Goal: Task Accomplishment & Management: Manage account settings

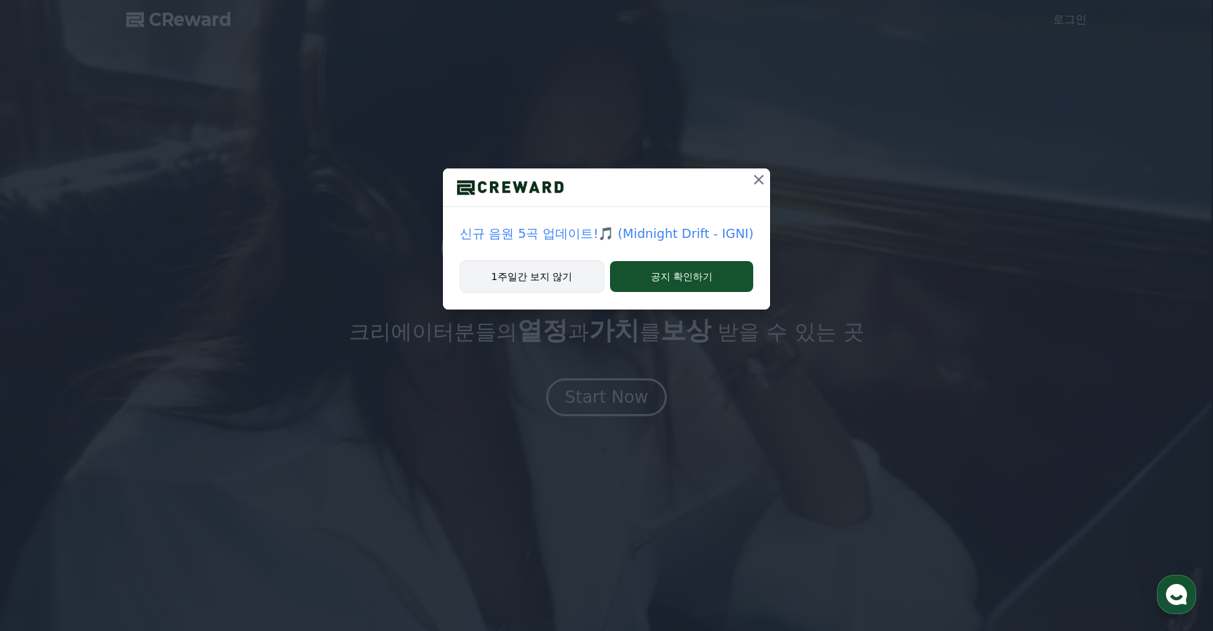
click at [580, 280] on button "1주일간 보지 않기" at bounding box center [532, 276] width 145 height 32
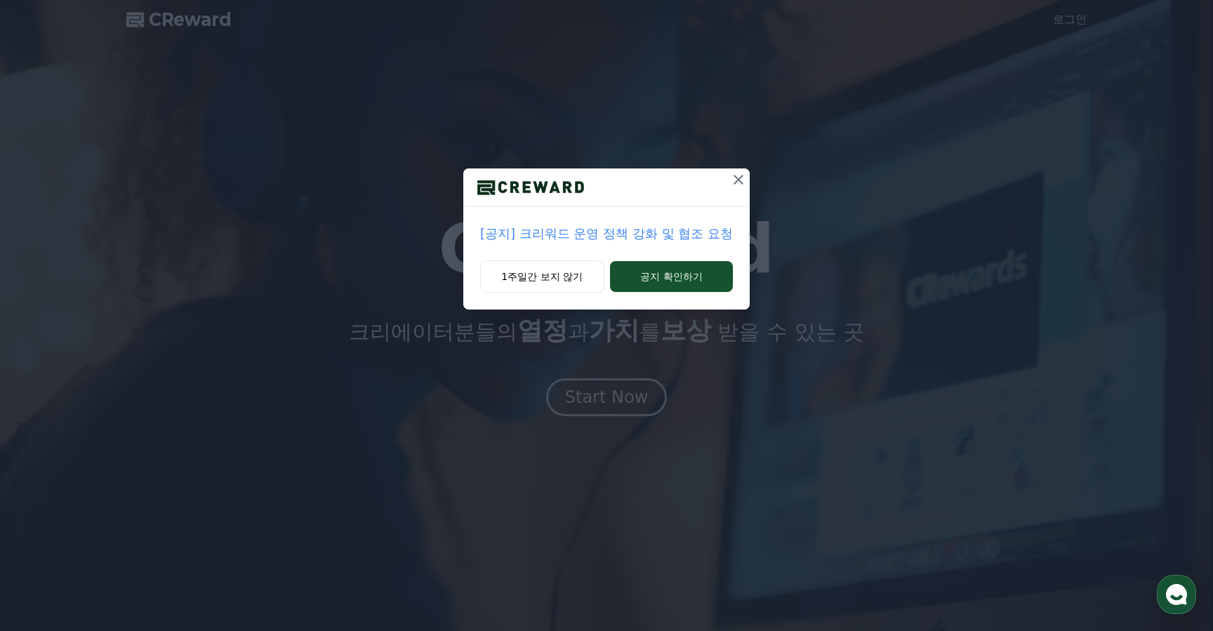
click at [546, 293] on div "1주일간 보지 않기 공지 확인하기" at bounding box center [606, 284] width 286 height 49
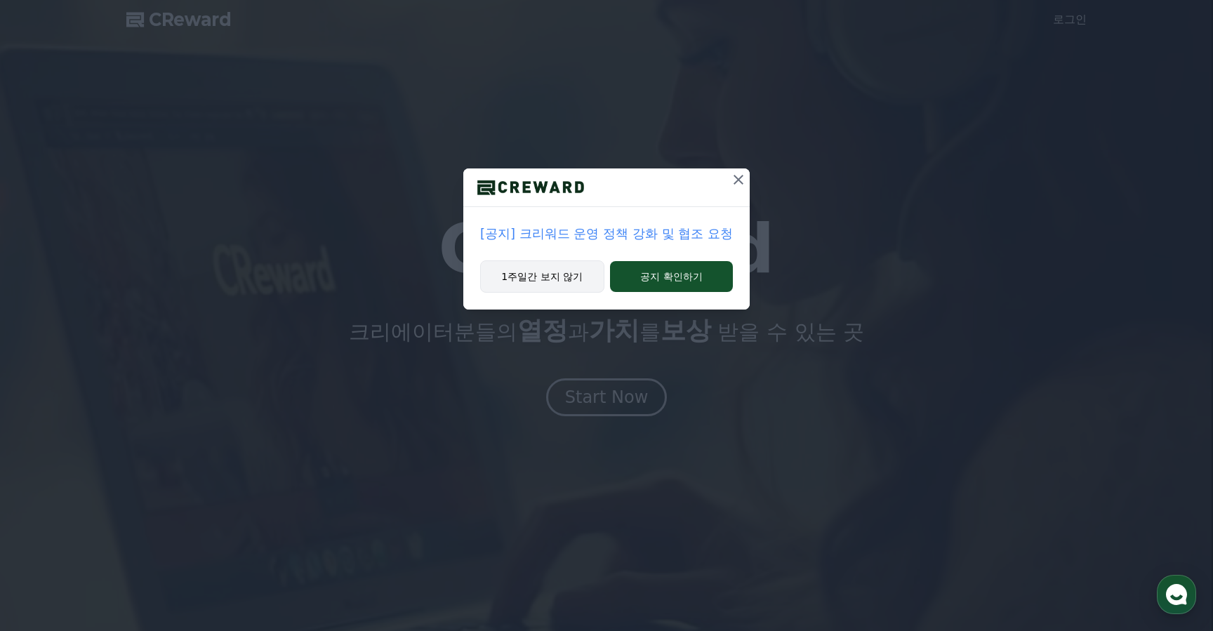
click at [546, 287] on button "1주일간 보지 않기" at bounding box center [542, 276] width 124 height 32
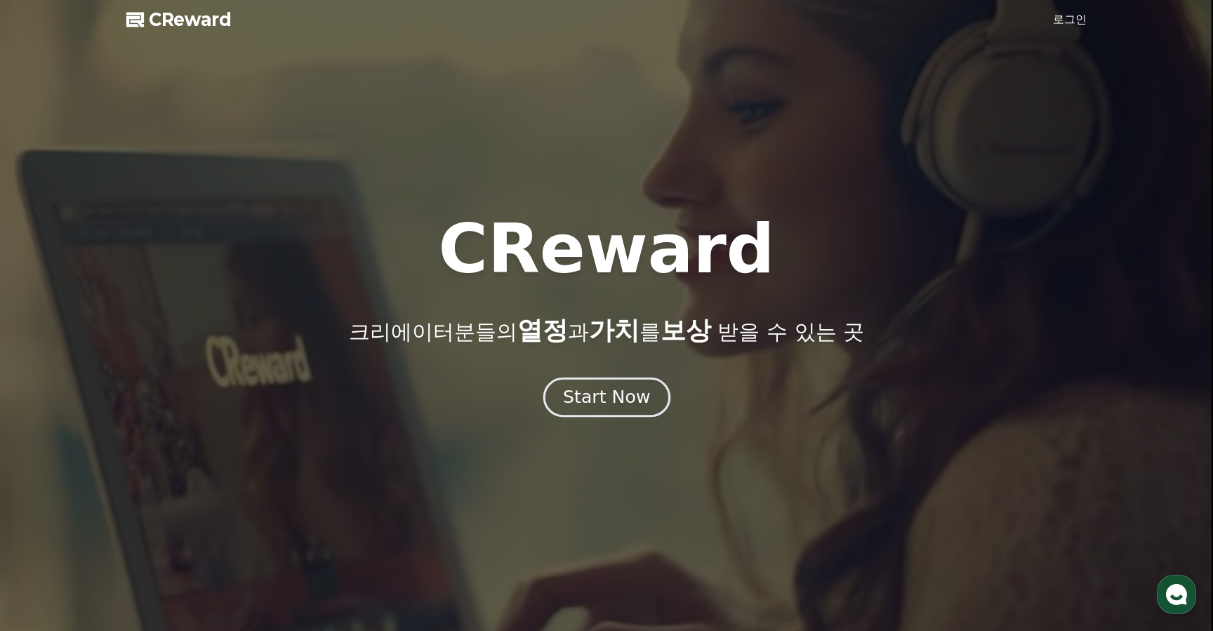
click at [607, 401] on div "Start Now" at bounding box center [606, 397] width 87 height 24
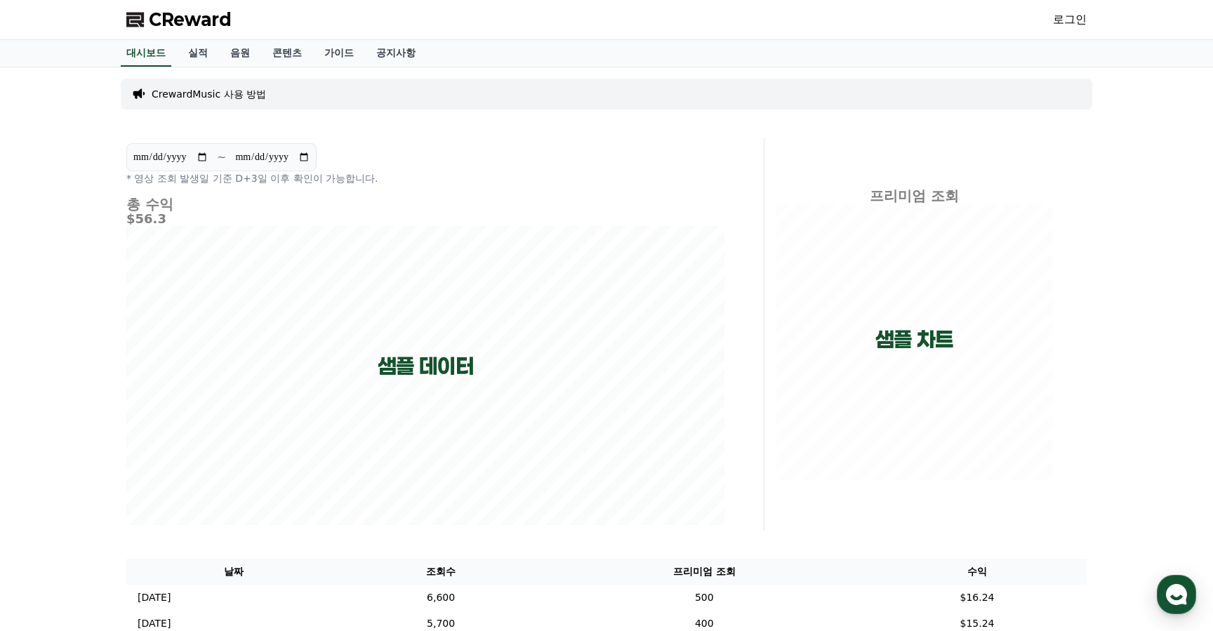
click at [1070, 19] on link "로그인" at bounding box center [1070, 19] width 34 height 17
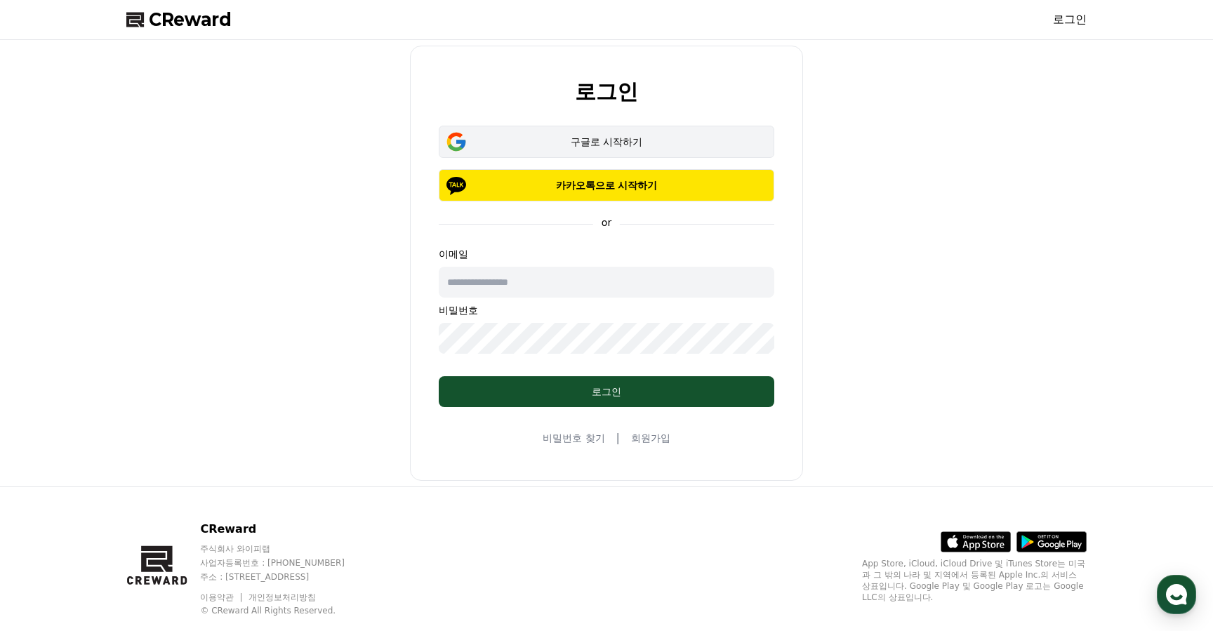
click at [627, 141] on div "구글로 시작하기" at bounding box center [606, 142] width 295 height 14
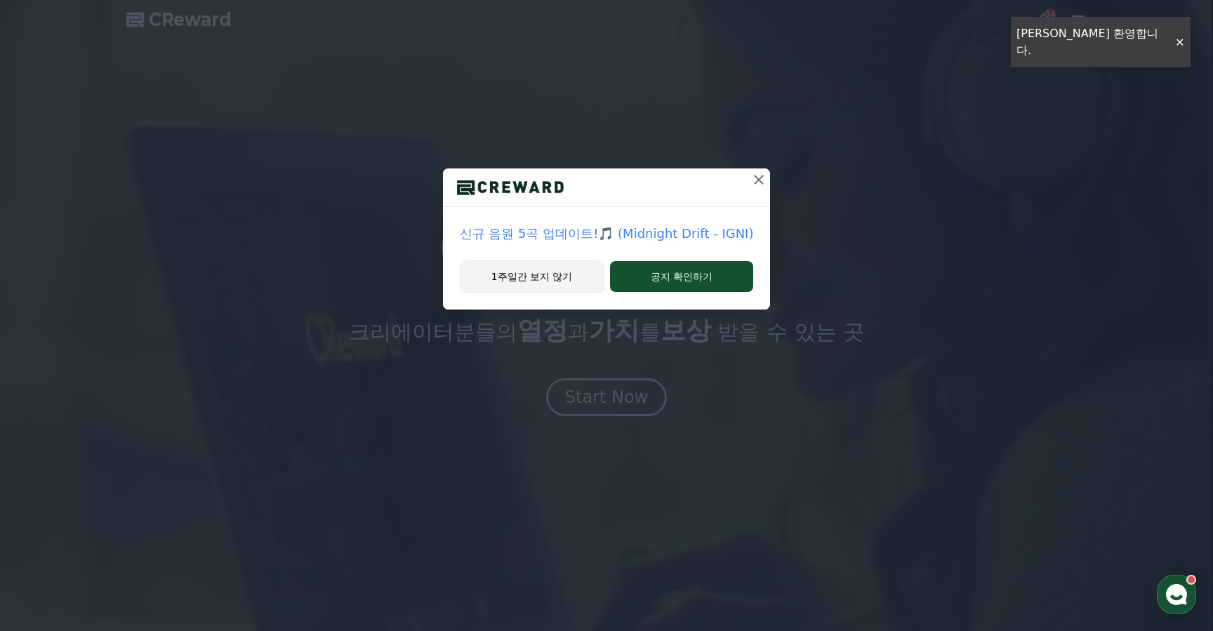
click at [500, 271] on button "1주일간 보지 않기" at bounding box center [532, 276] width 145 height 32
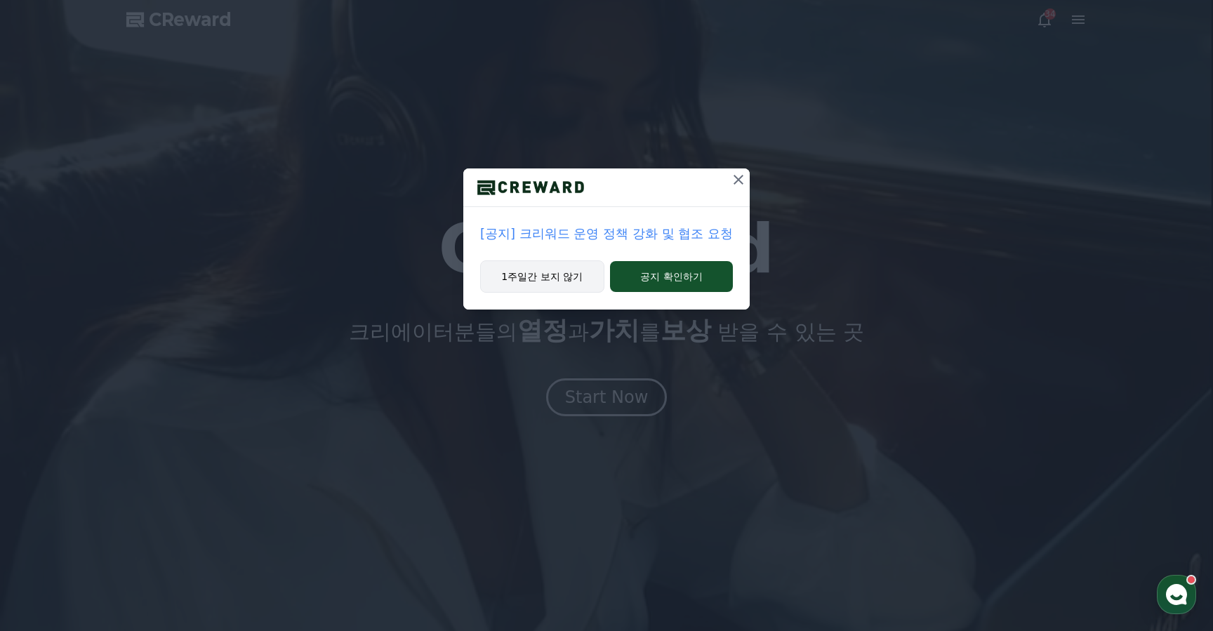
click at [547, 281] on button "1주일간 보지 않기" at bounding box center [542, 276] width 124 height 32
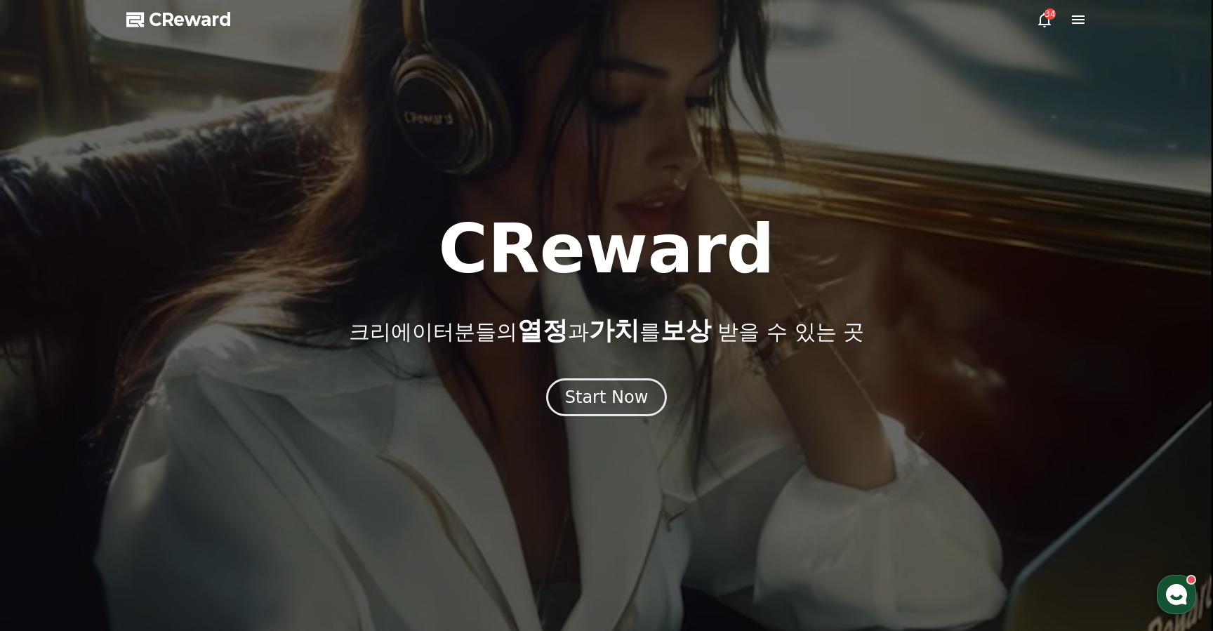
click at [1074, 21] on icon at bounding box center [1077, 19] width 17 height 17
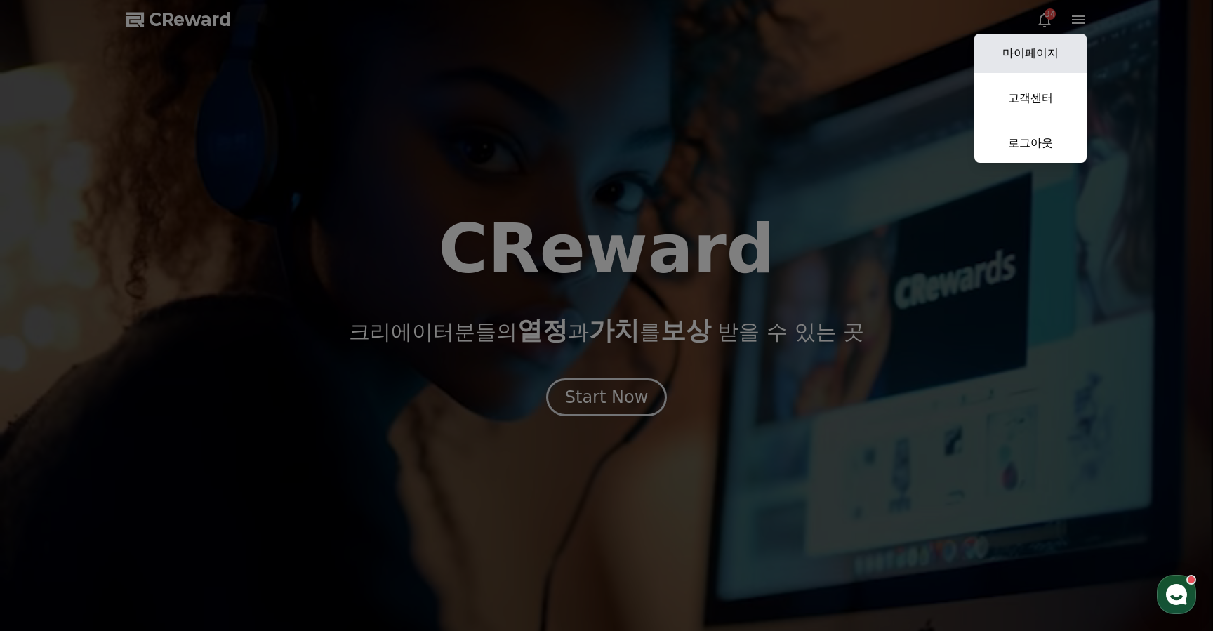
click at [1053, 35] on link "마이페이지" at bounding box center [1030, 53] width 112 height 39
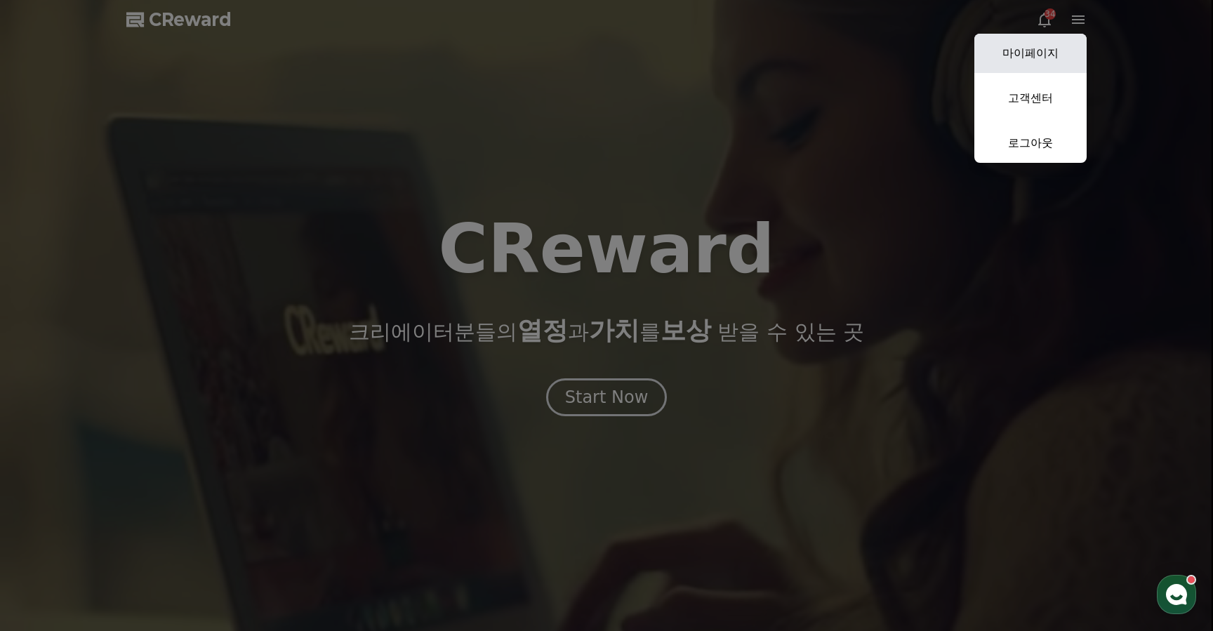
select select "**********"
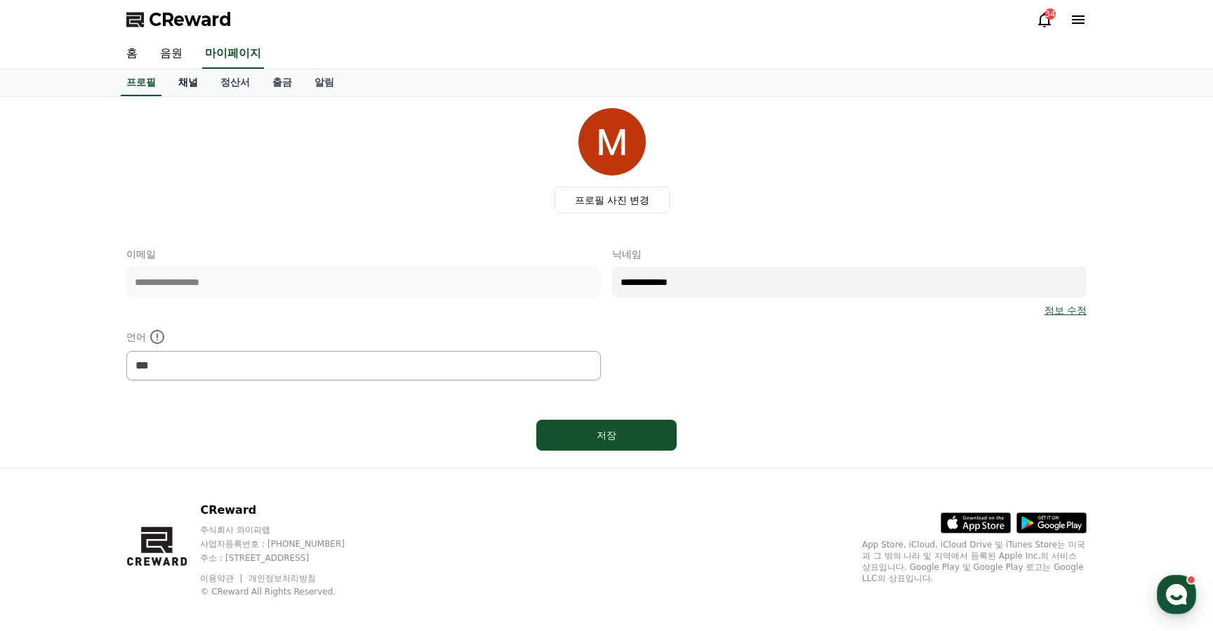
click at [180, 74] on link "채널" at bounding box center [188, 82] width 42 height 27
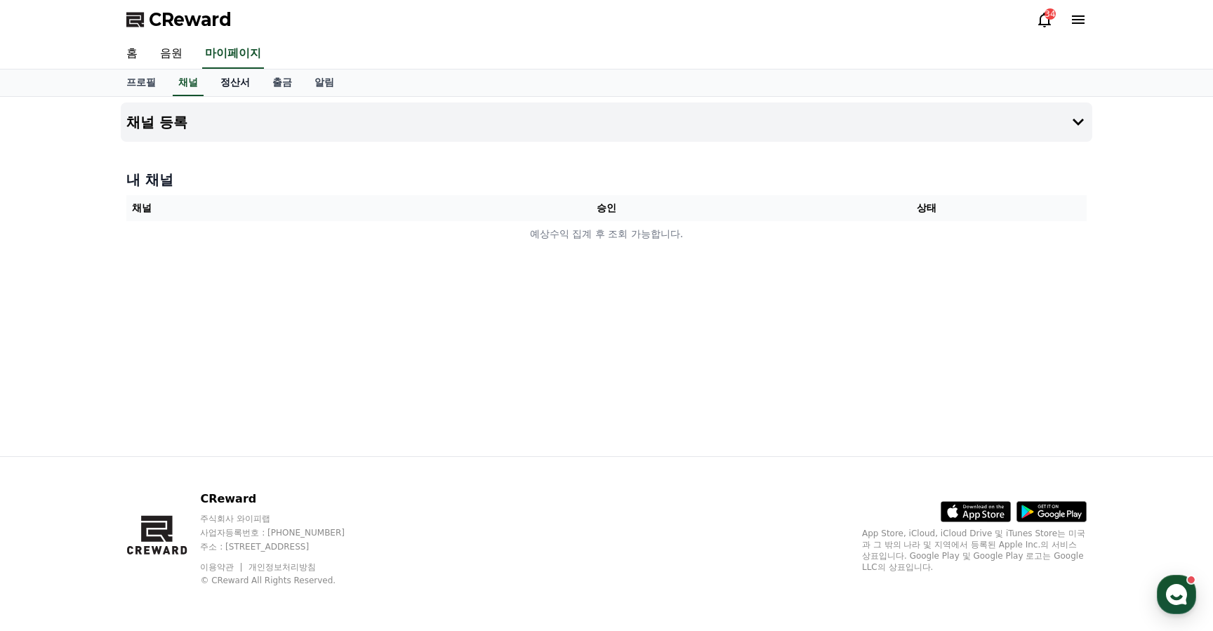
click at [218, 81] on link "정산서" at bounding box center [235, 82] width 52 height 27
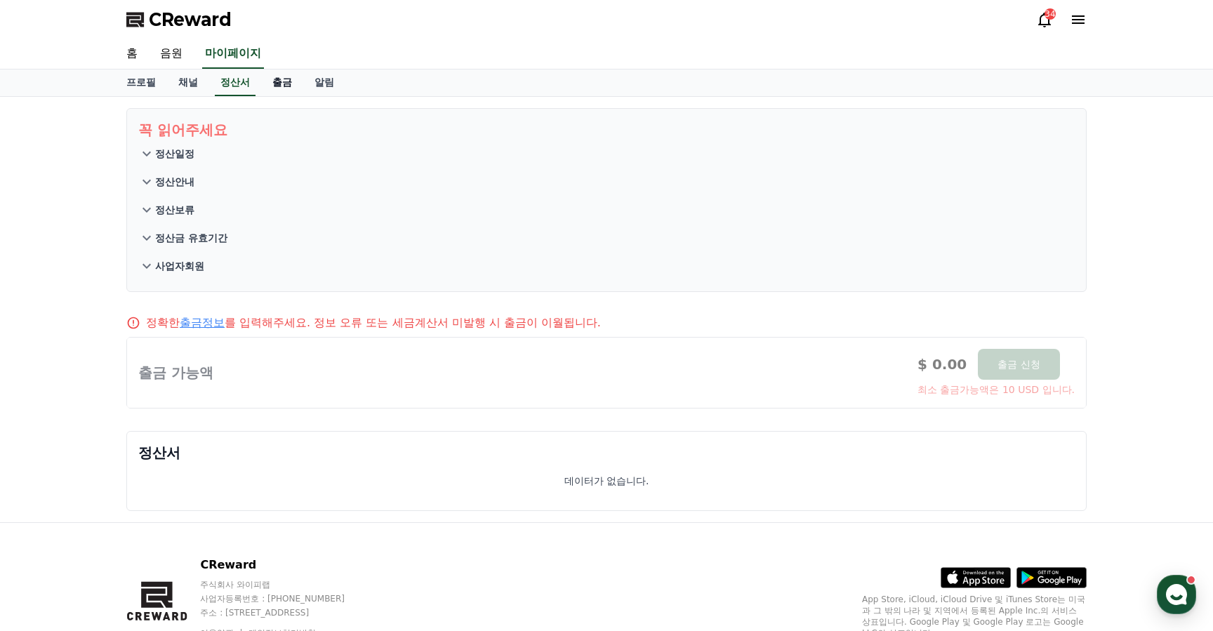
click at [272, 82] on link "출금" at bounding box center [282, 82] width 42 height 27
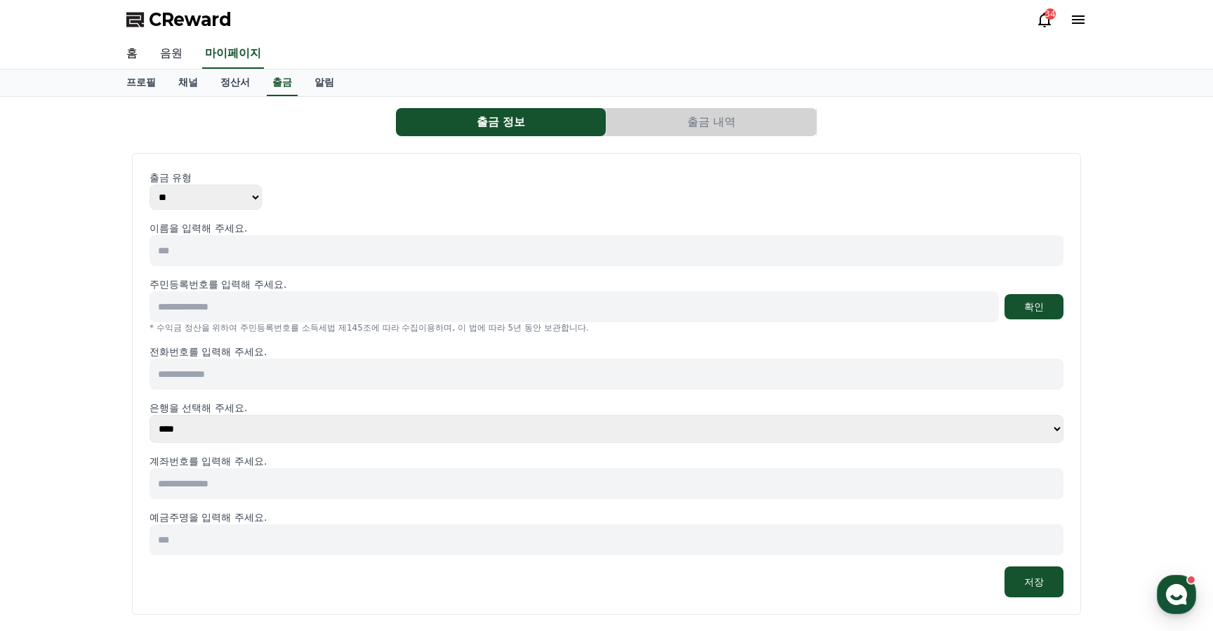
click at [189, 56] on link "음원" at bounding box center [171, 53] width 45 height 29
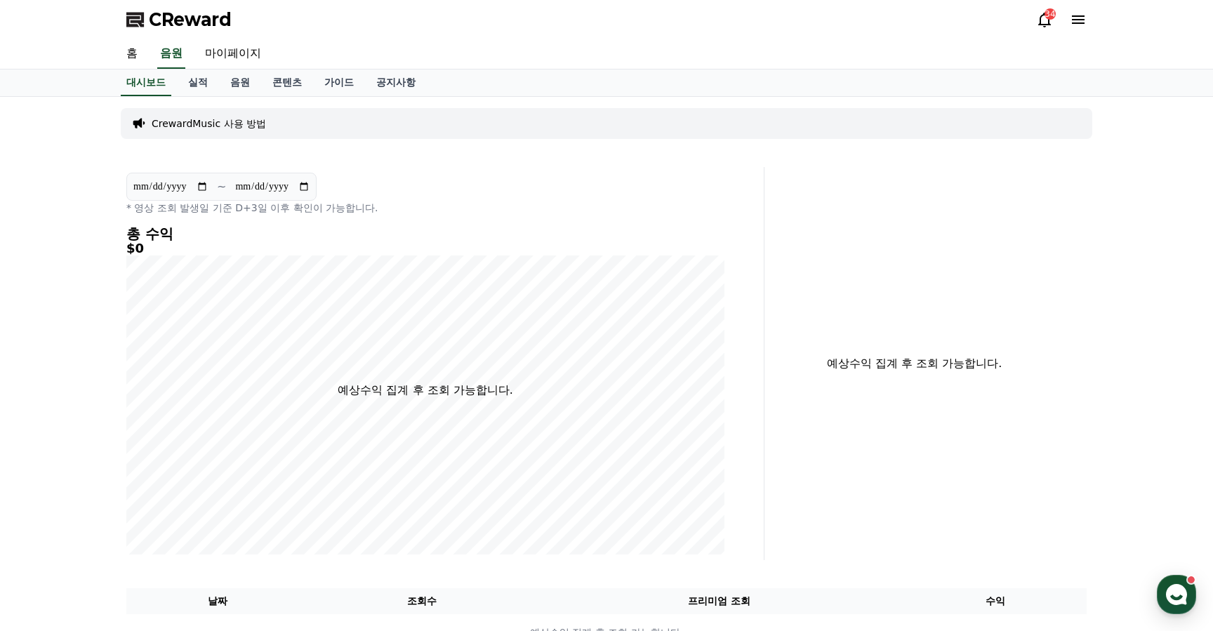
click at [114, 53] on div "홈 음원 마이페이지" at bounding box center [606, 54] width 1213 height 30
click at [134, 55] on link "홈" at bounding box center [132, 53] width 34 height 29
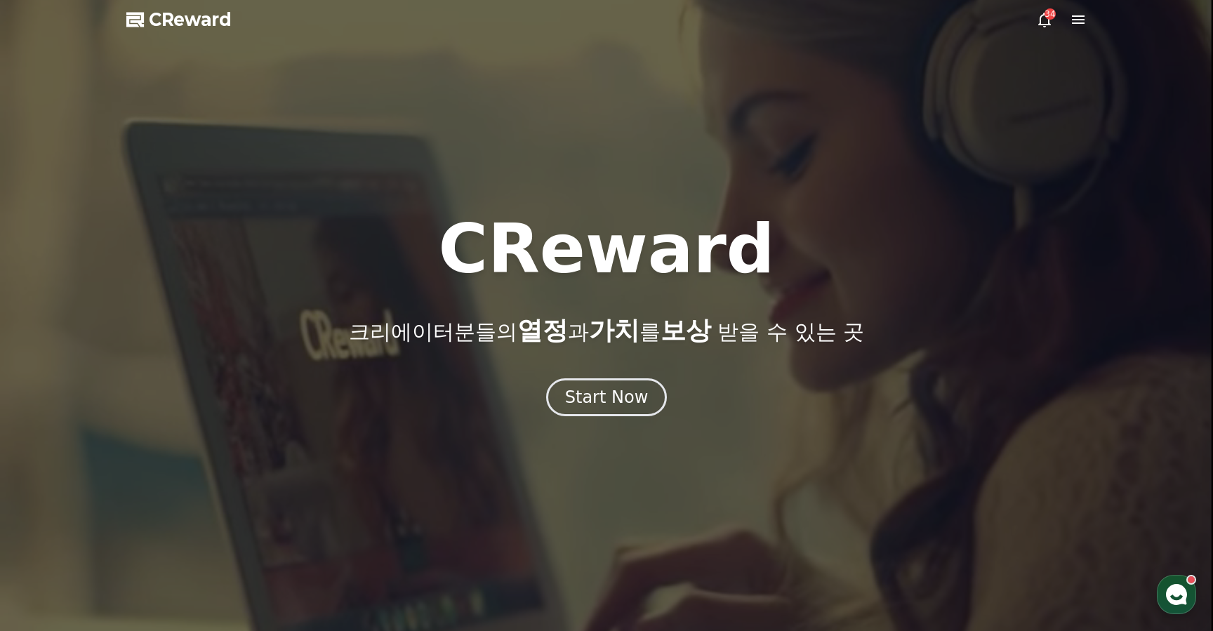
click at [1076, 20] on icon at bounding box center [1077, 19] width 17 height 17
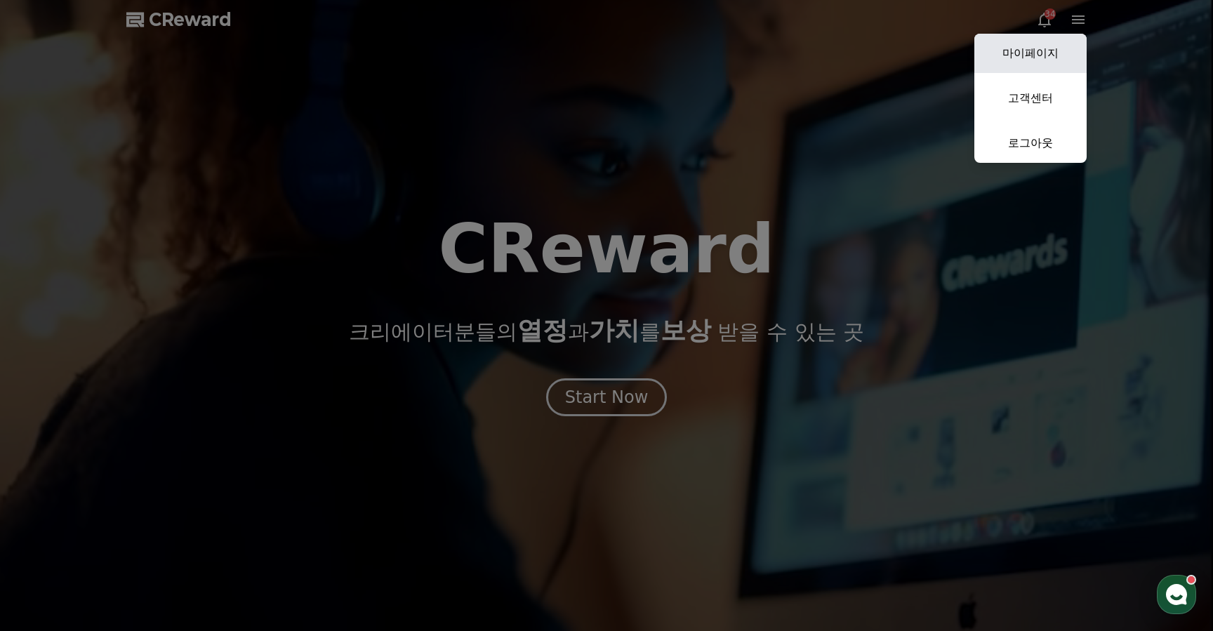
click at [1027, 64] on link "마이페이지" at bounding box center [1030, 53] width 112 height 39
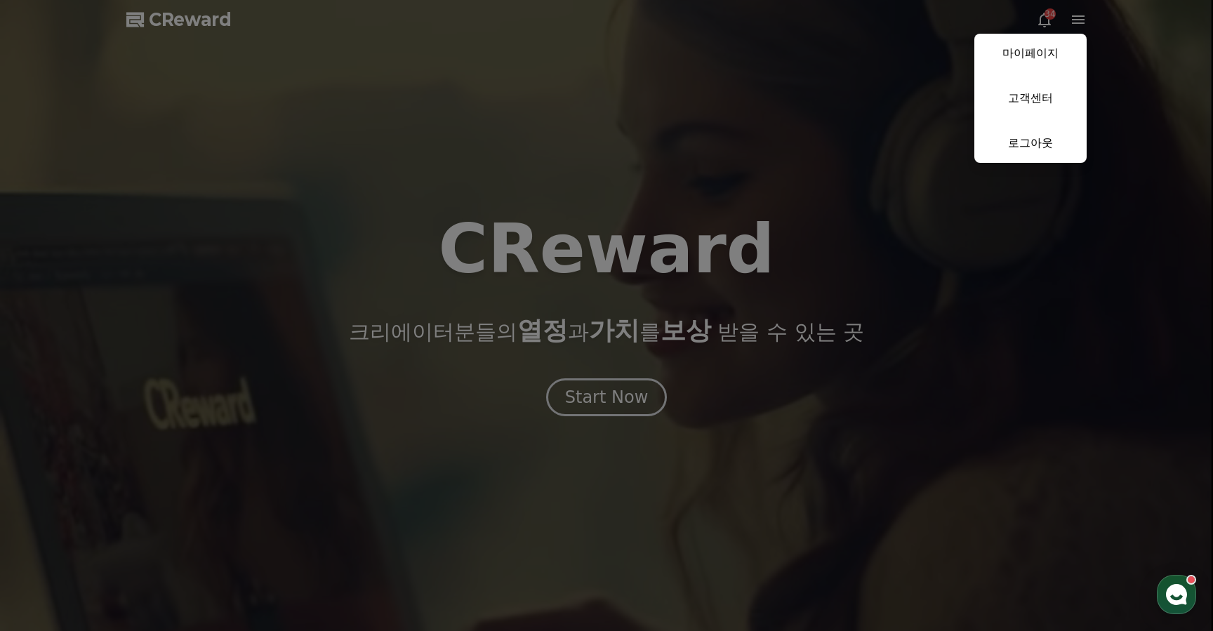
select select "**********"
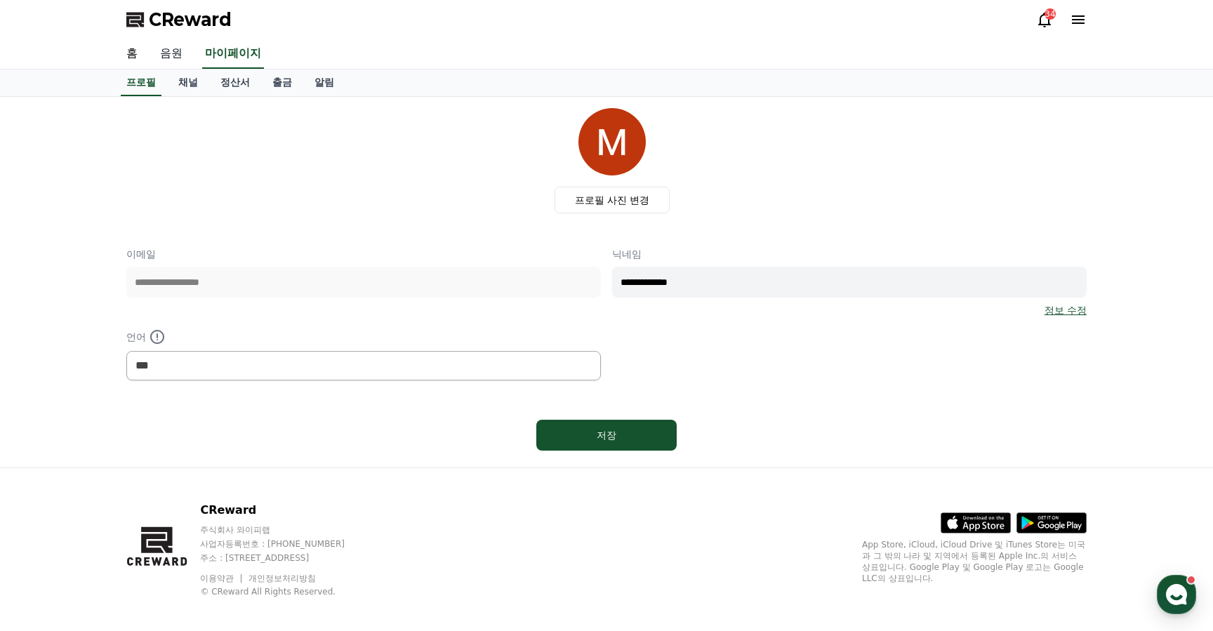
click at [161, 50] on link "음원" at bounding box center [171, 53] width 45 height 29
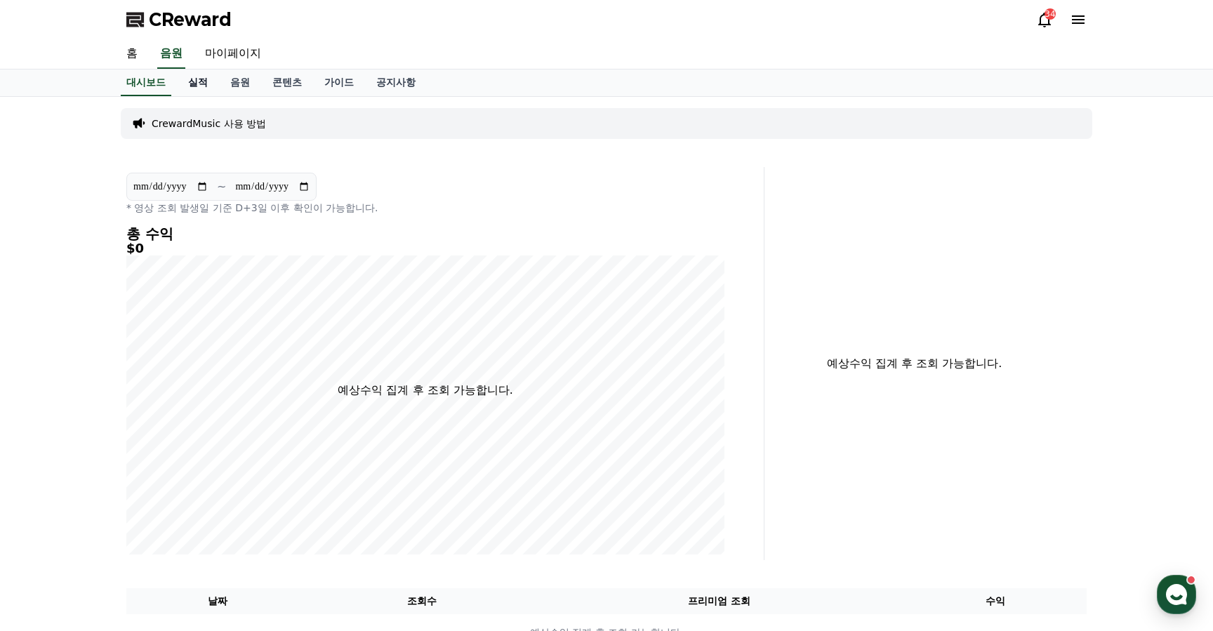
click at [194, 82] on link "실적" at bounding box center [198, 82] width 42 height 27
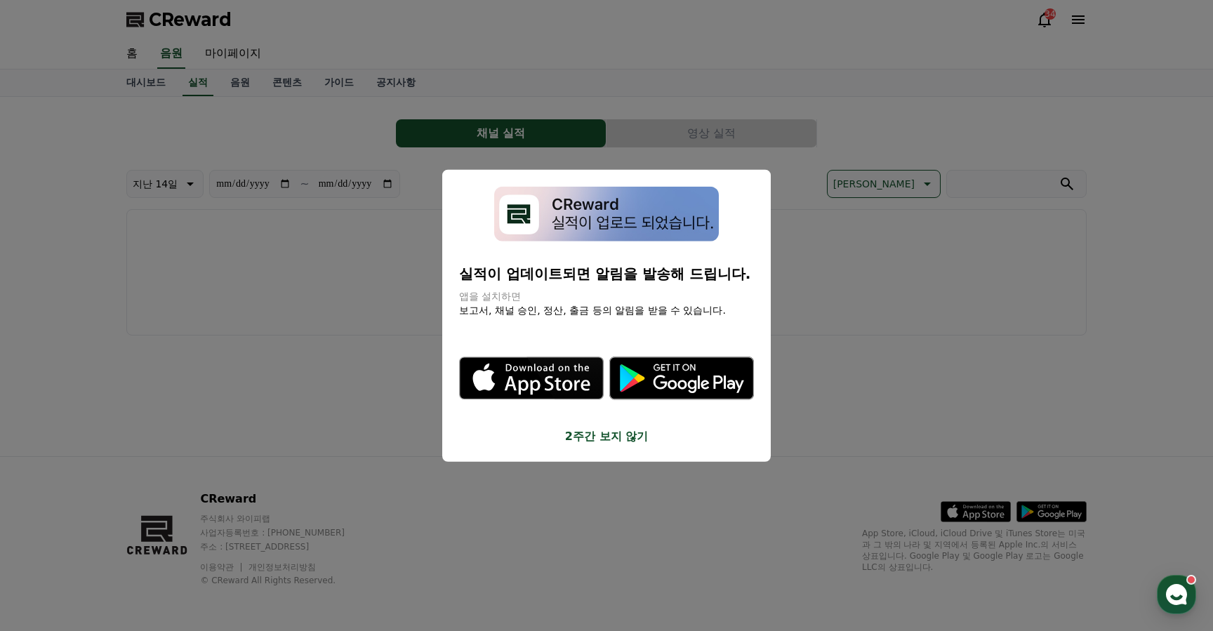
click at [189, 84] on button "close modal" at bounding box center [606, 315] width 1213 height 631
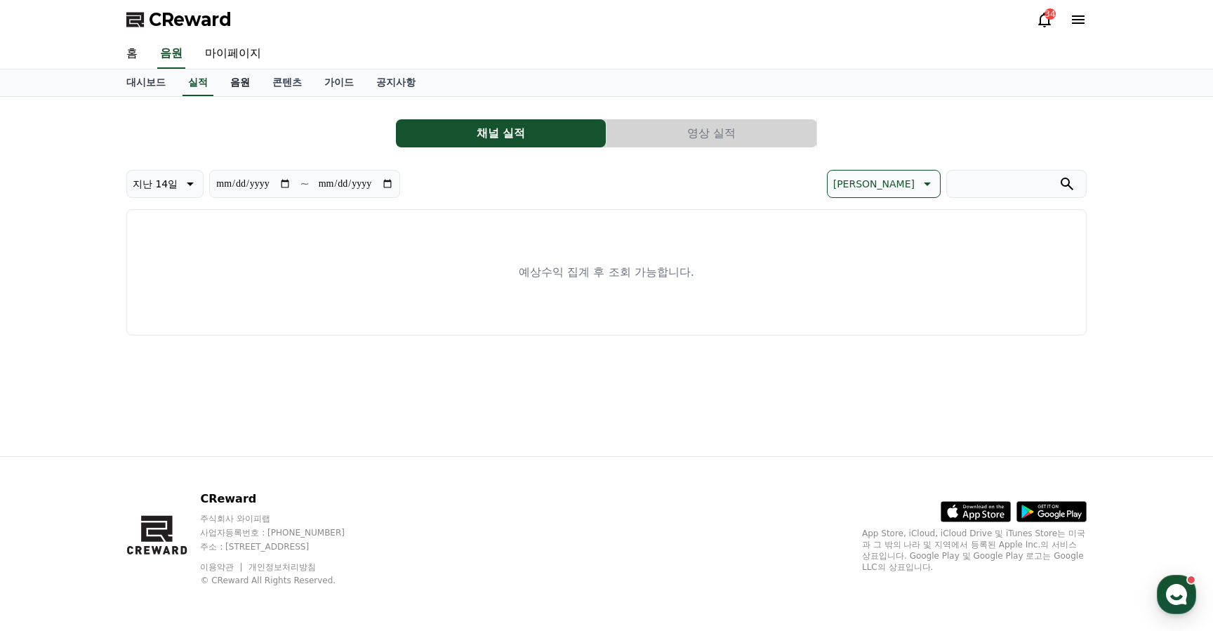
click at [238, 86] on link "음원" at bounding box center [240, 82] width 42 height 27
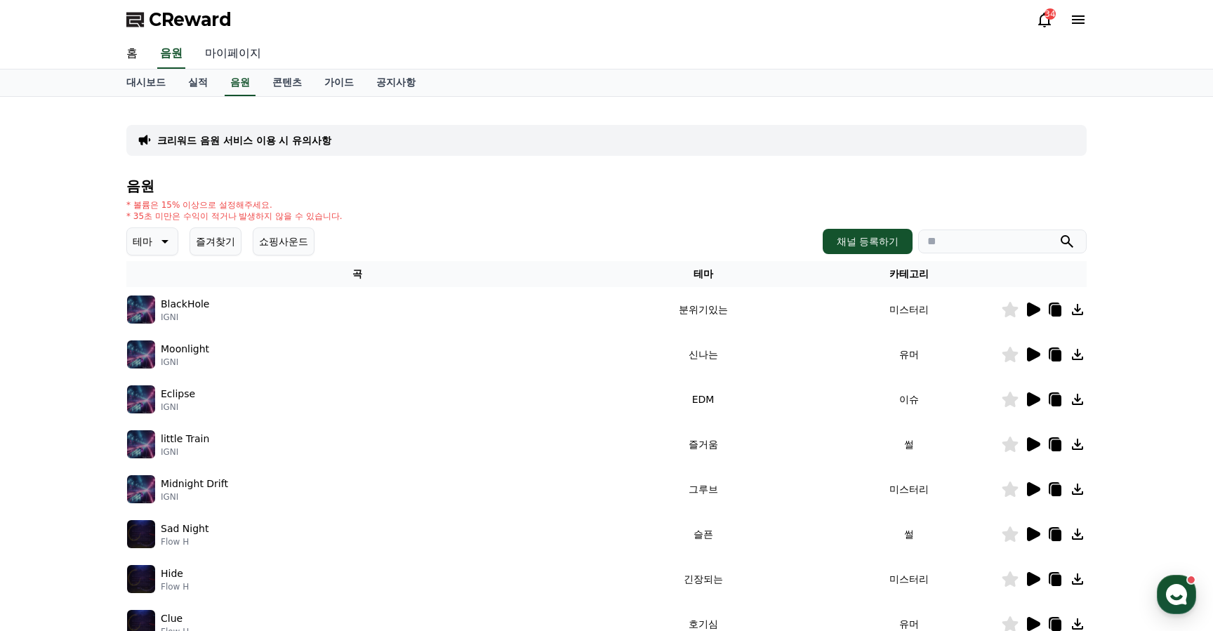
click at [223, 56] on link "마이페이지" at bounding box center [233, 53] width 79 height 29
select select "**********"
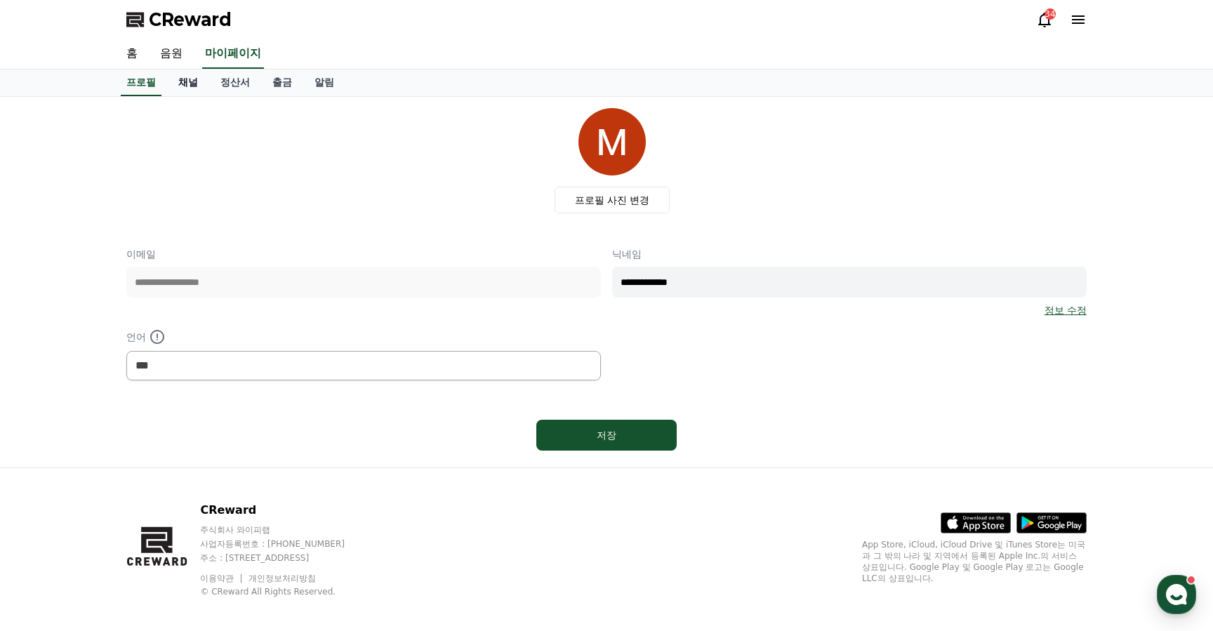
click at [187, 83] on link "채널" at bounding box center [188, 82] width 42 height 27
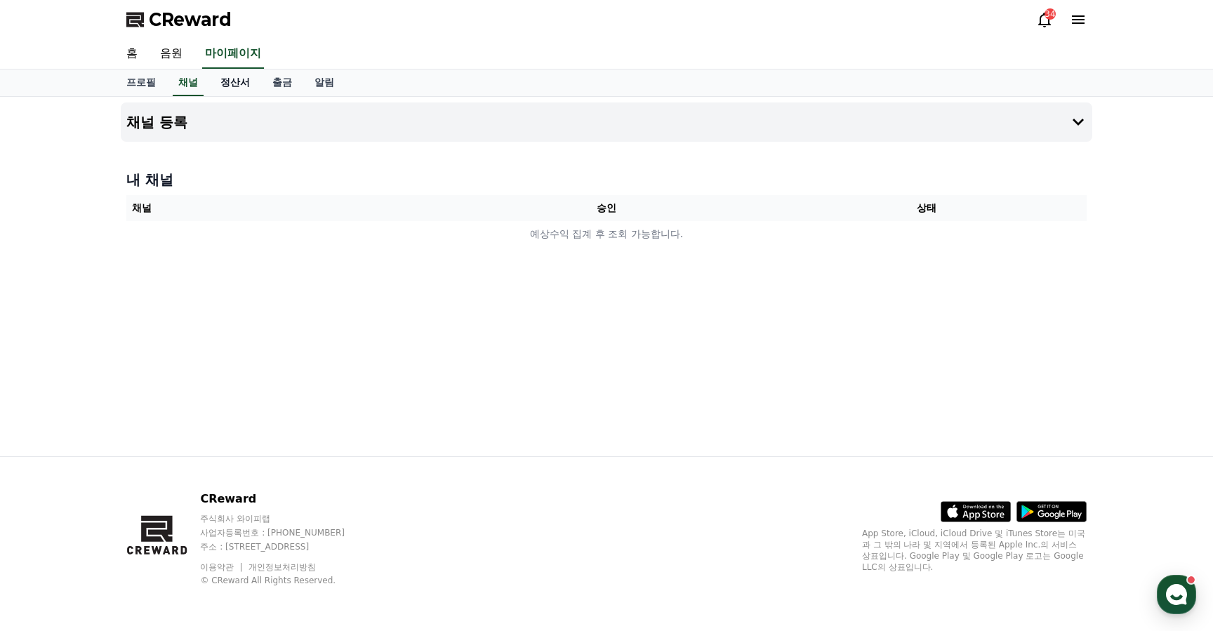
click at [215, 87] on link "정산서" at bounding box center [235, 82] width 52 height 27
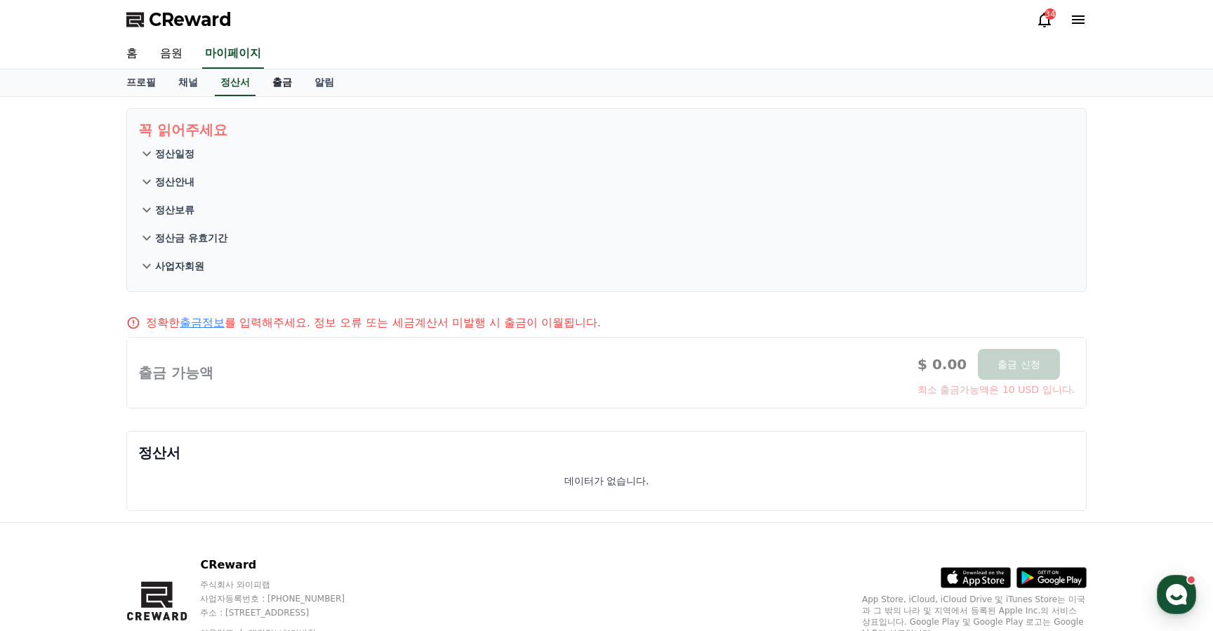
click at [261, 88] on link "출금" at bounding box center [282, 82] width 42 height 27
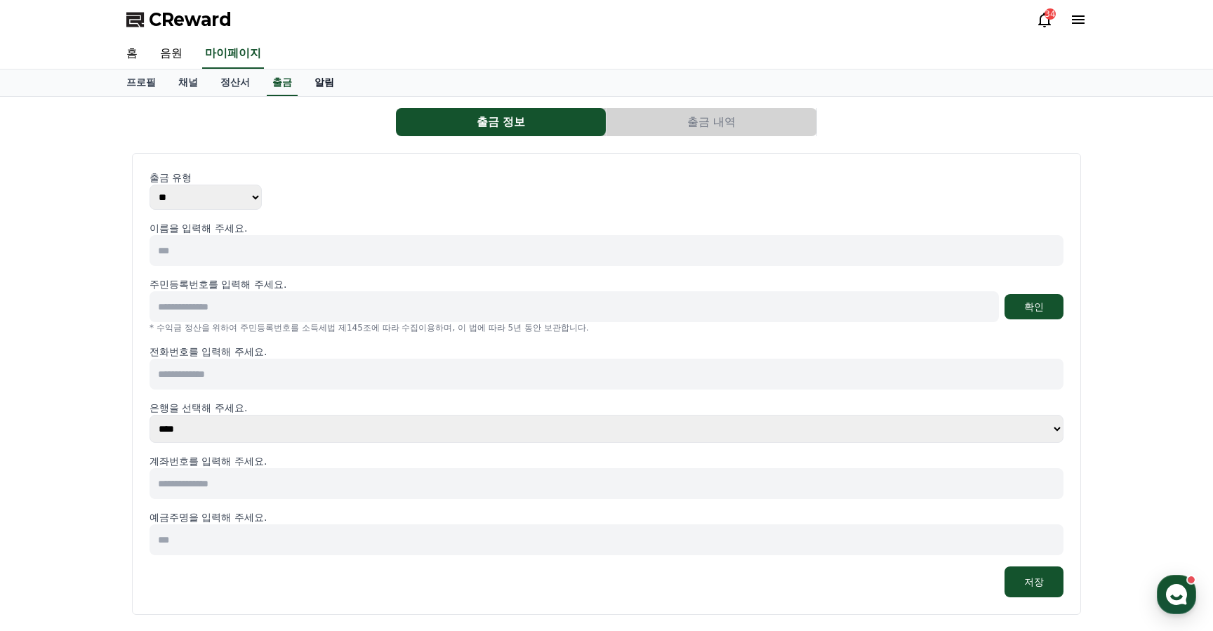
click at [303, 86] on link "알림" at bounding box center [324, 82] width 42 height 27
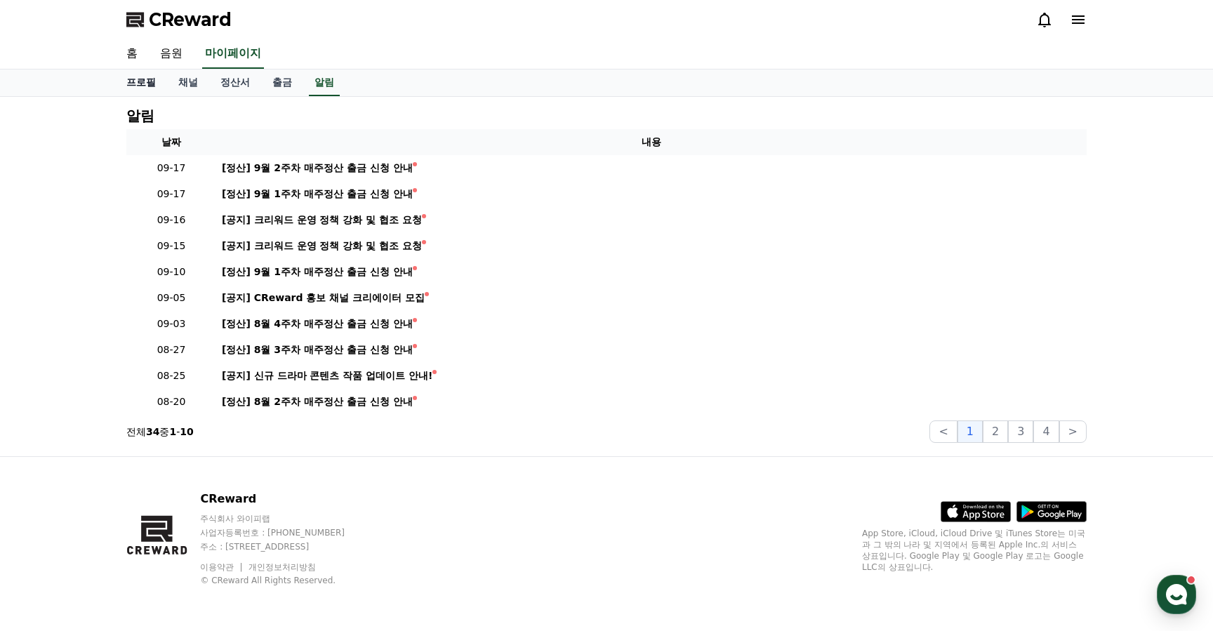
click at [138, 79] on link "프로필" at bounding box center [141, 82] width 52 height 27
select select "**********"
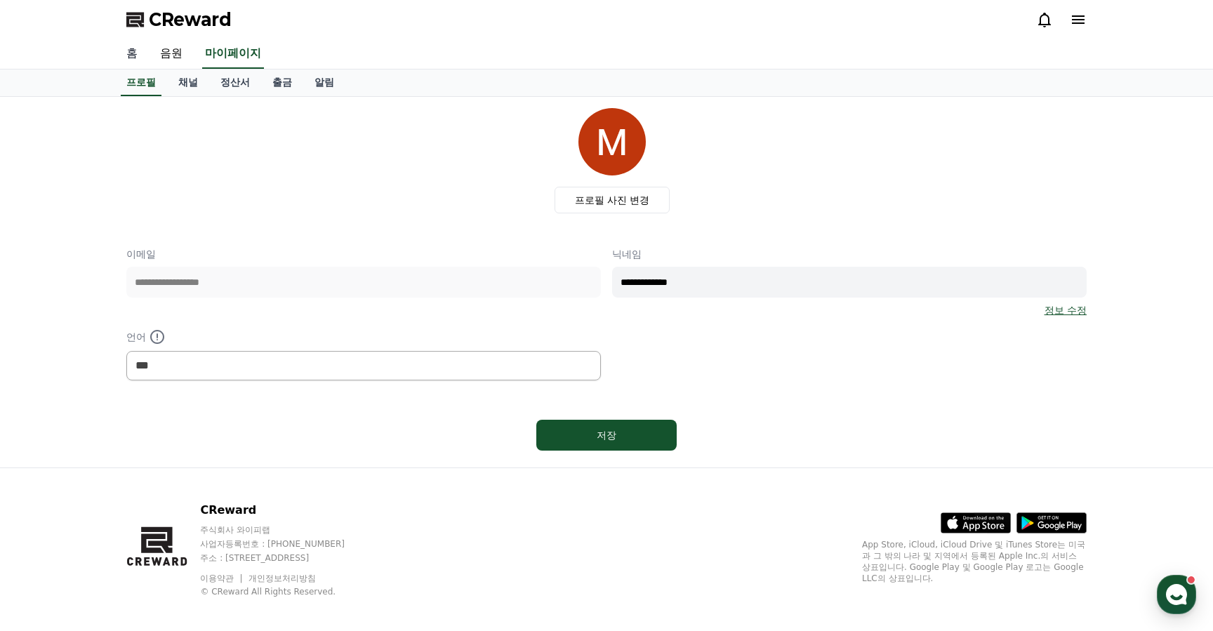
click at [128, 53] on link "홈" at bounding box center [132, 53] width 34 height 29
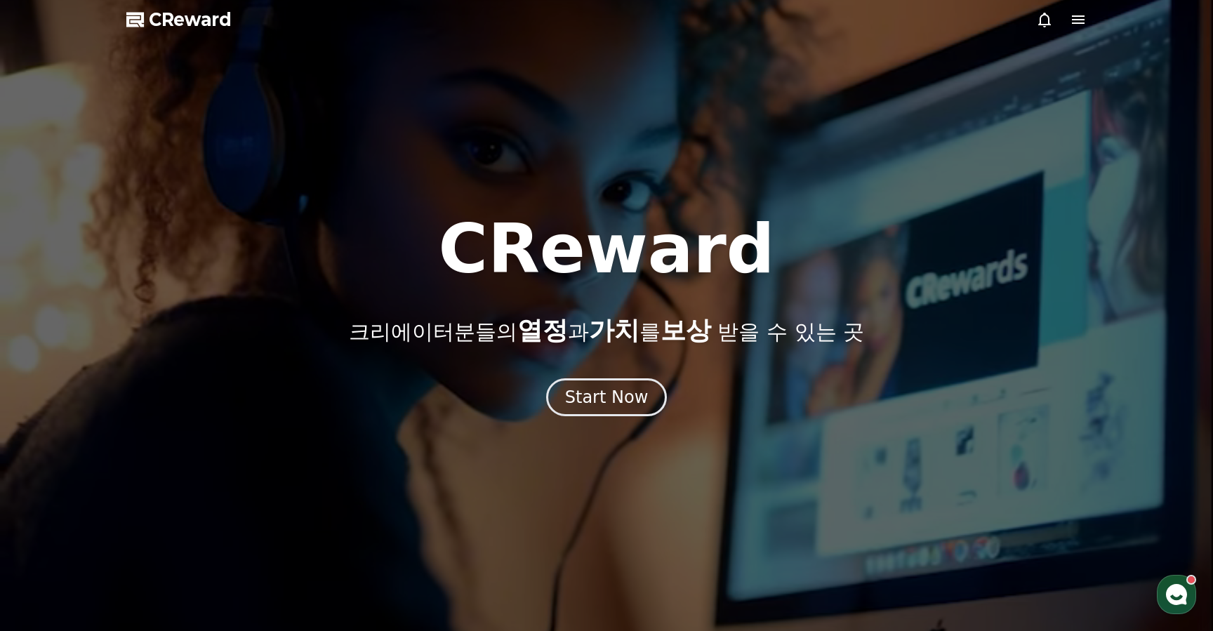
click at [1067, 17] on div at bounding box center [1061, 19] width 51 height 17
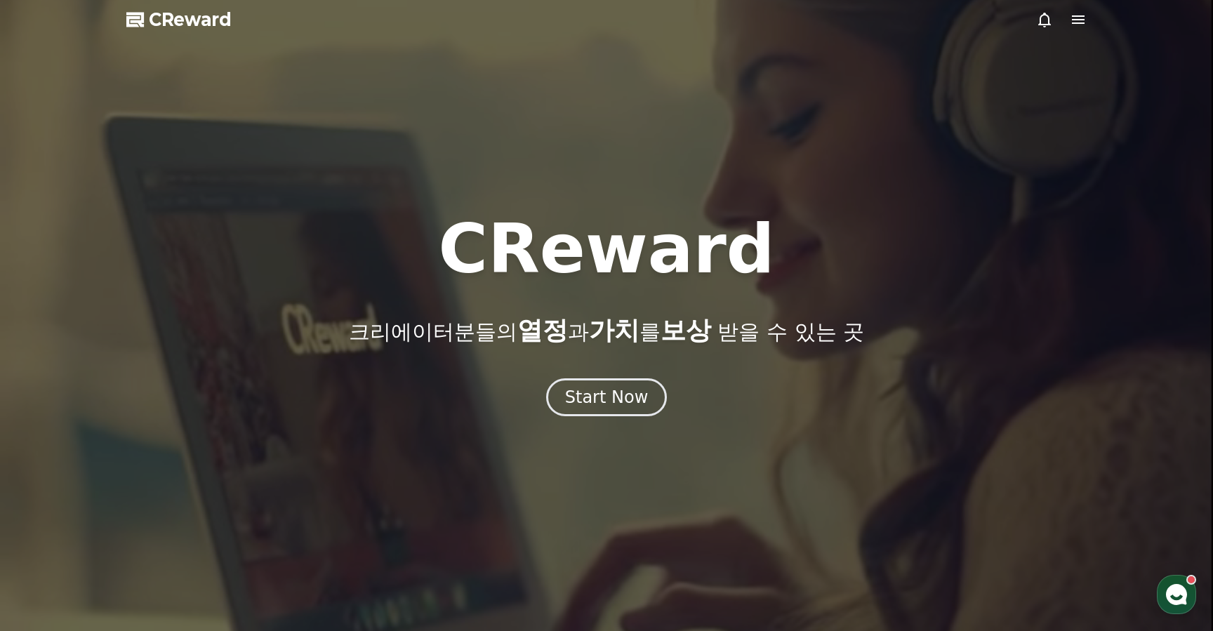
click at [1069, 22] on icon at bounding box center [1077, 19] width 17 height 17
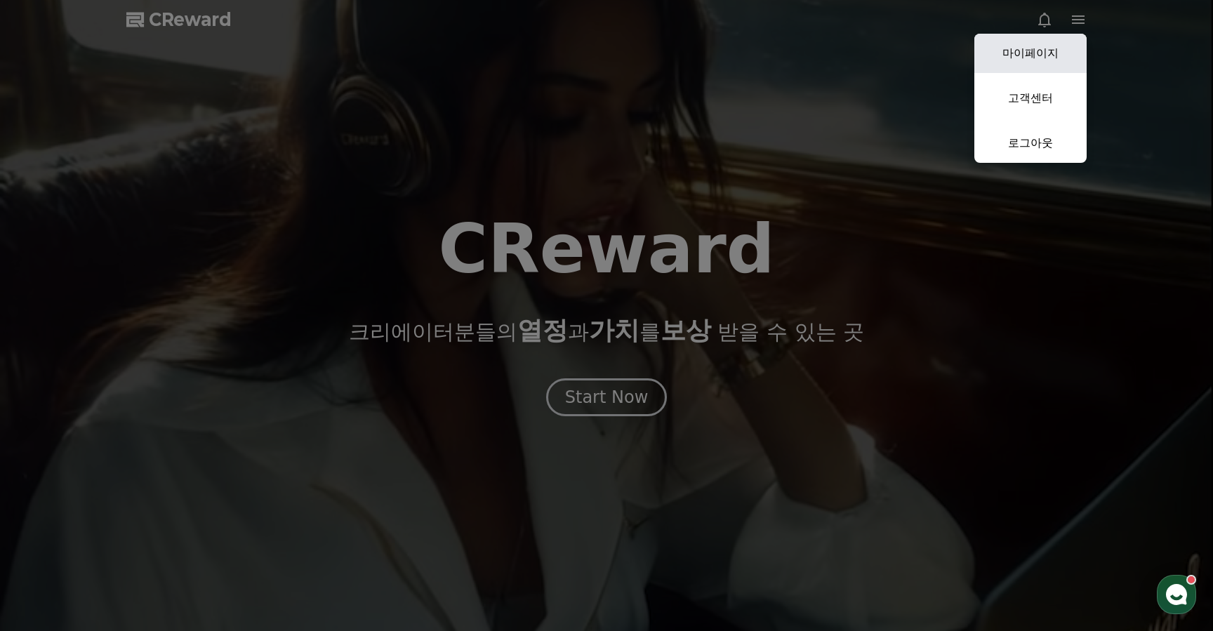
click at [1043, 52] on link "마이페이지" at bounding box center [1030, 53] width 112 height 39
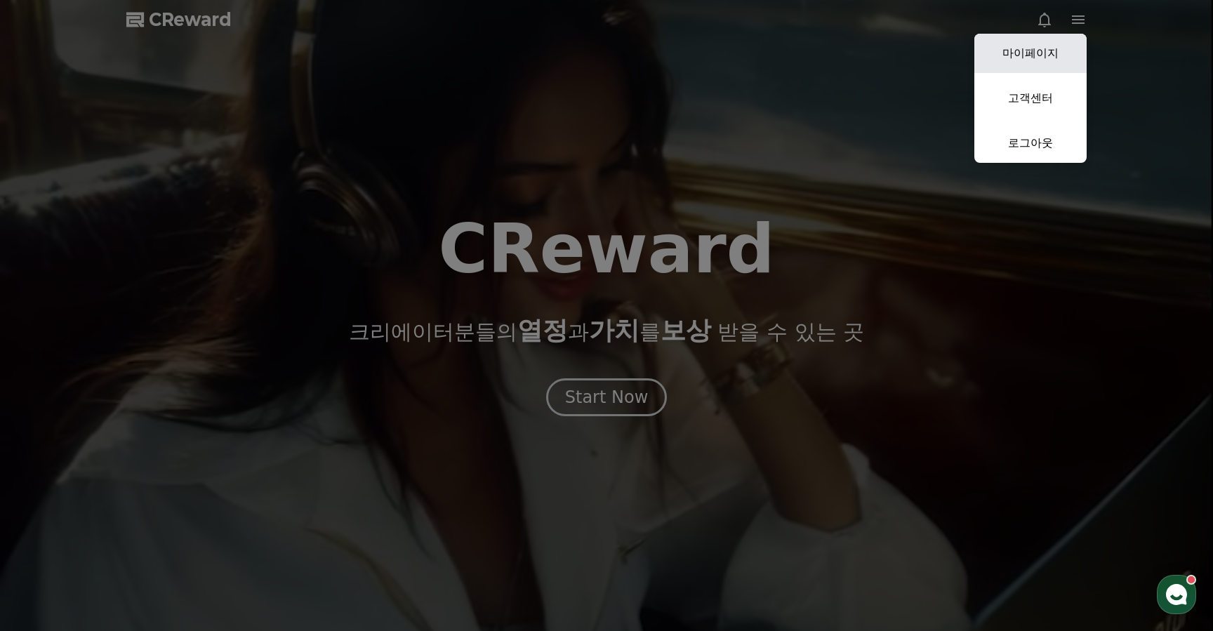
select select "**********"
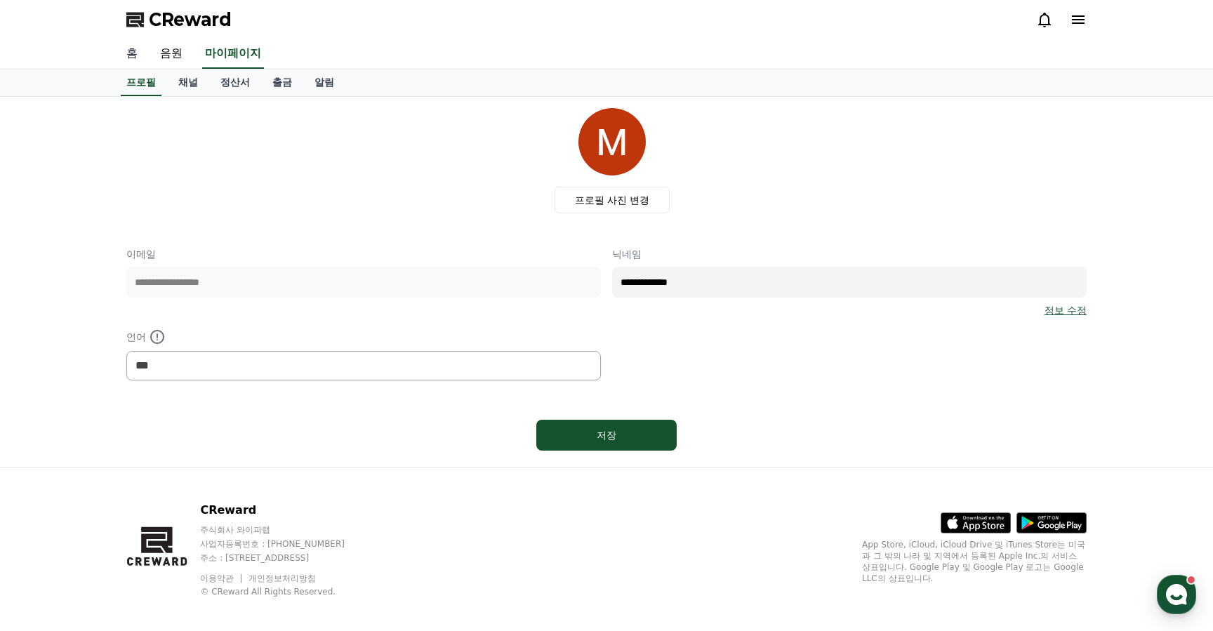
click at [129, 55] on link "홈" at bounding box center [132, 53] width 34 height 29
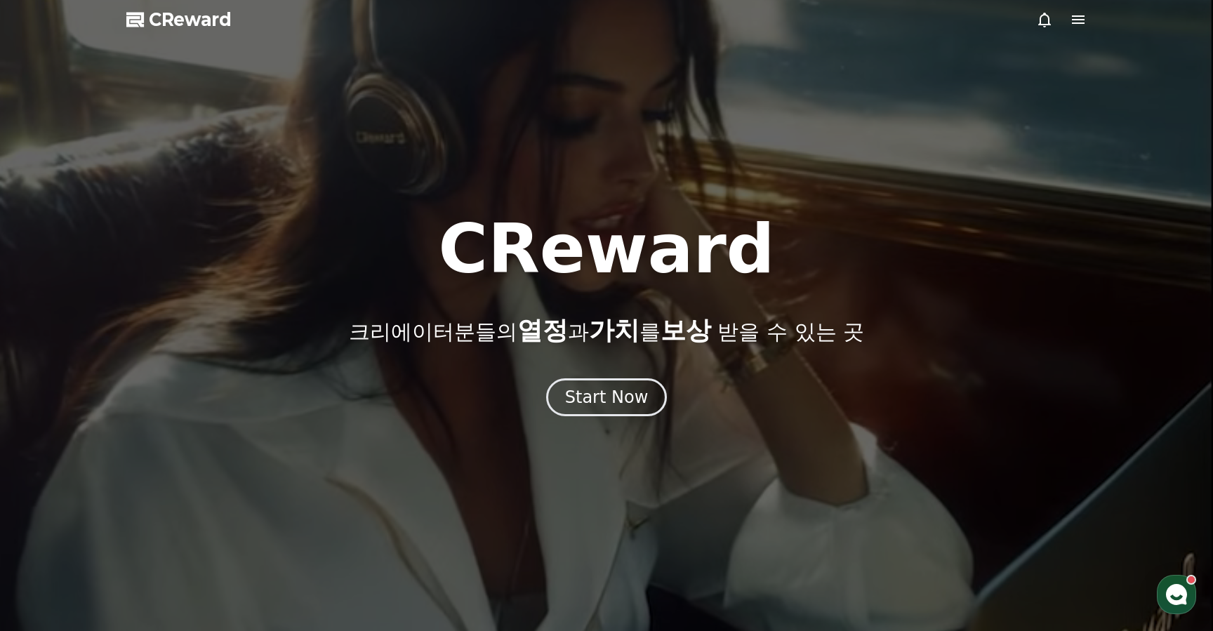
click at [1081, 16] on icon at bounding box center [1077, 19] width 13 height 8
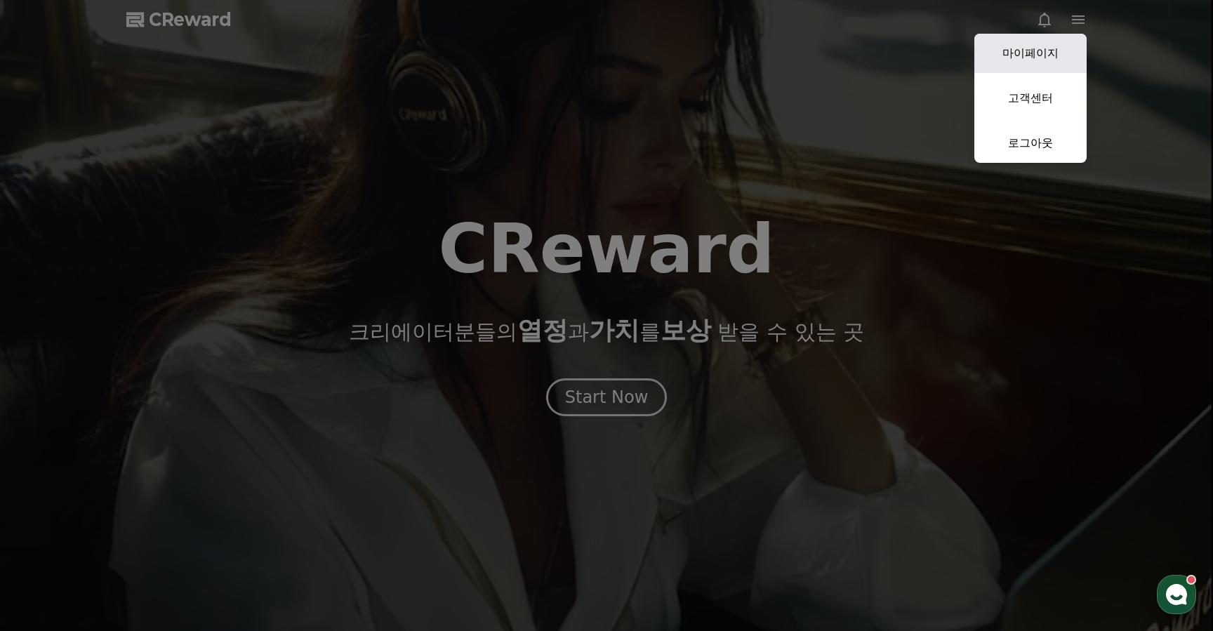
click at [998, 64] on link "마이페이지" at bounding box center [1030, 53] width 112 height 39
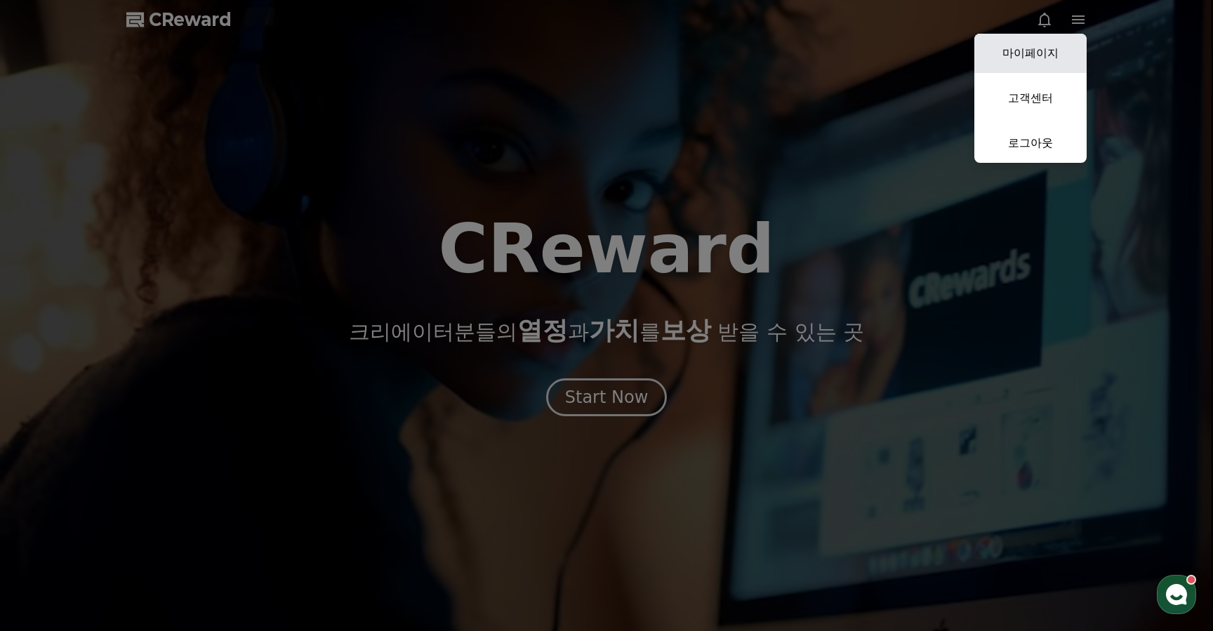
select select "**********"
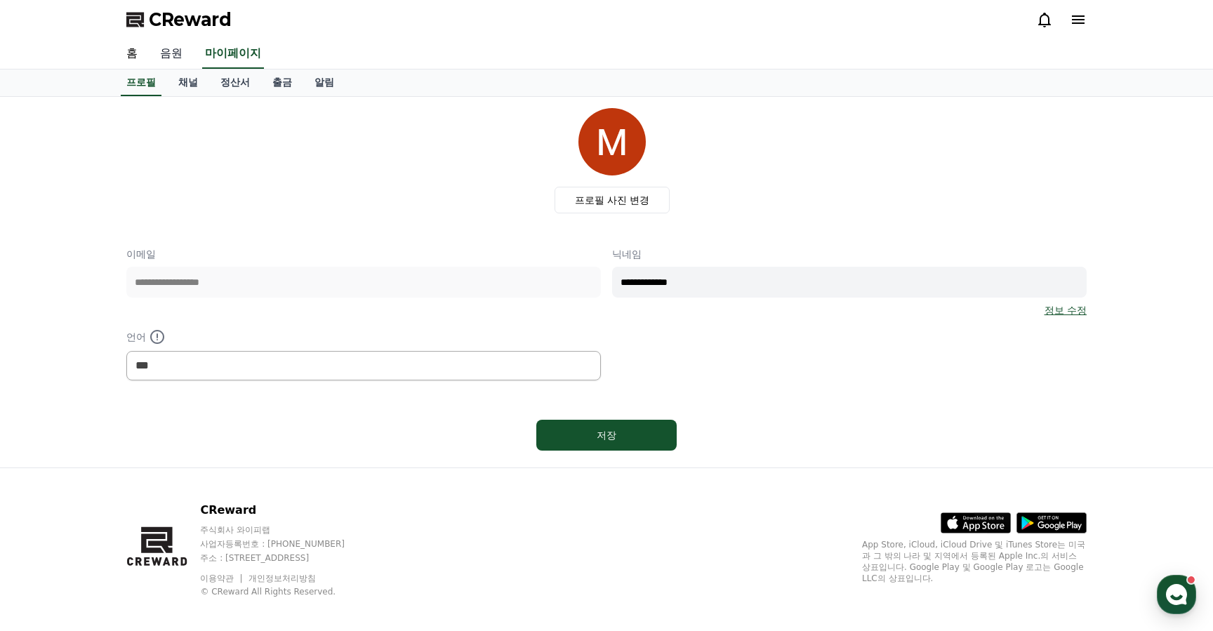
click at [160, 52] on link "음원" at bounding box center [171, 53] width 45 height 29
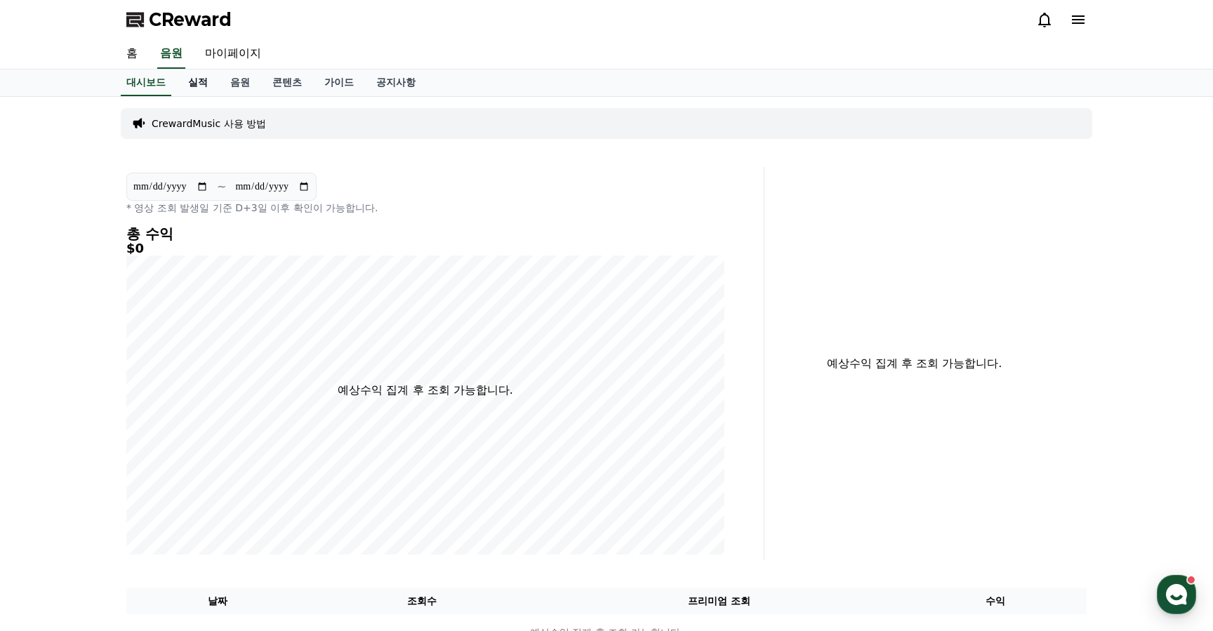
click at [192, 84] on link "실적" at bounding box center [198, 82] width 42 height 27
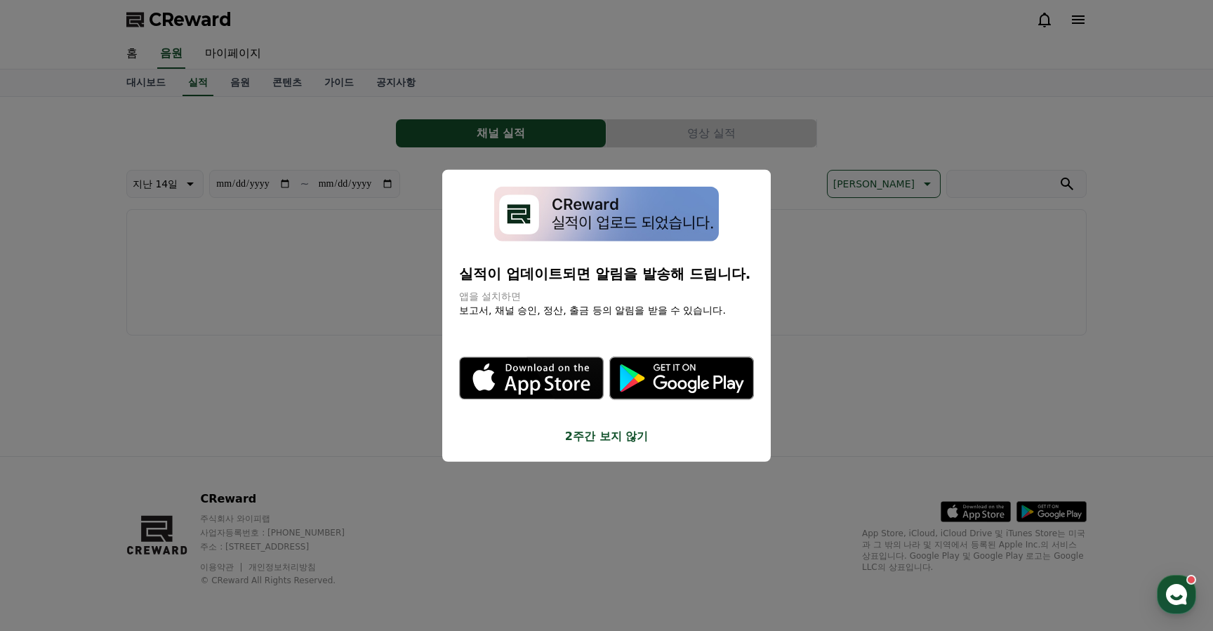
click at [225, 85] on button "close modal" at bounding box center [606, 315] width 1213 height 631
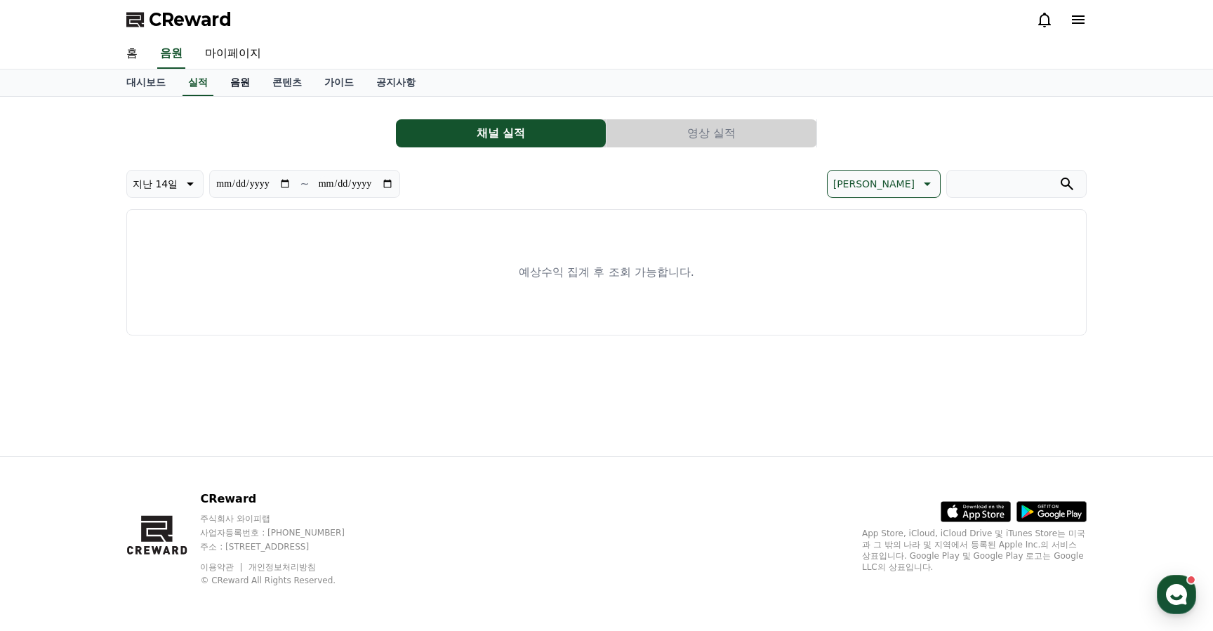
click at [226, 81] on link "음원" at bounding box center [240, 82] width 42 height 27
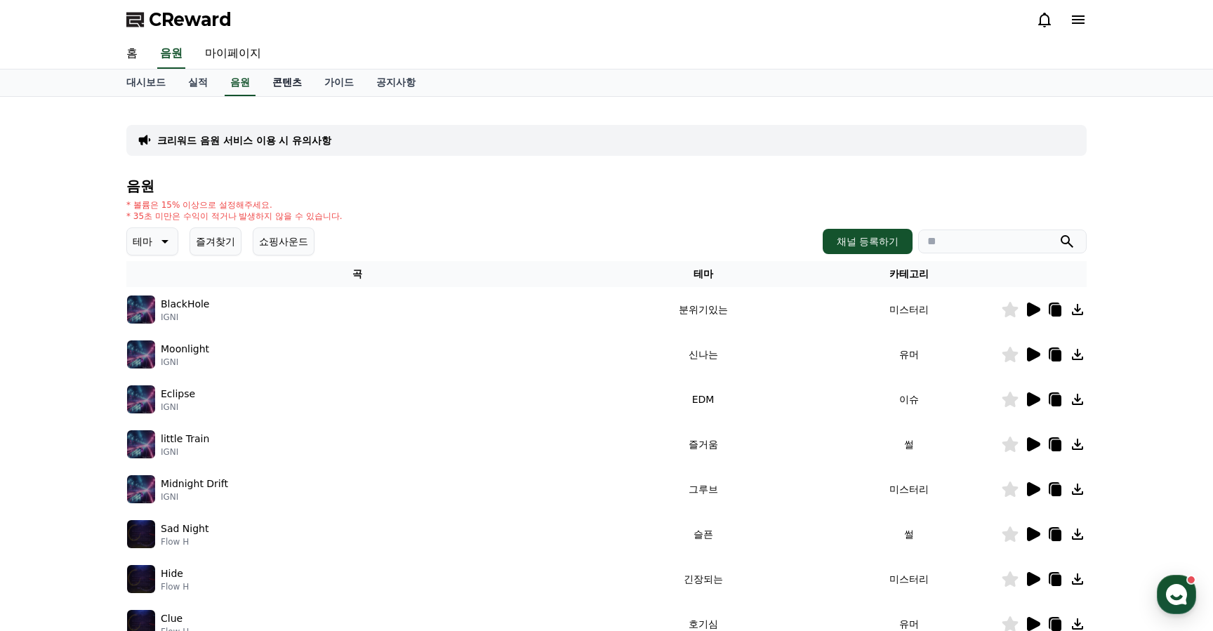
click at [271, 82] on link "콘텐츠" at bounding box center [287, 82] width 52 height 27
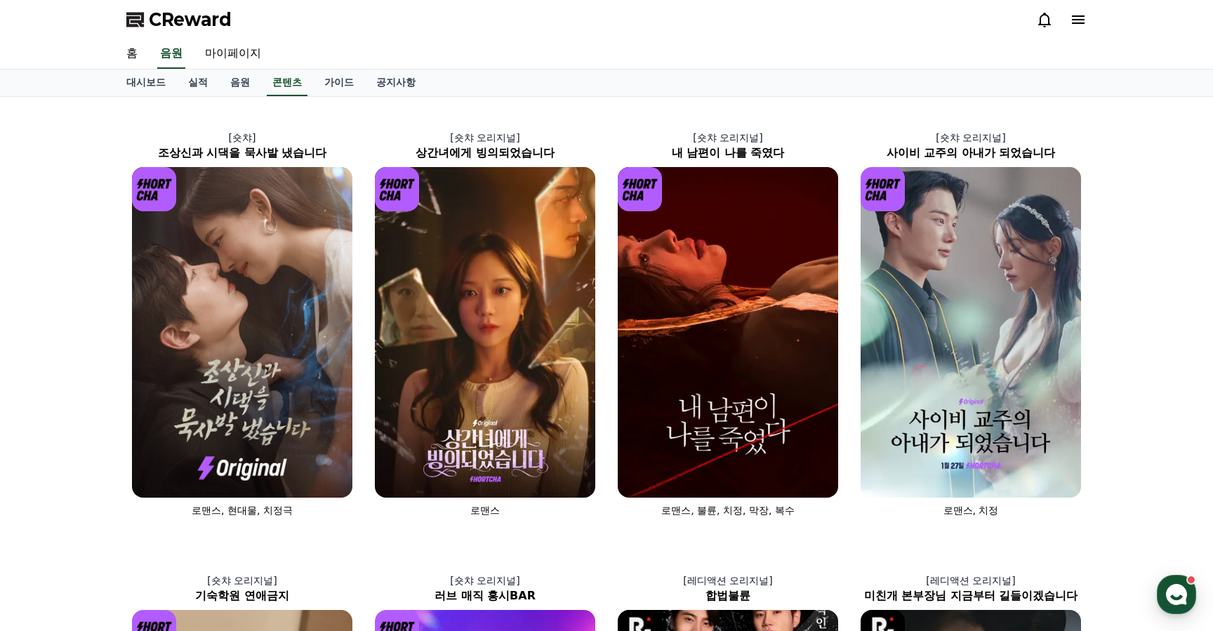
click at [322, 65] on div "홈 음원 마이페이지" at bounding box center [606, 53] width 982 height 29
click at [326, 76] on link "가이드" at bounding box center [339, 82] width 52 height 27
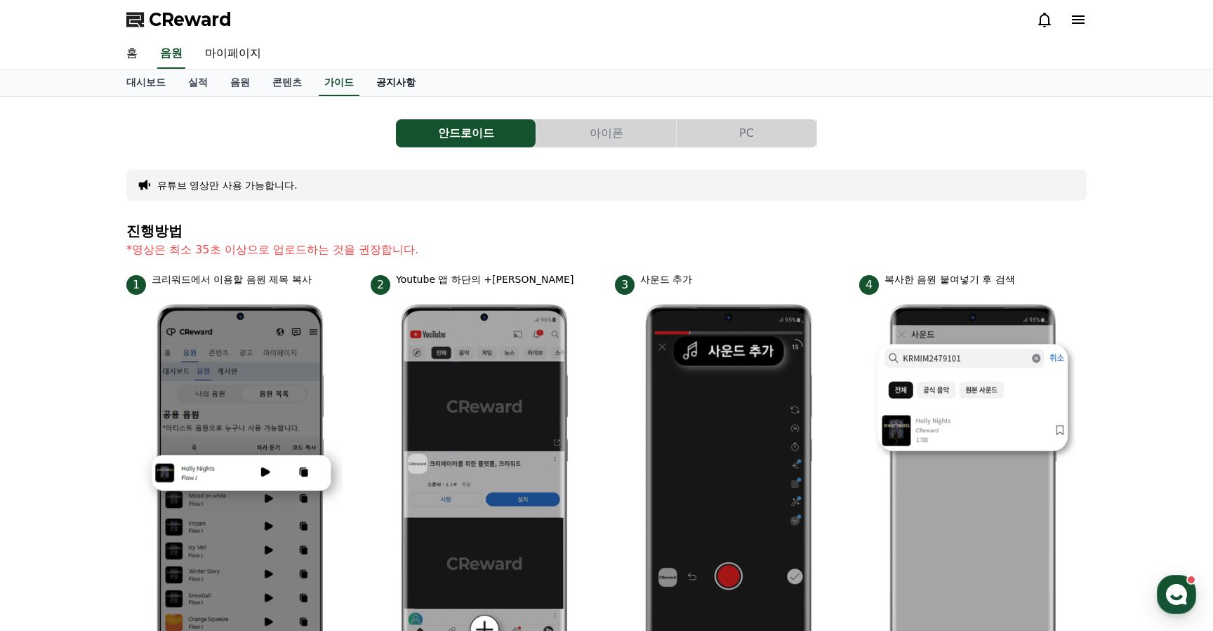
click at [370, 93] on link "공지사항" at bounding box center [396, 82] width 62 height 27
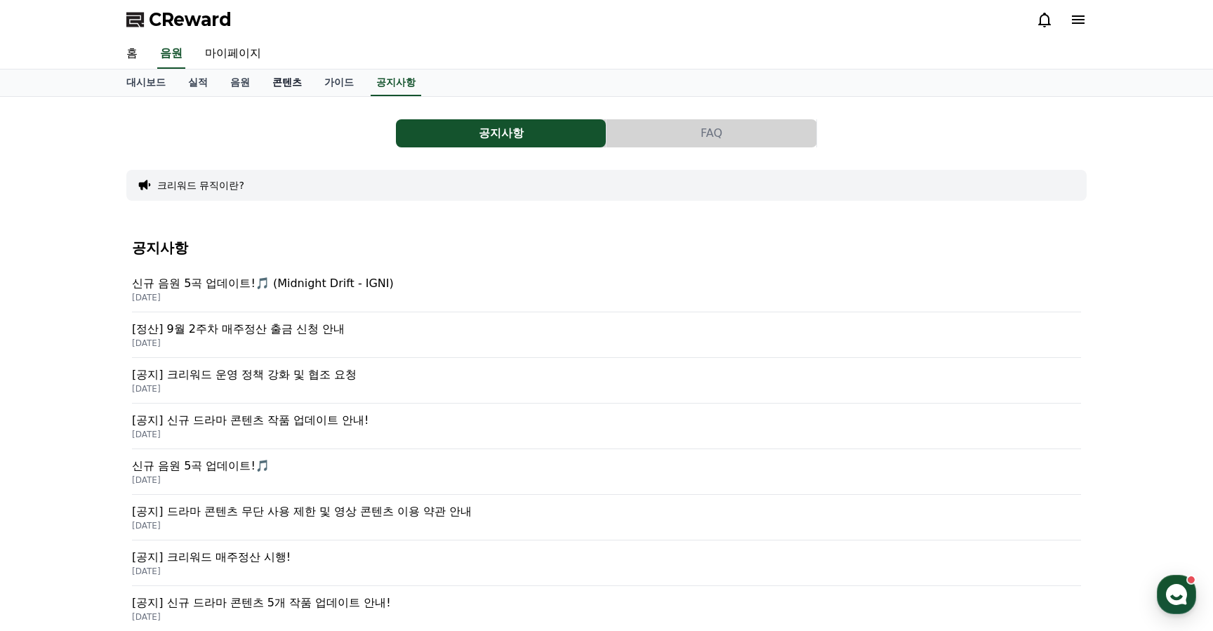
click at [261, 84] on link "콘텐츠" at bounding box center [287, 82] width 52 height 27
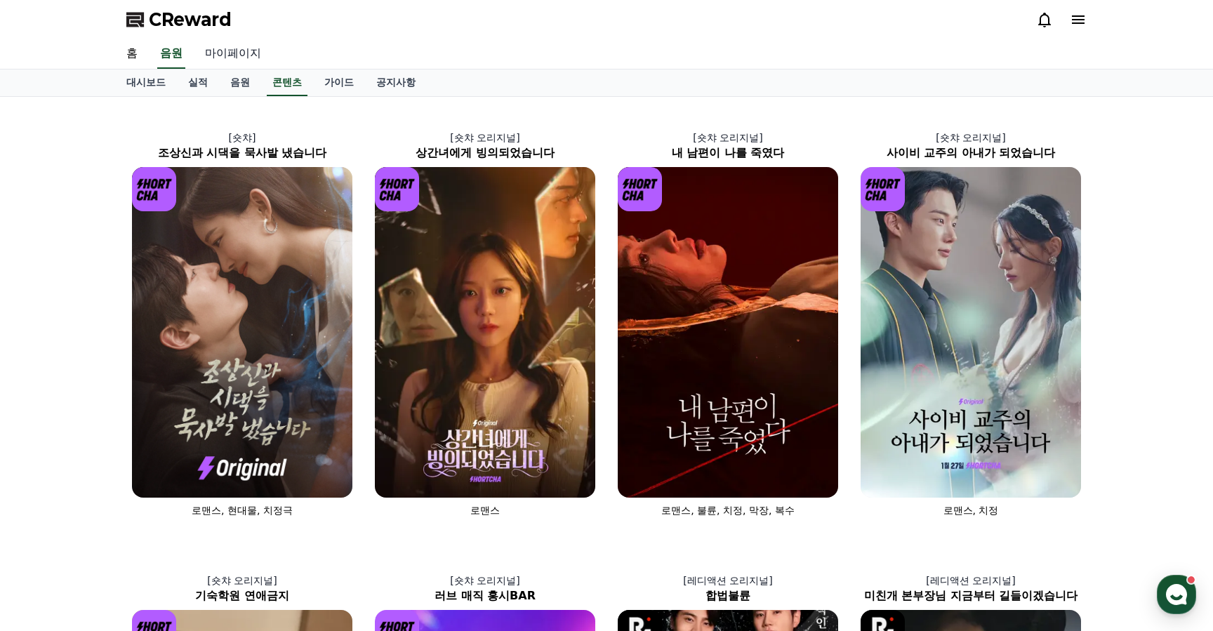
click at [236, 67] on link "마이페이지" at bounding box center [233, 53] width 79 height 29
select select "**********"
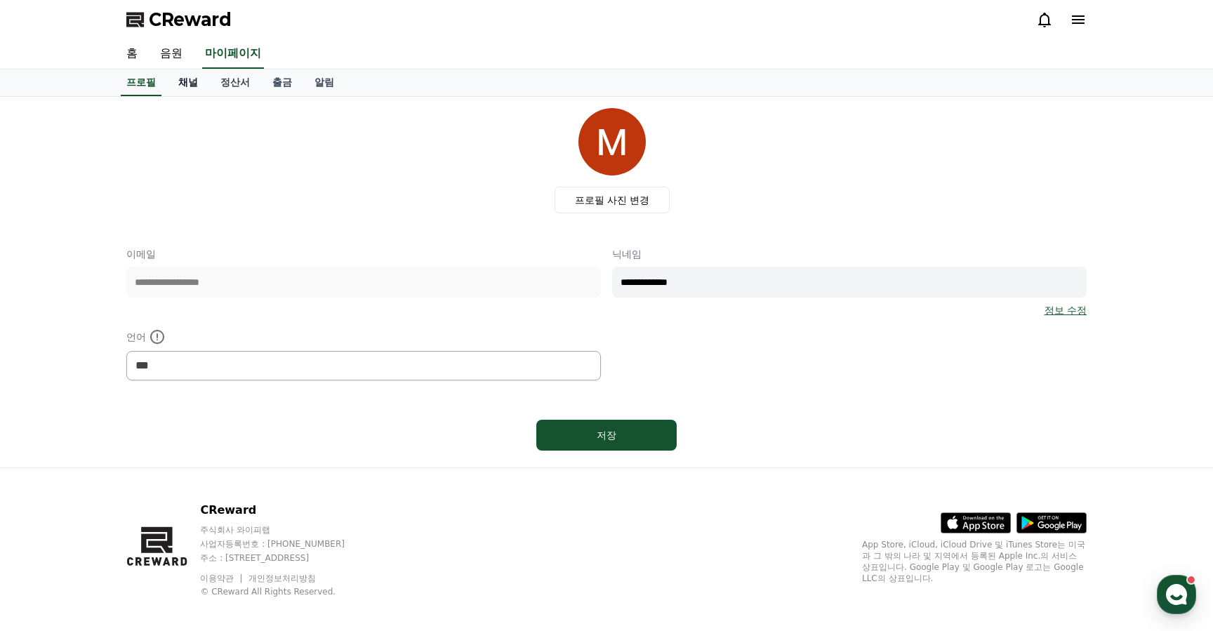
click at [195, 79] on link "채널" at bounding box center [188, 82] width 42 height 27
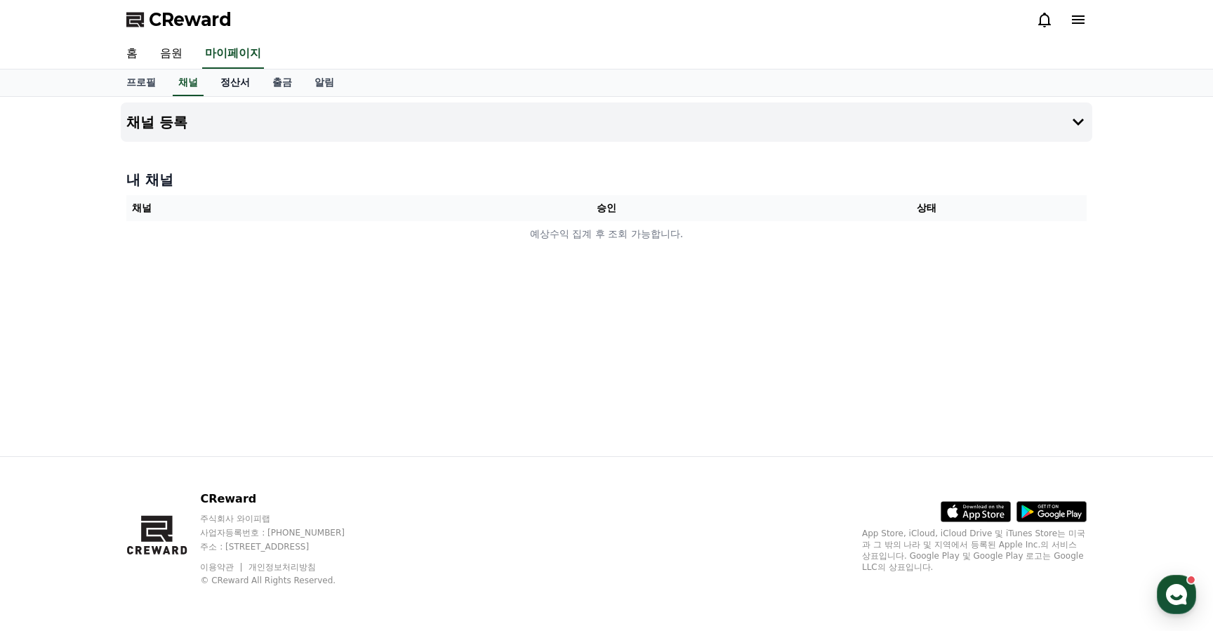
click at [220, 80] on link "정산서" at bounding box center [235, 82] width 52 height 27
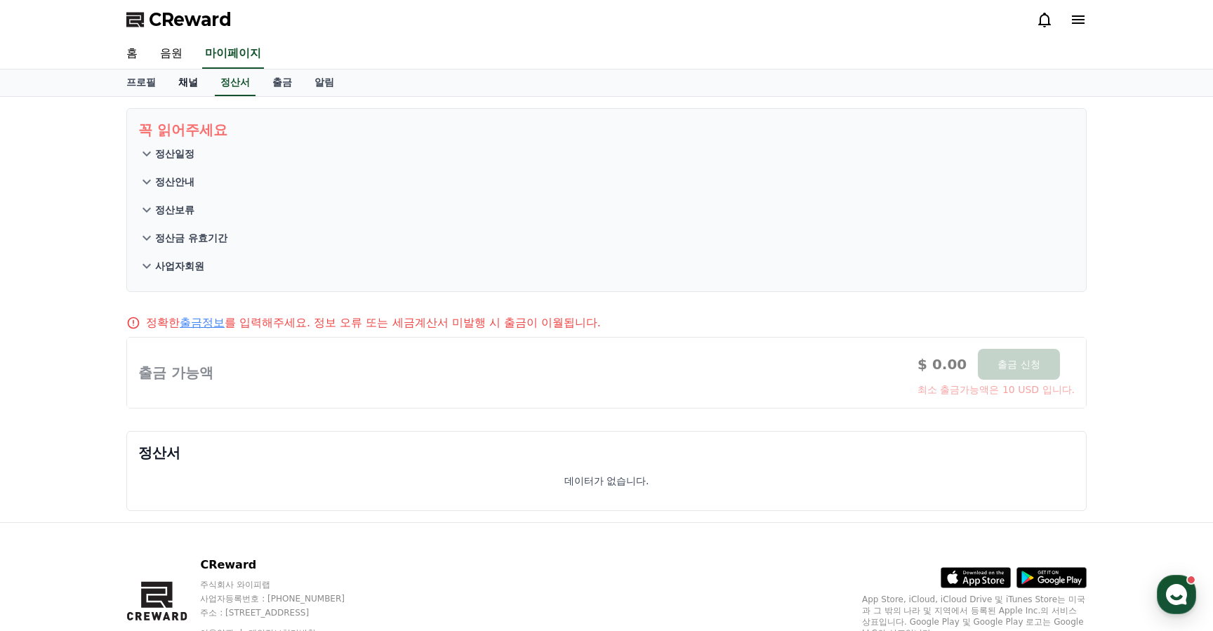
click at [178, 79] on link "채널" at bounding box center [188, 82] width 42 height 27
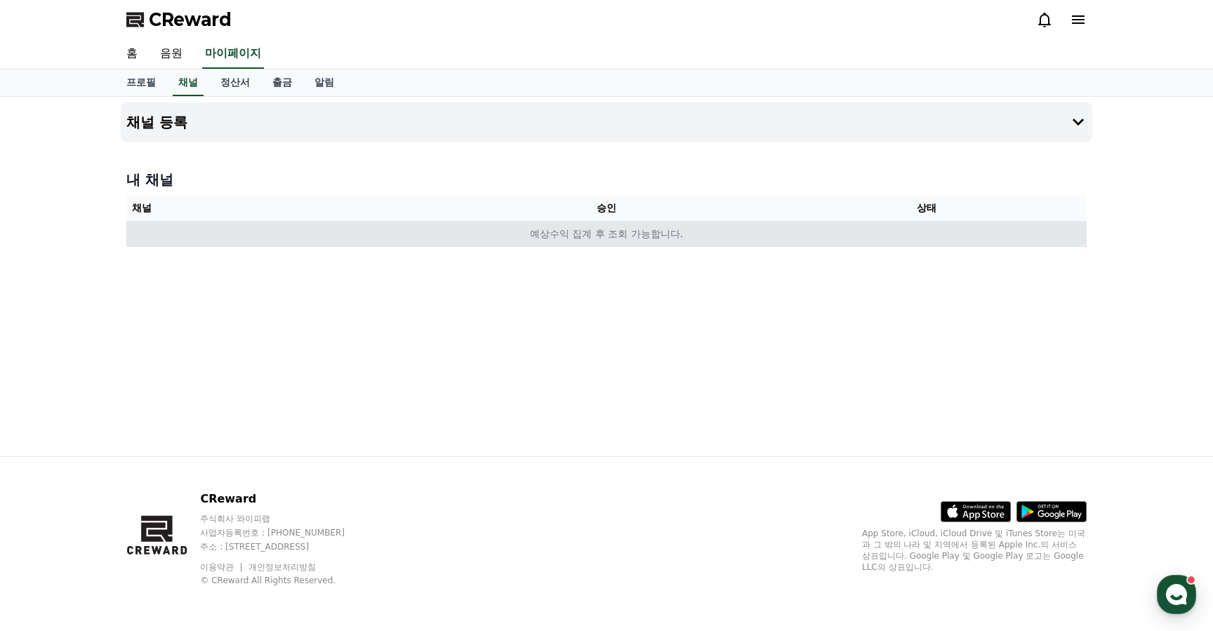
click at [521, 236] on td "예상수익 집계 후 조회 가능합니다." at bounding box center [606, 234] width 960 height 26
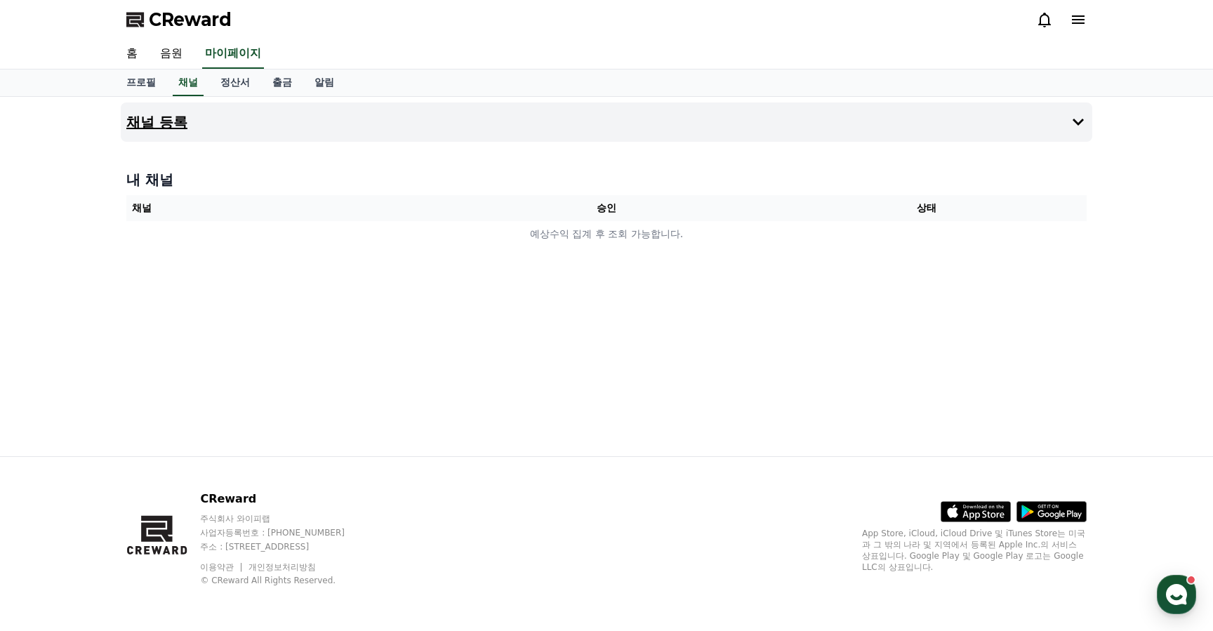
click at [493, 136] on button "채널 등록" at bounding box center [606, 121] width 971 height 39
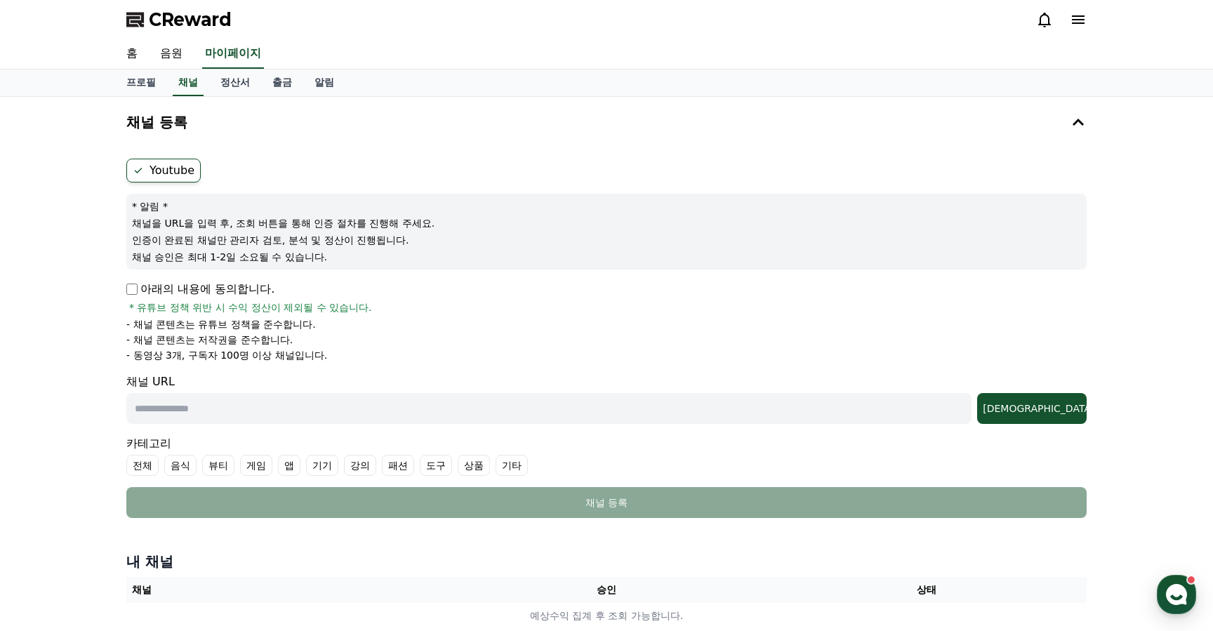
click at [170, 286] on p "아래의 내용에 동의합니다." at bounding box center [200, 289] width 148 height 17
click at [180, 413] on input "text" at bounding box center [548, 408] width 845 height 31
type input "**********"
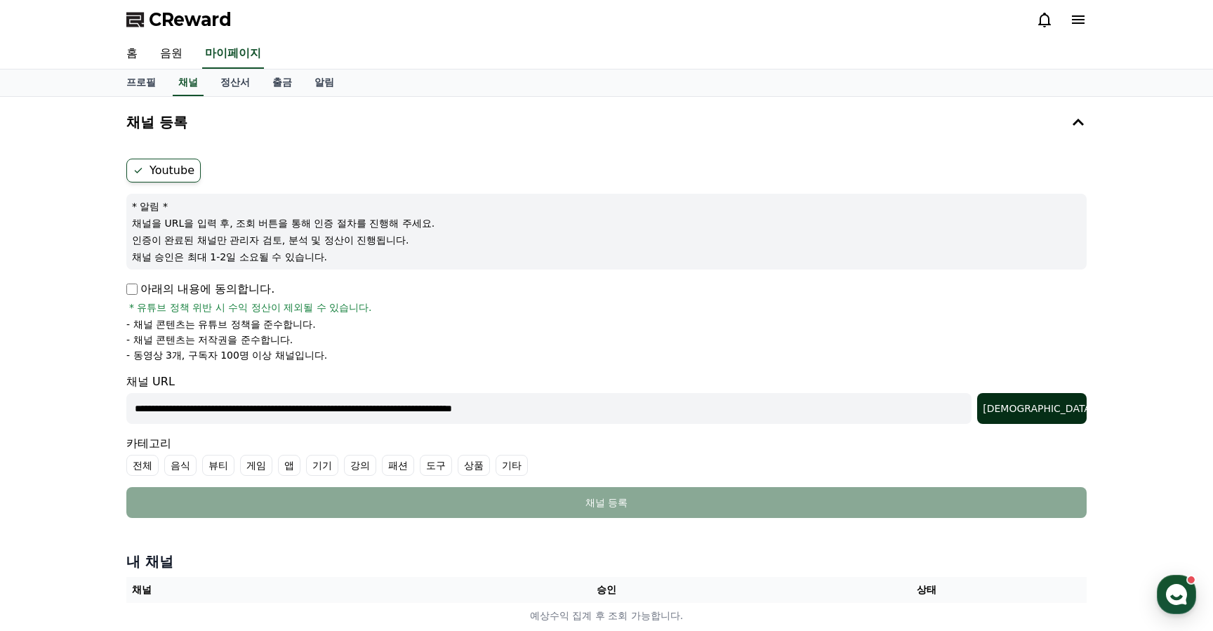
click at [1045, 423] on div "**********" at bounding box center [606, 408] width 960 height 31
click at [1050, 408] on div "조회" at bounding box center [1031, 408] width 98 height 14
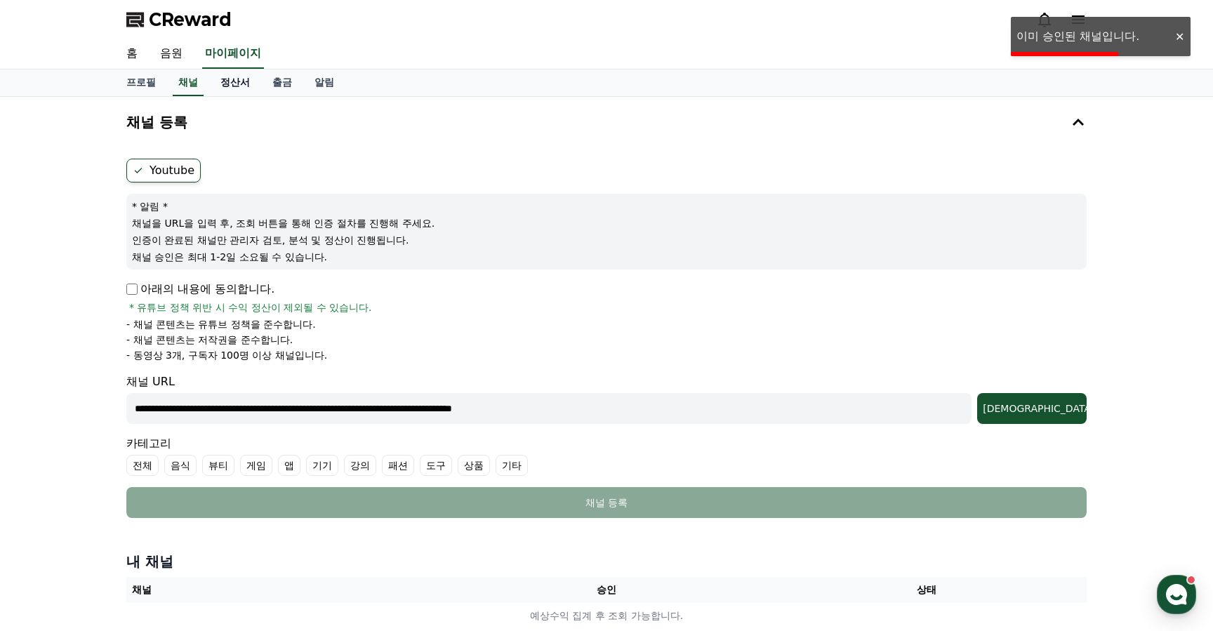
click at [217, 79] on link "정산서" at bounding box center [235, 82] width 52 height 27
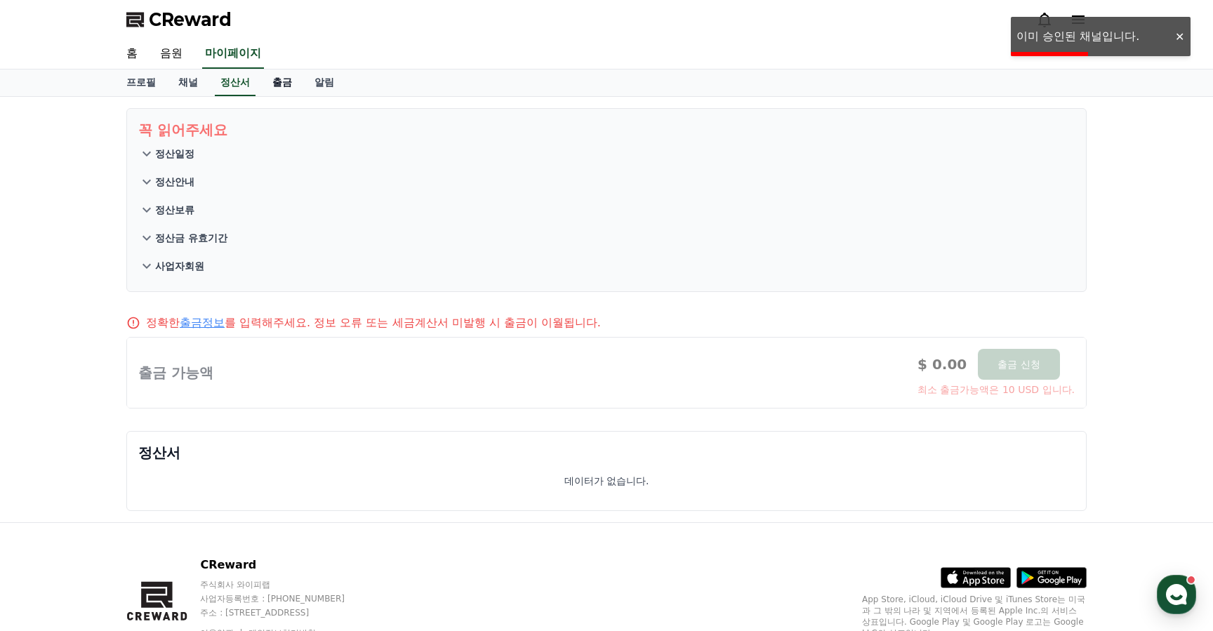
click at [270, 86] on link "출금" at bounding box center [282, 82] width 42 height 27
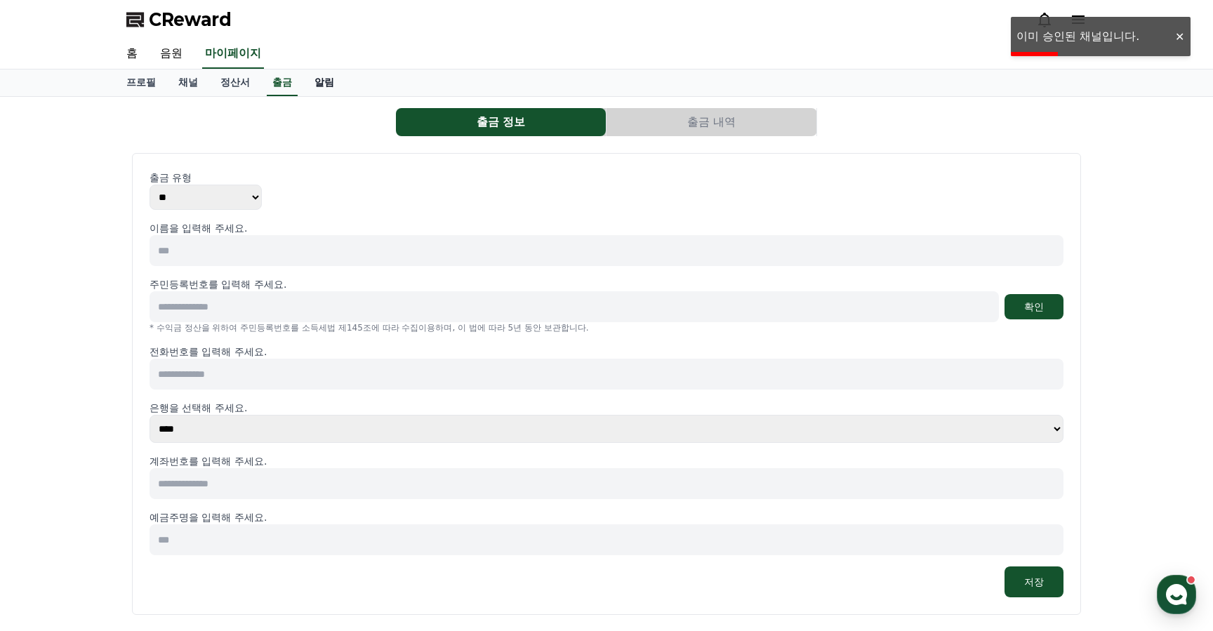
click at [307, 86] on link "알림" at bounding box center [324, 82] width 42 height 27
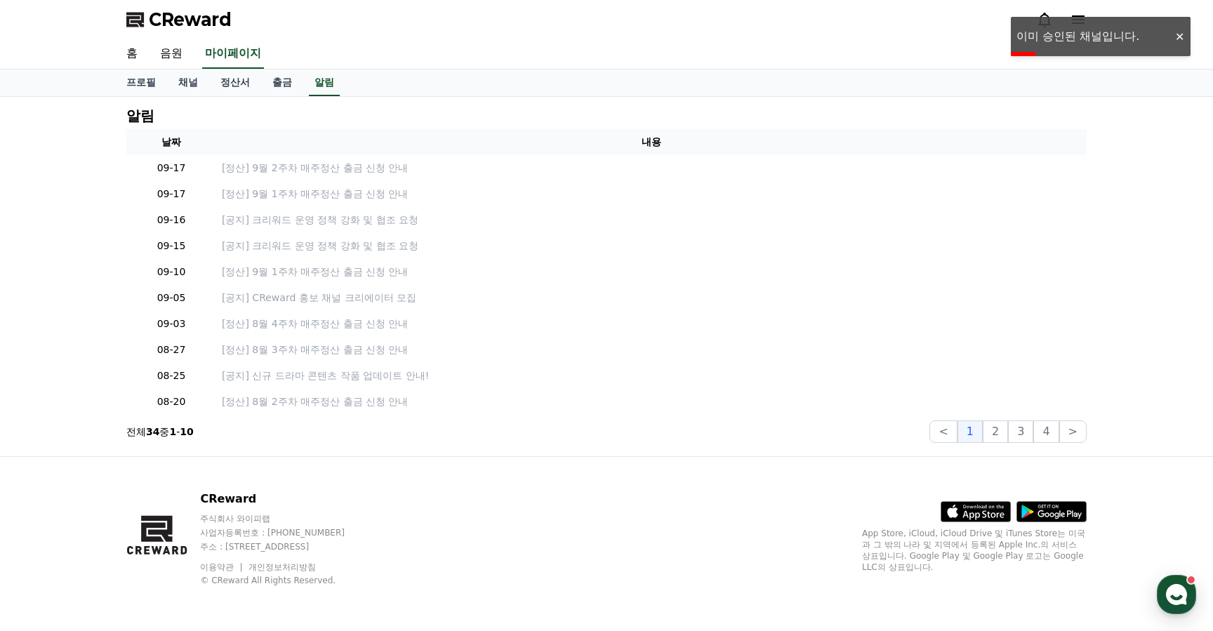
click at [189, 67] on div "홈 음원 마이페이지" at bounding box center [606, 53] width 982 height 29
click at [173, 62] on link "음원" at bounding box center [171, 53] width 45 height 29
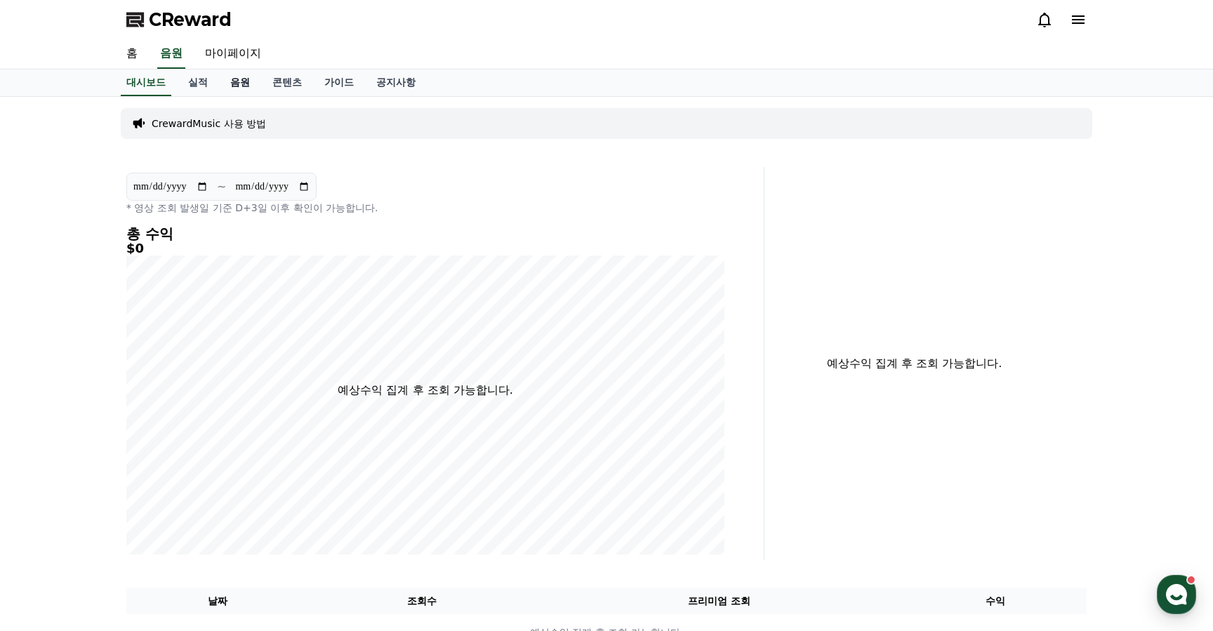
click at [248, 84] on link "음원" at bounding box center [240, 82] width 42 height 27
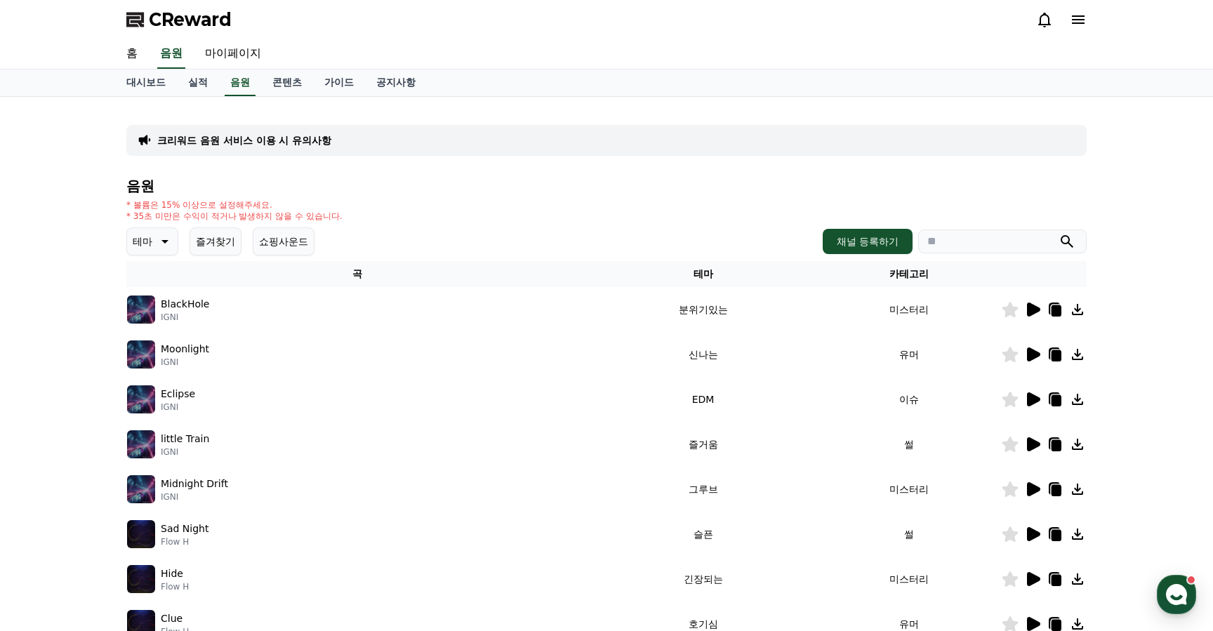
click at [168, 245] on icon at bounding box center [163, 241] width 17 height 17
click at [153, 283] on button "전체" at bounding box center [143, 278] width 31 height 31
click at [186, 297] on p "BlackHole" at bounding box center [185, 304] width 48 height 15
click at [182, 305] on p "BlackHole" at bounding box center [185, 304] width 48 height 15
click at [138, 308] on img at bounding box center [141, 309] width 28 height 28
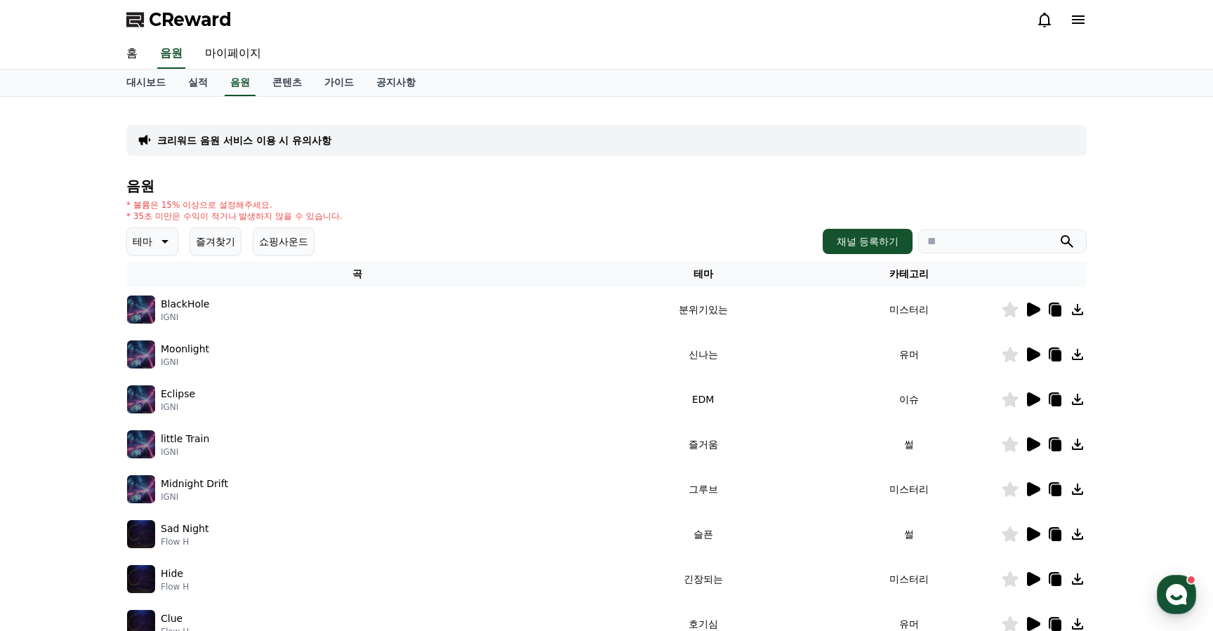
click at [1039, 312] on icon at bounding box center [1032, 309] width 17 height 17
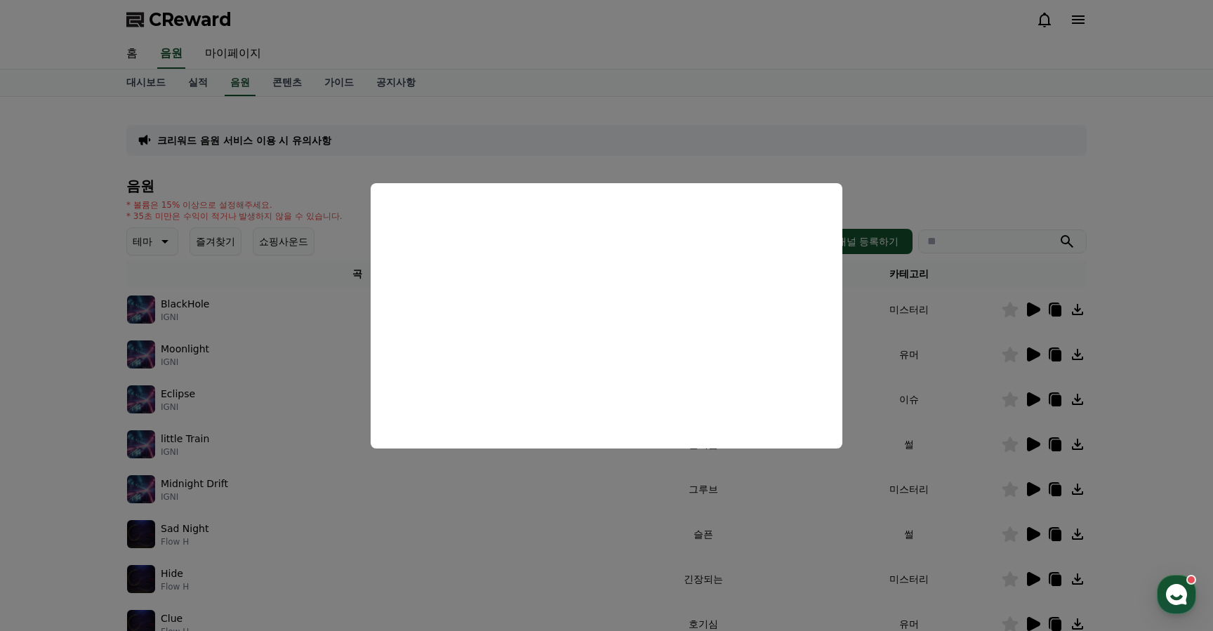
click at [255, 387] on button "close modal" at bounding box center [606, 315] width 1213 height 631
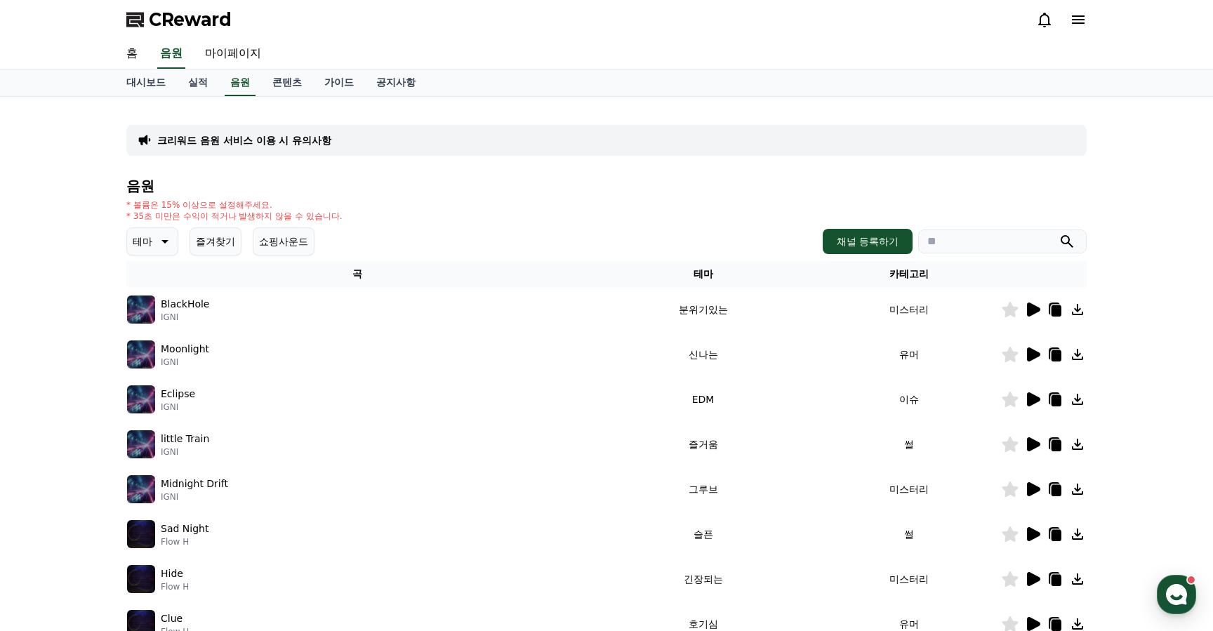
click at [149, 232] on p "테마" at bounding box center [143, 242] width 20 height 20
click at [152, 297] on button "호기심" at bounding box center [148, 288] width 41 height 31
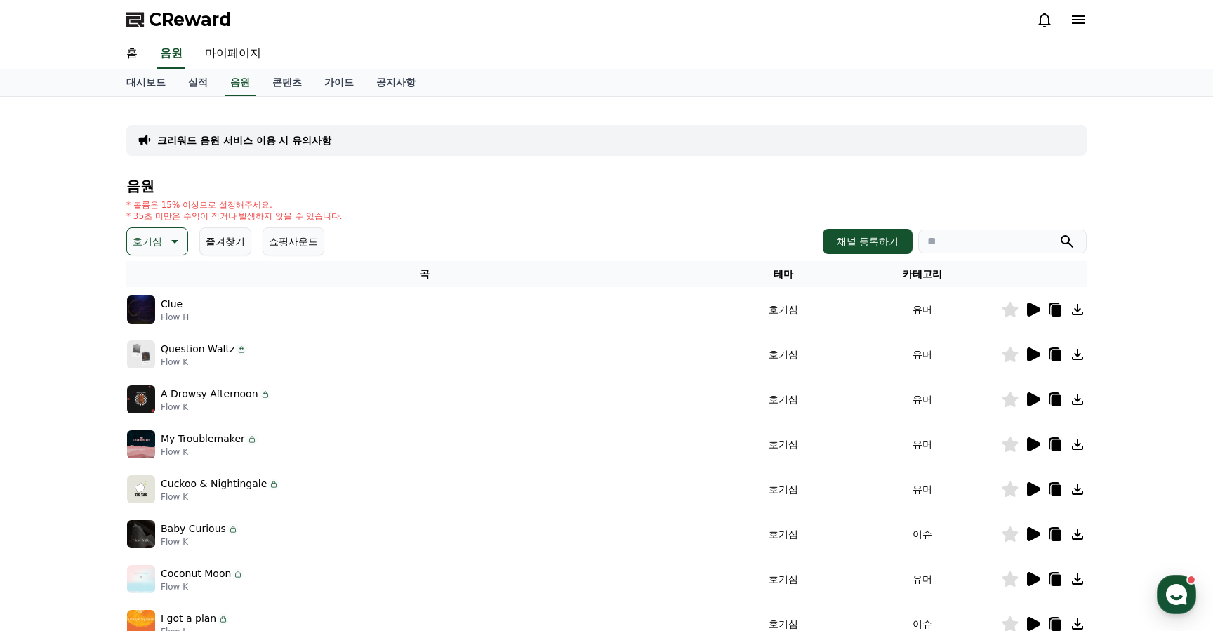
click at [1027, 317] on icon at bounding box center [1032, 309] width 17 height 17
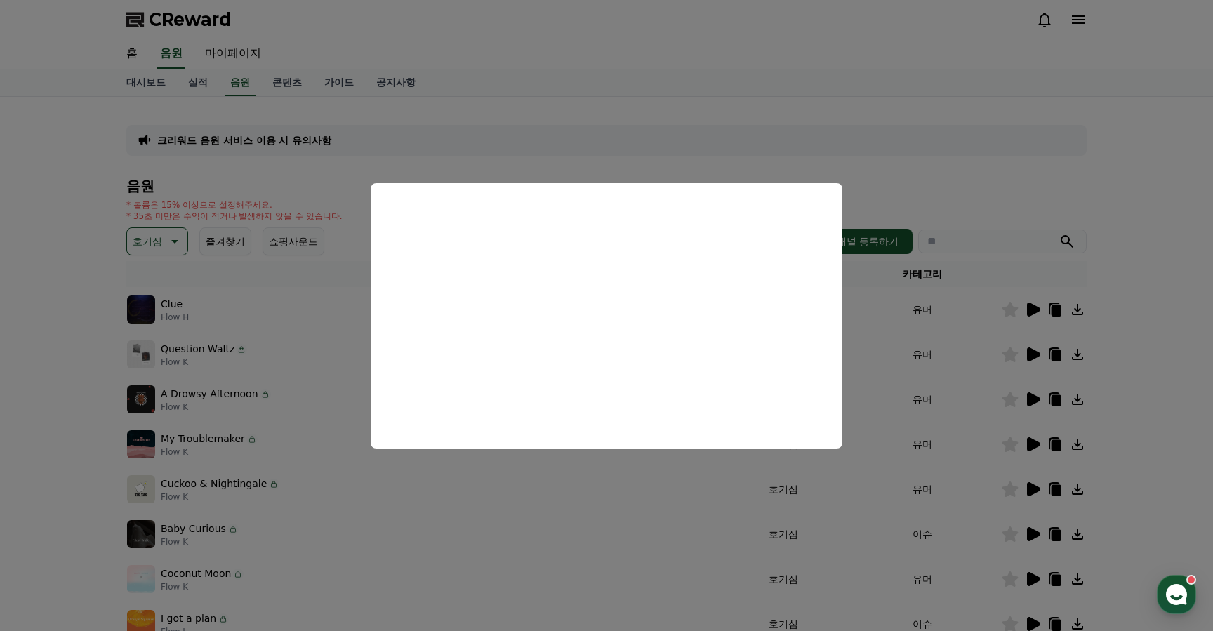
click at [237, 346] on button "close modal" at bounding box center [606, 315] width 1213 height 631
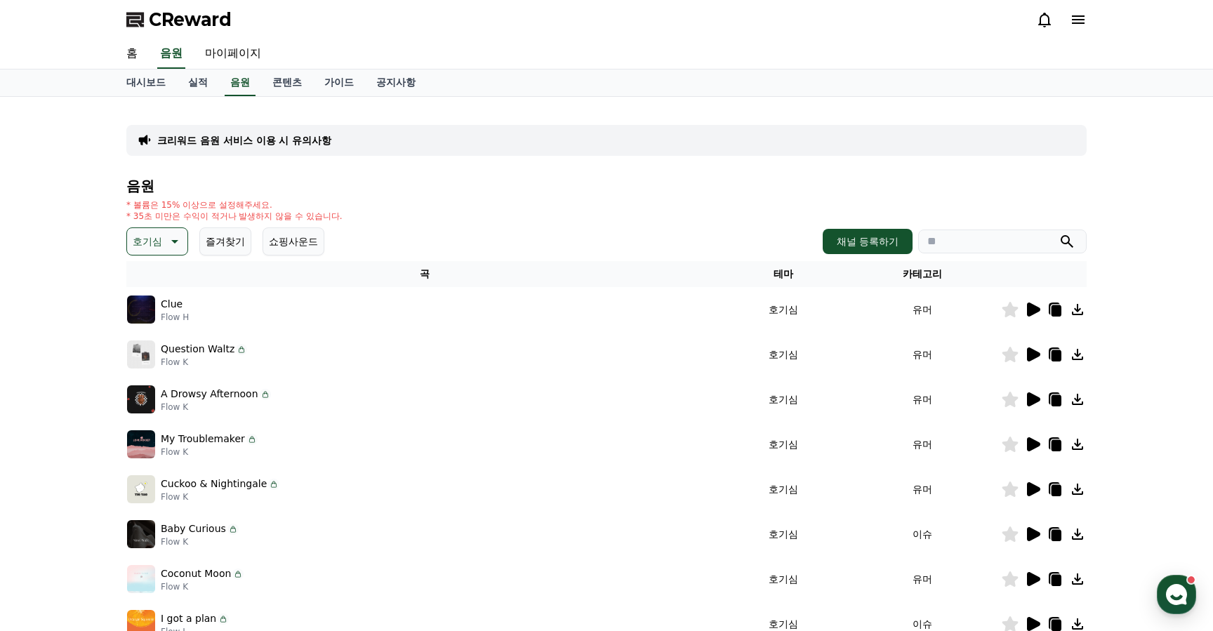
click at [1039, 358] on icon at bounding box center [1032, 354] width 17 height 17
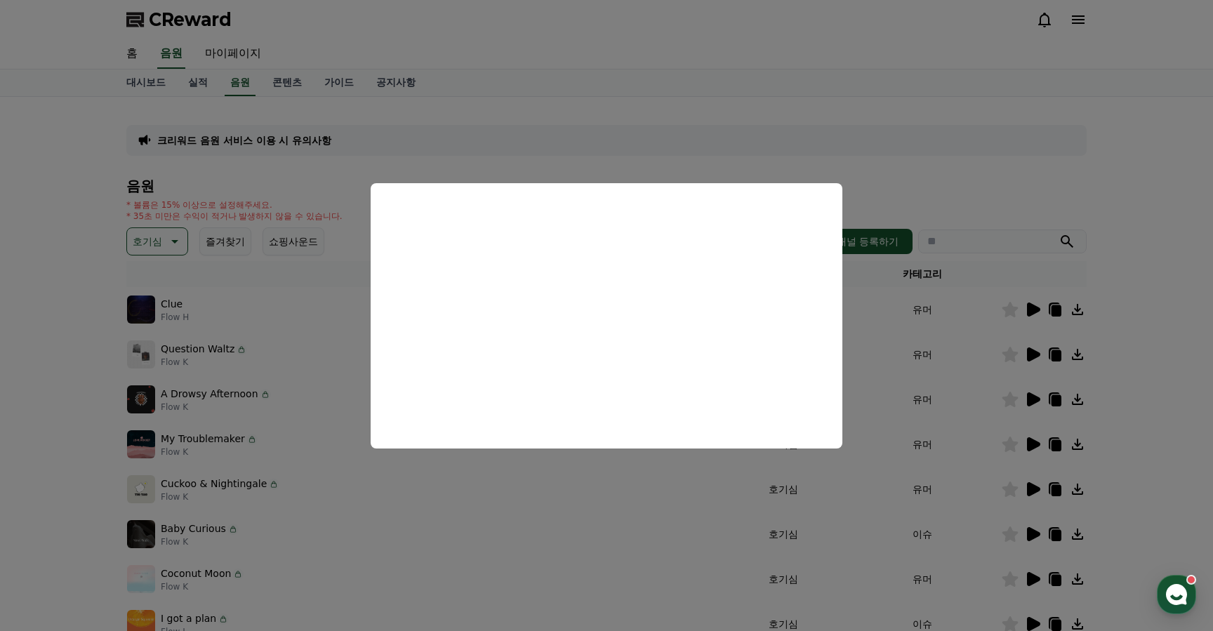
click at [262, 406] on button "close modal" at bounding box center [606, 315] width 1213 height 631
click at [216, 396] on p "A Drowsy Afternoon" at bounding box center [210, 394] width 98 height 15
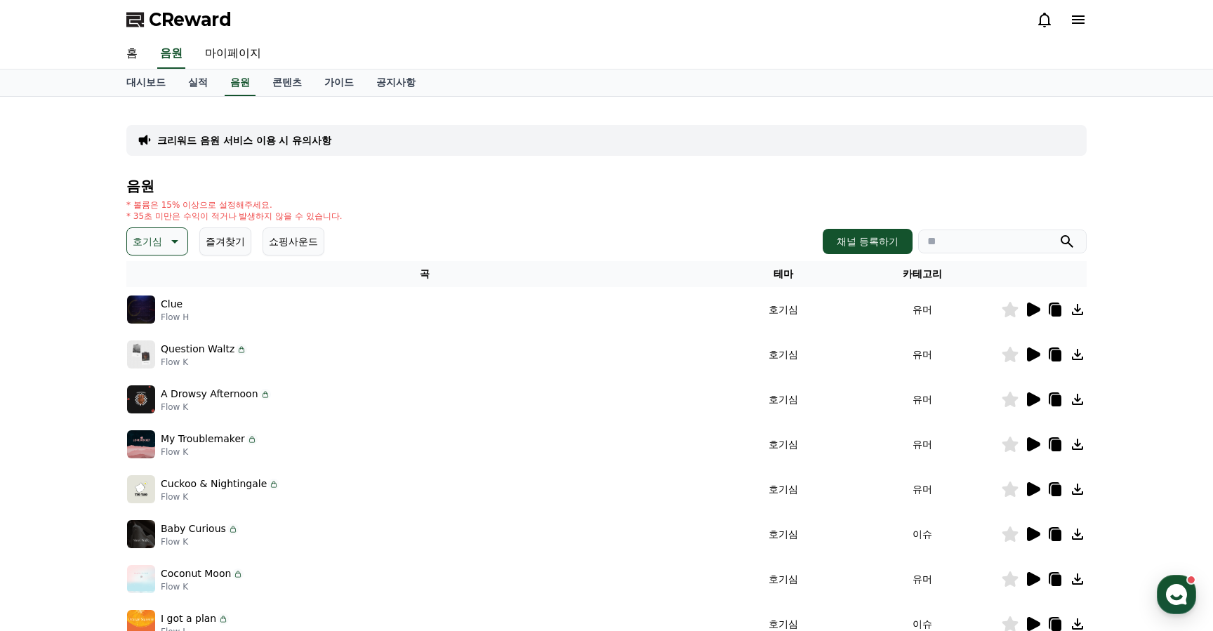
click at [1034, 401] on icon at bounding box center [1033, 399] width 13 height 14
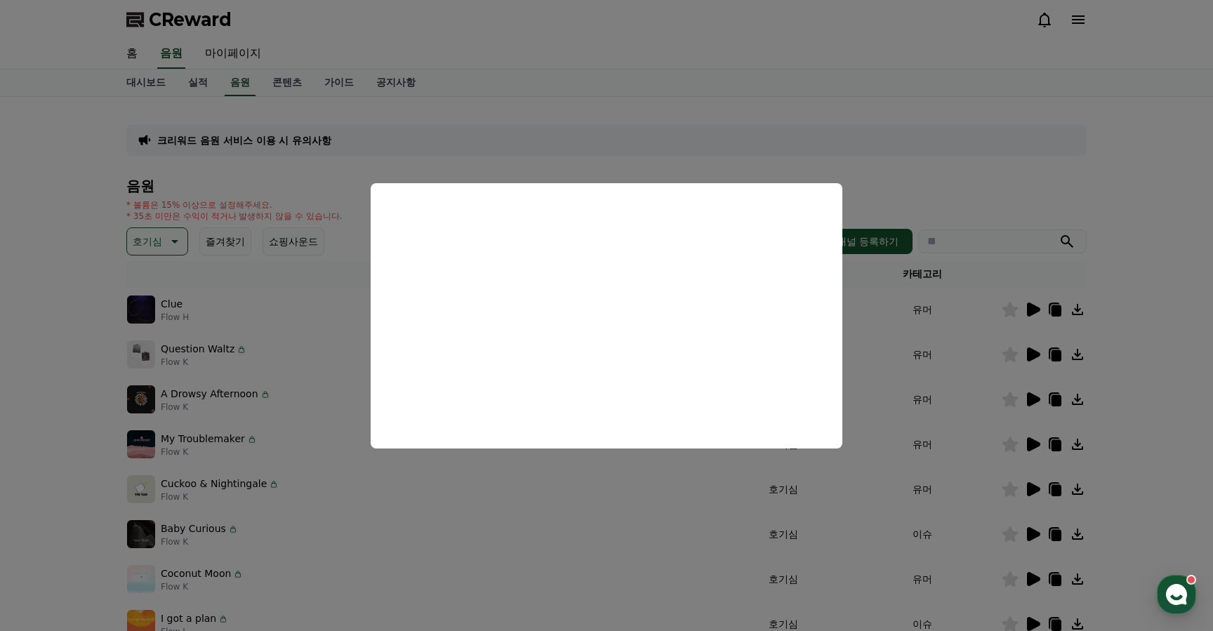
click at [227, 366] on button "close modal" at bounding box center [606, 315] width 1213 height 631
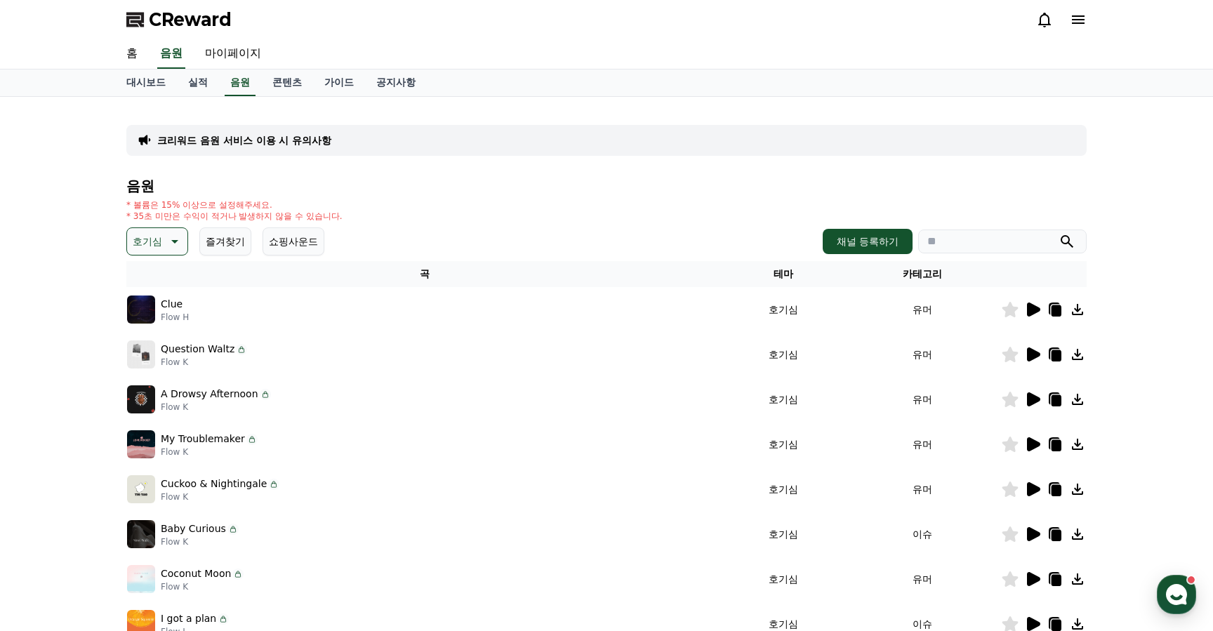
click at [168, 239] on icon at bounding box center [173, 241] width 17 height 17
click at [152, 309] on button "반전" at bounding box center [143, 299] width 31 height 31
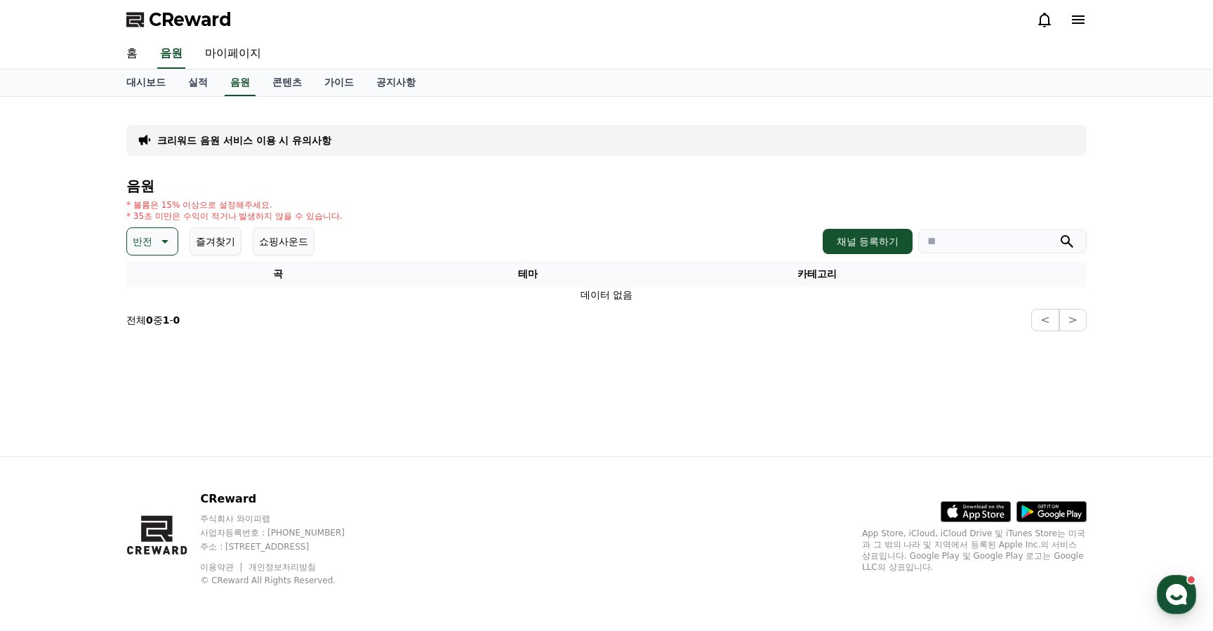
click at [145, 244] on p "반전" at bounding box center [143, 242] width 20 height 20
click at [160, 328] on button "드라마틱" at bounding box center [153, 322] width 51 height 31
click at [181, 241] on icon at bounding box center [184, 242] width 7 height 4
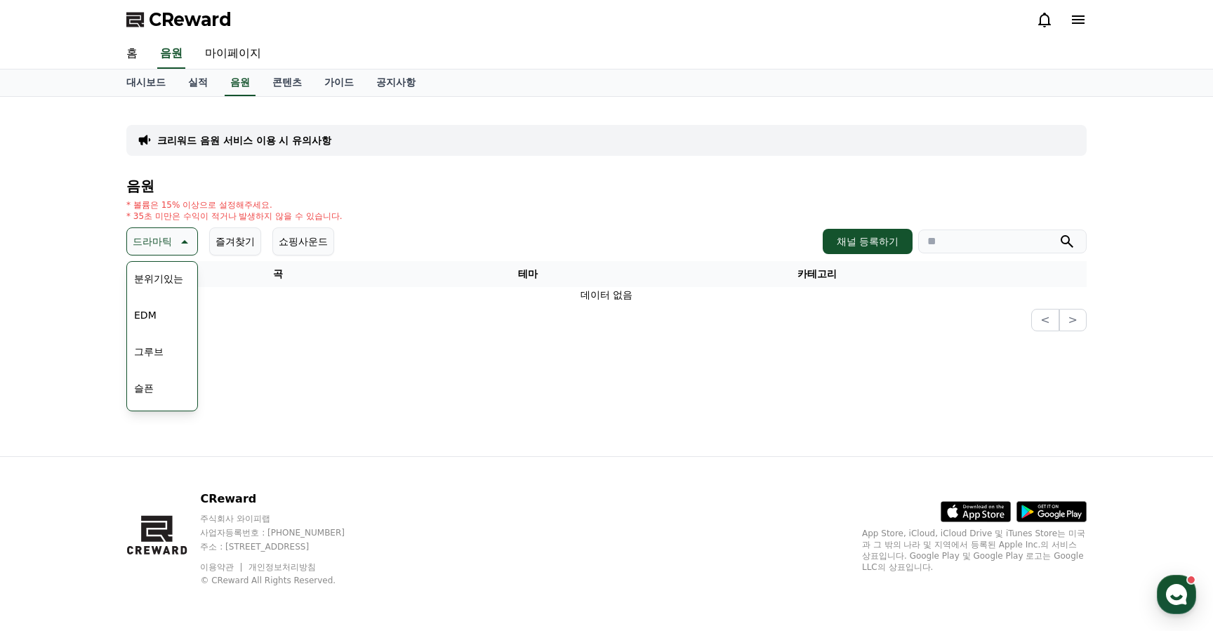
click at [156, 276] on button "분위기있는" at bounding box center [158, 278] width 60 height 31
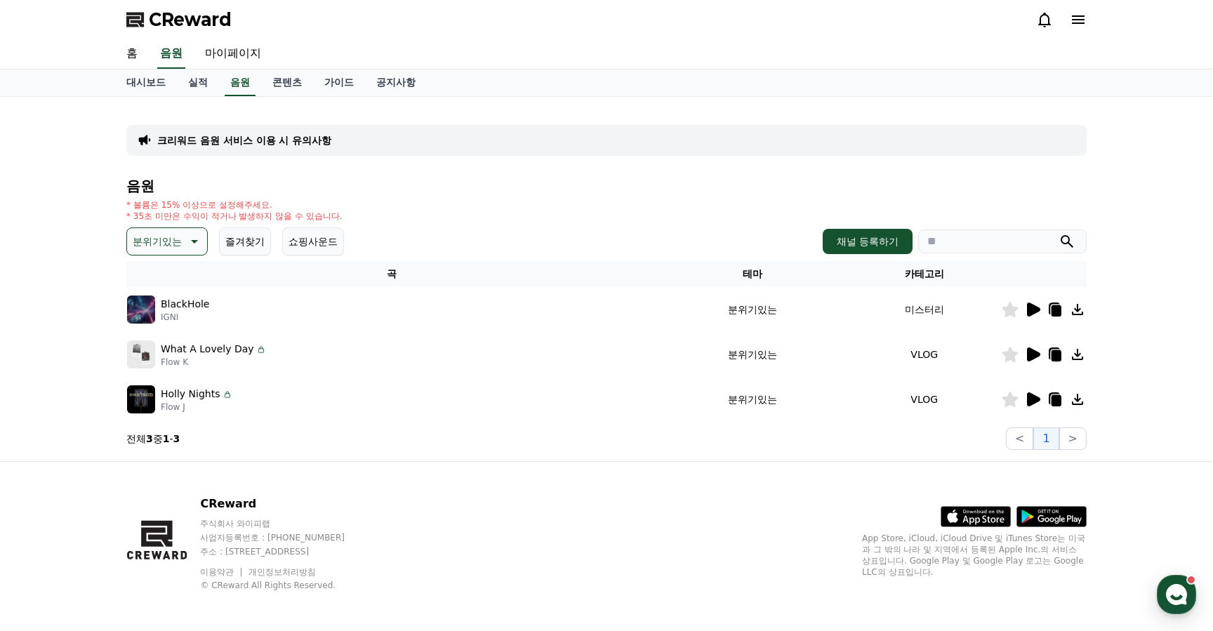
click at [1024, 356] on icon at bounding box center [1032, 354] width 17 height 17
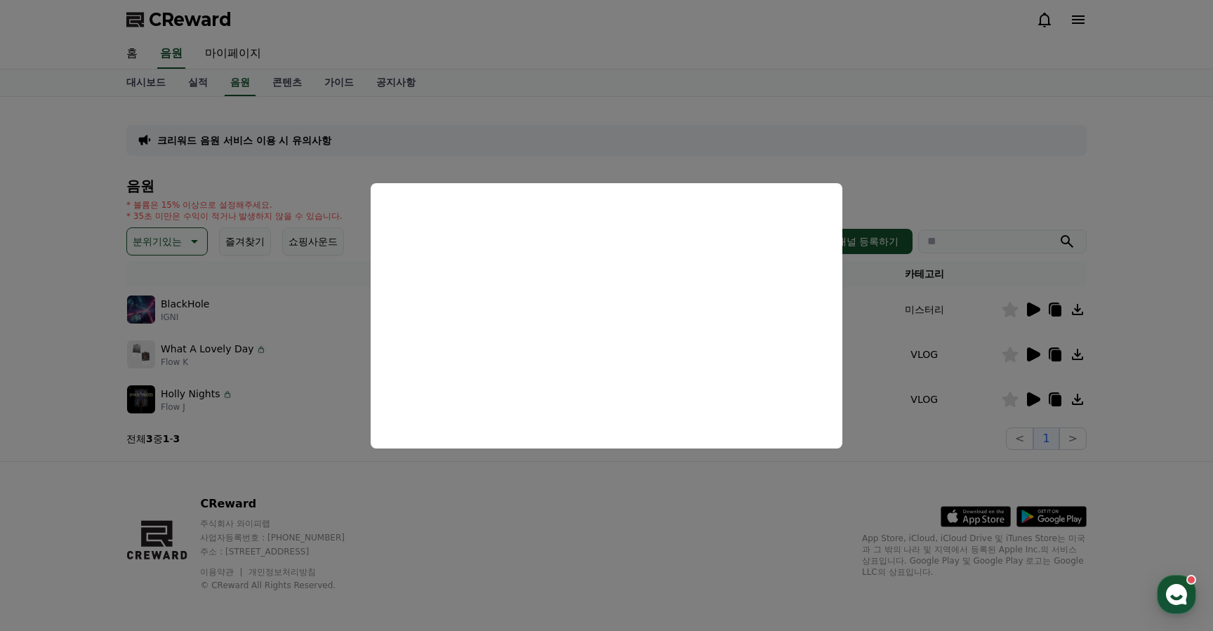
click at [286, 343] on button "close modal" at bounding box center [606, 315] width 1213 height 631
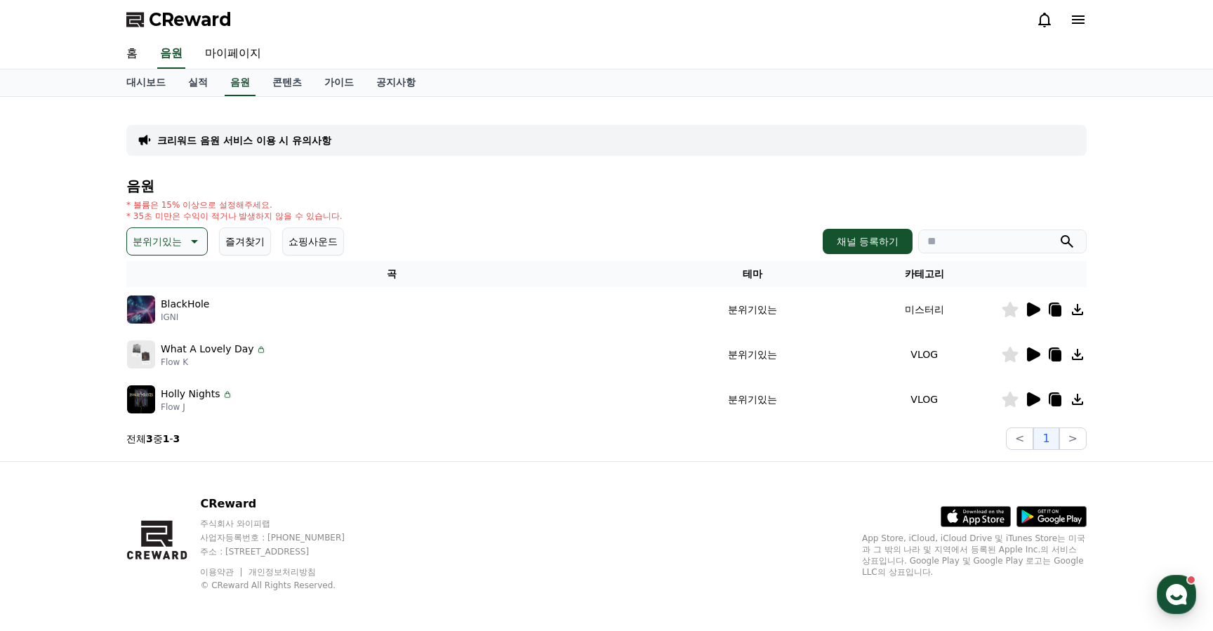
click at [1034, 403] on icon at bounding box center [1032, 399] width 17 height 17
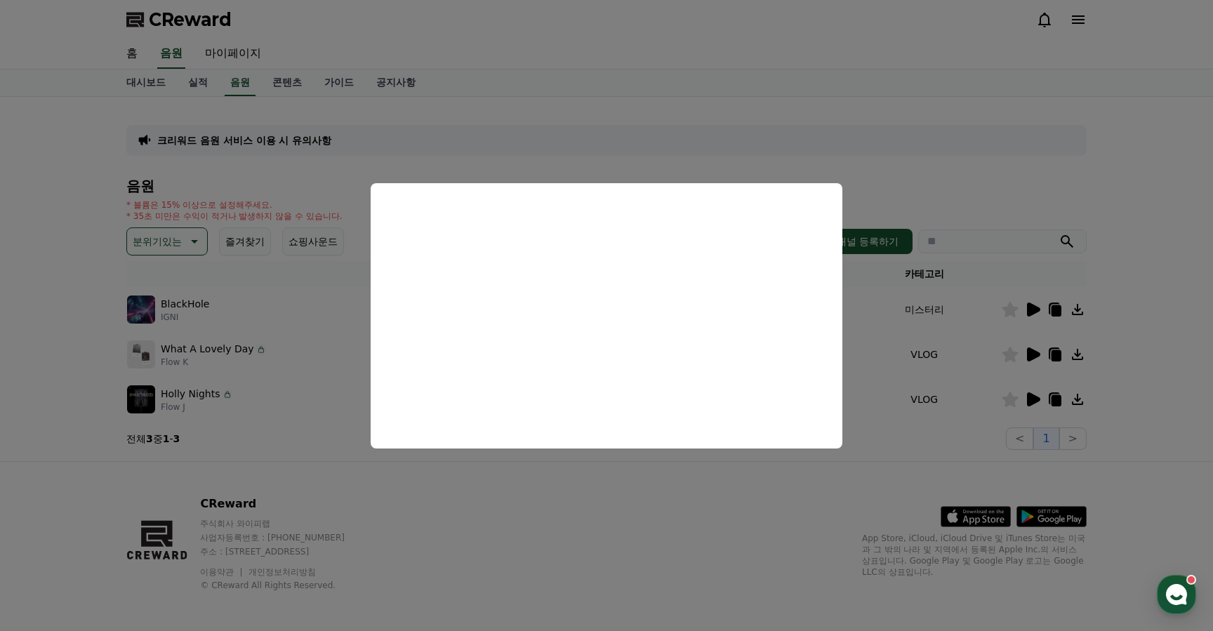
click at [274, 312] on button "close modal" at bounding box center [606, 315] width 1213 height 631
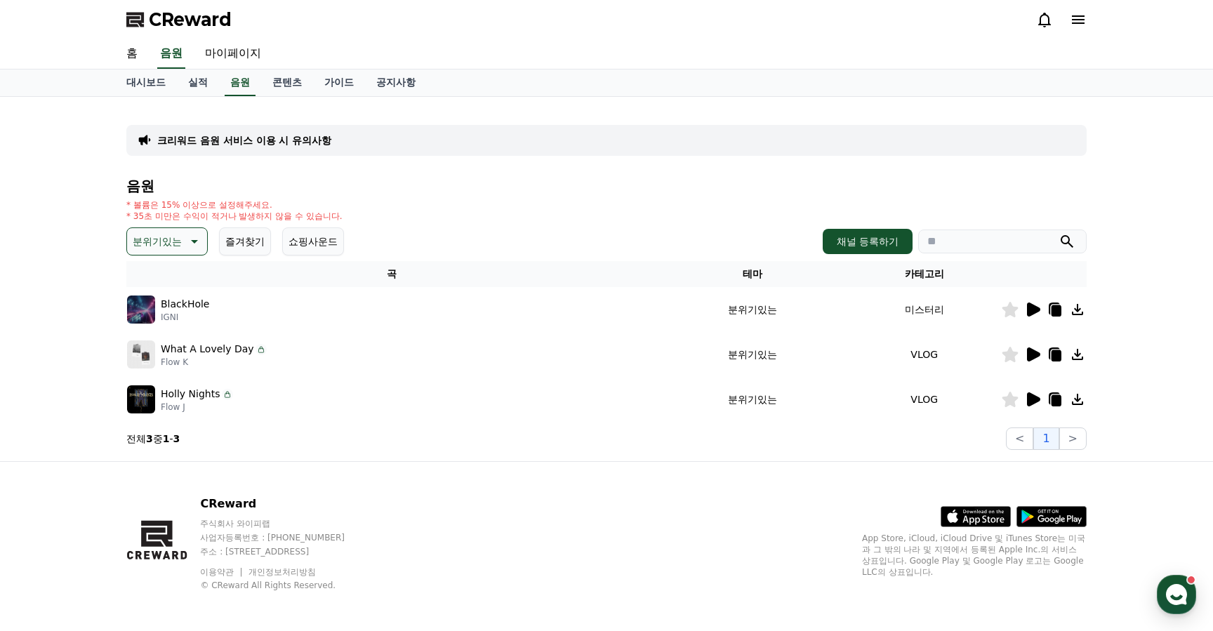
click at [175, 234] on button "분위기있는" at bounding box center [166, 241] width 81 height 28
click at [156, 373] on button "웅장한" at bounding box center [148, 371] width 41 height 31
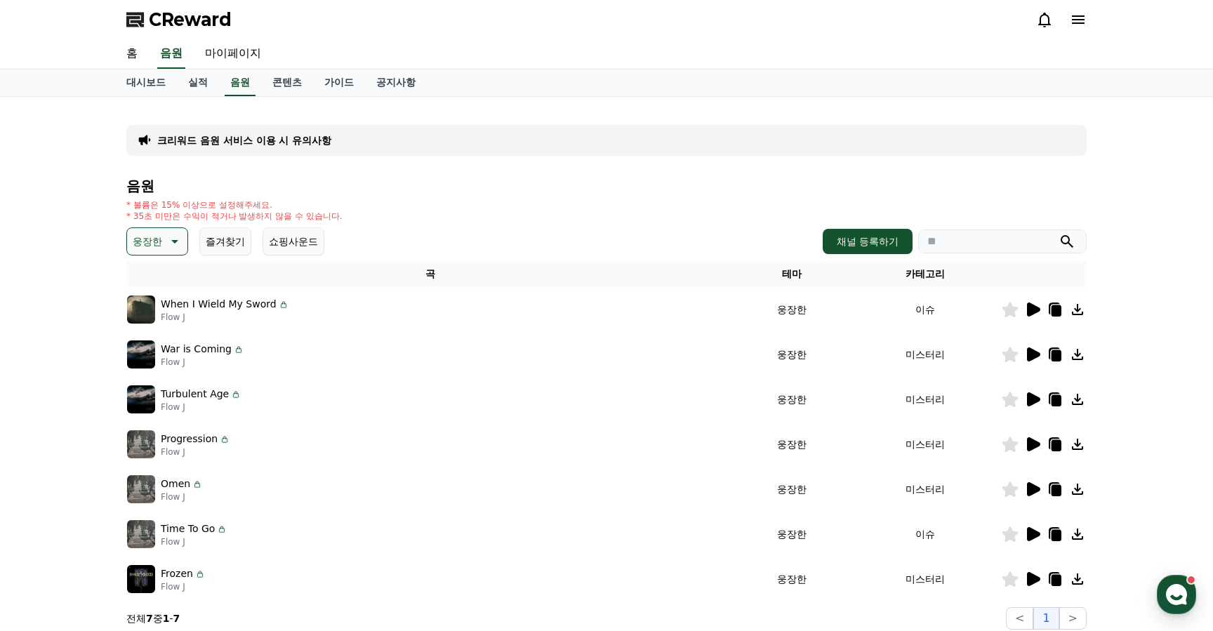
click at [1029, 307] on icon at bounding box center [1033, 309] width 13 height 14
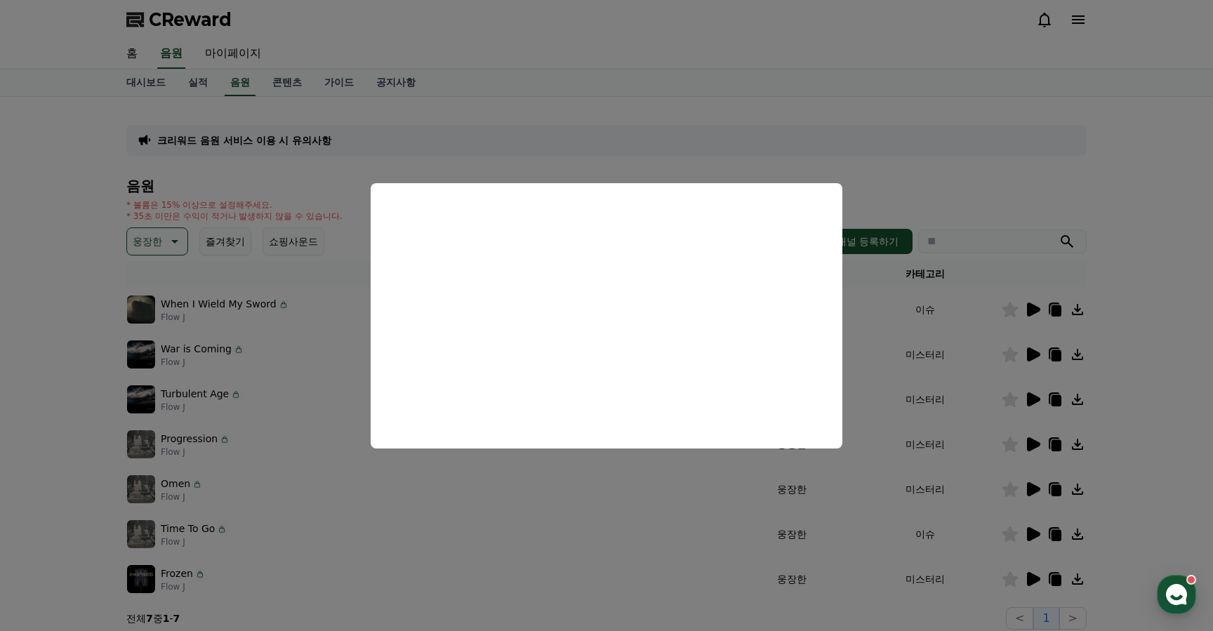
click at [210, 354] on button "close modal" at bounding box center [606, 315] width 1213 height 631
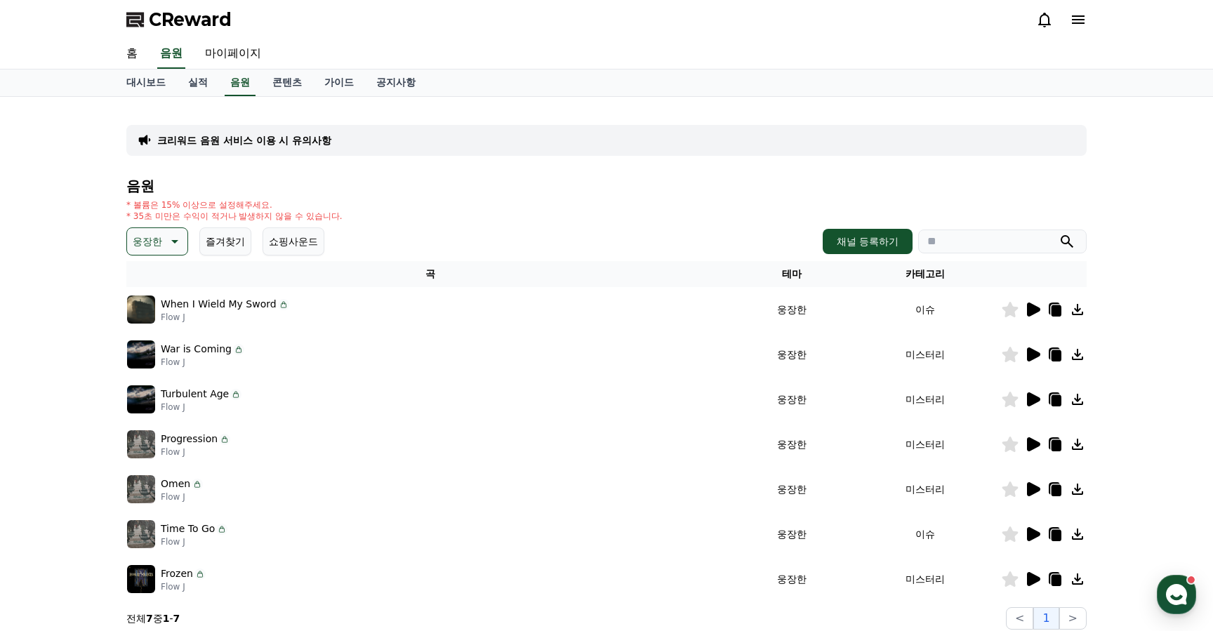
click at [1030, 353] on icon at bounding box center [1033, 354] width 13 height 14
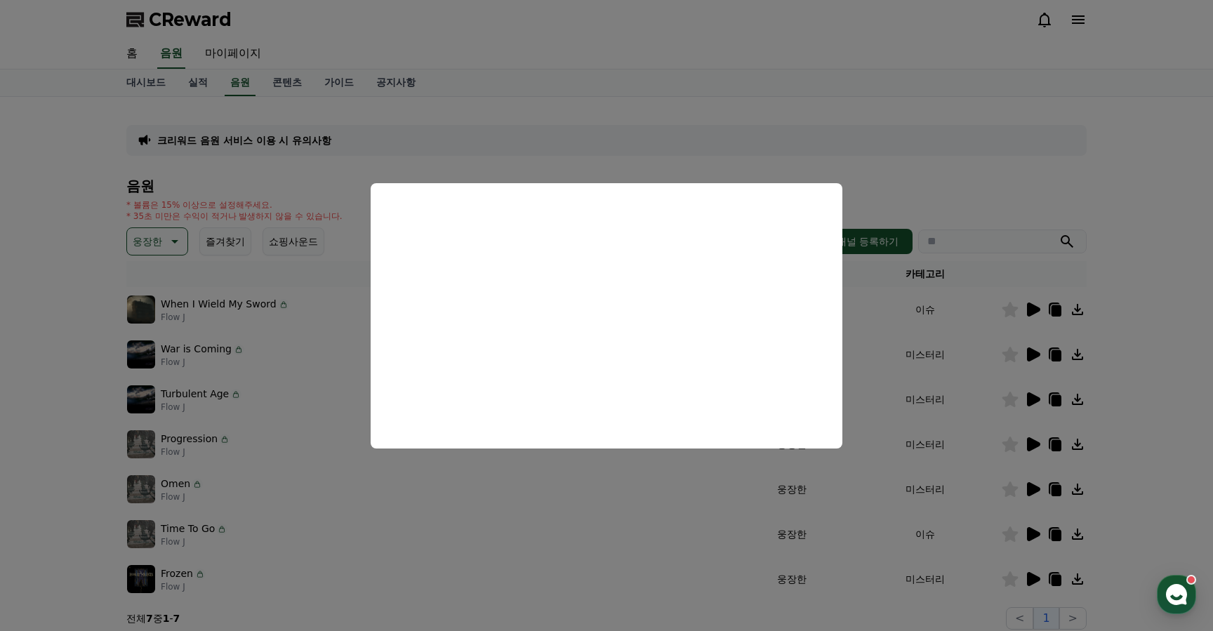
click at [313, 380] on button "close modal" at bounding box center [606, 315] width 1213 height 631
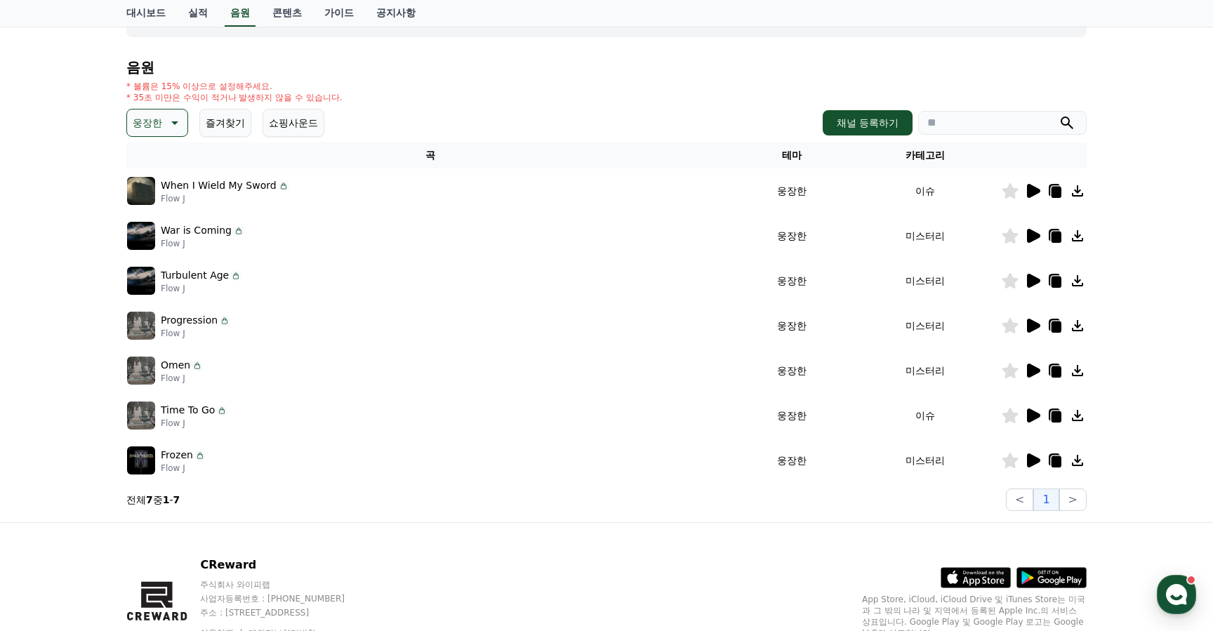
scroll to position [185, 0]
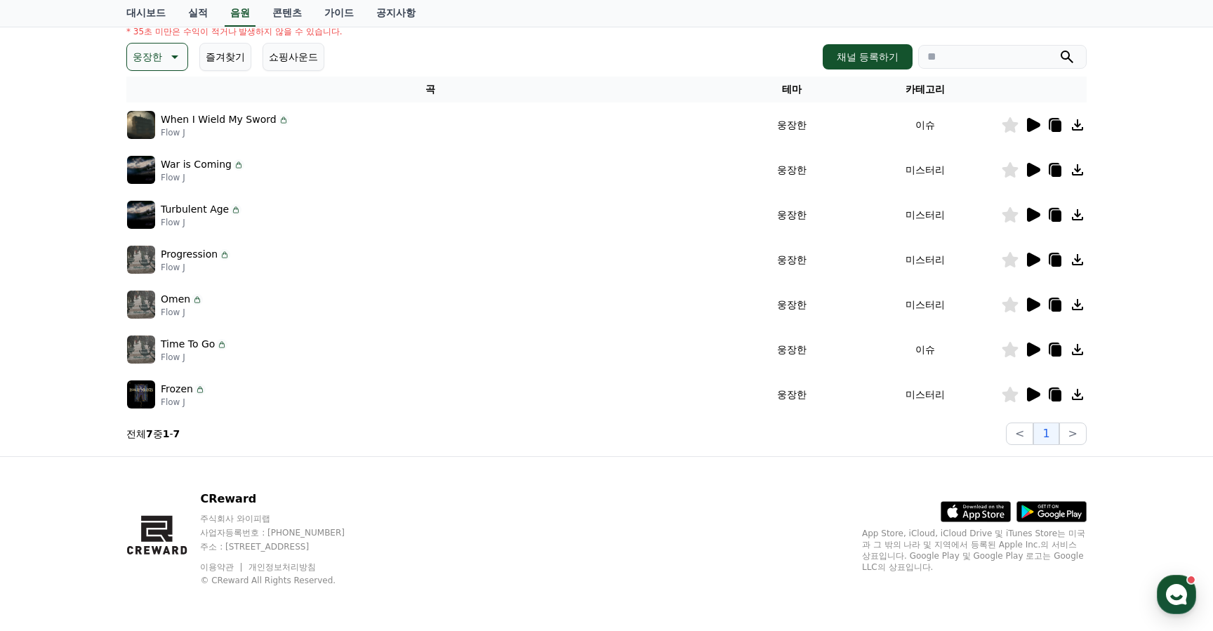
click at [1032, 395] on icon at bounding box center [1033, 394] width 13 height 14
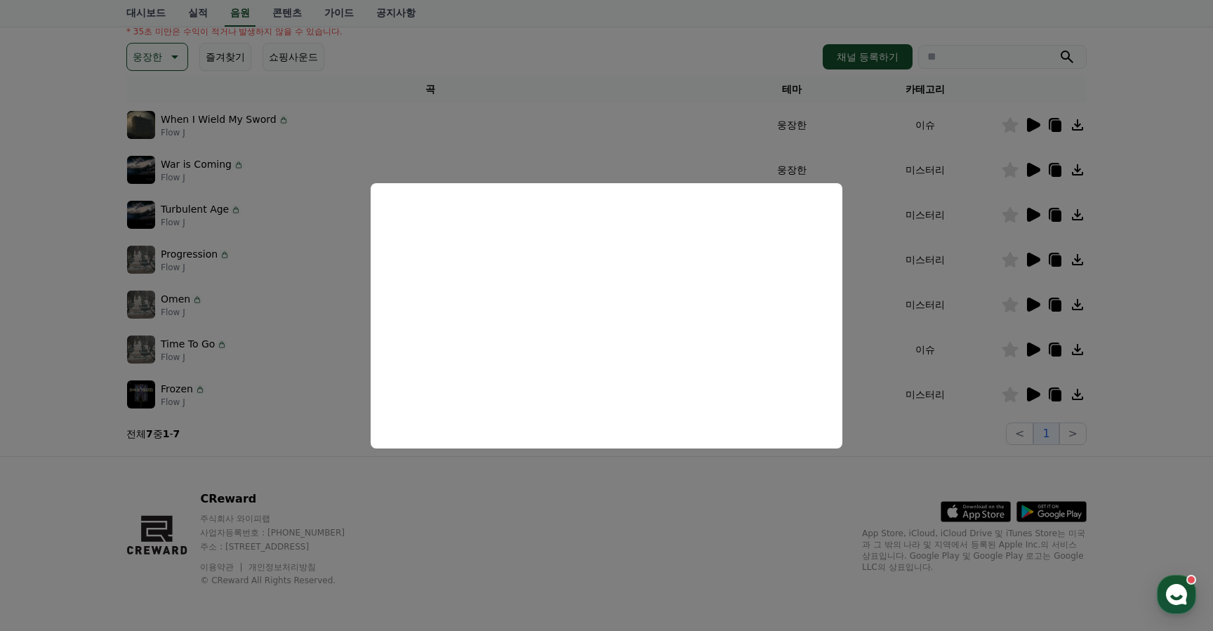
click at [296, 351] on button "close modal" at bounding box center [606, 315] width 1213 height 631
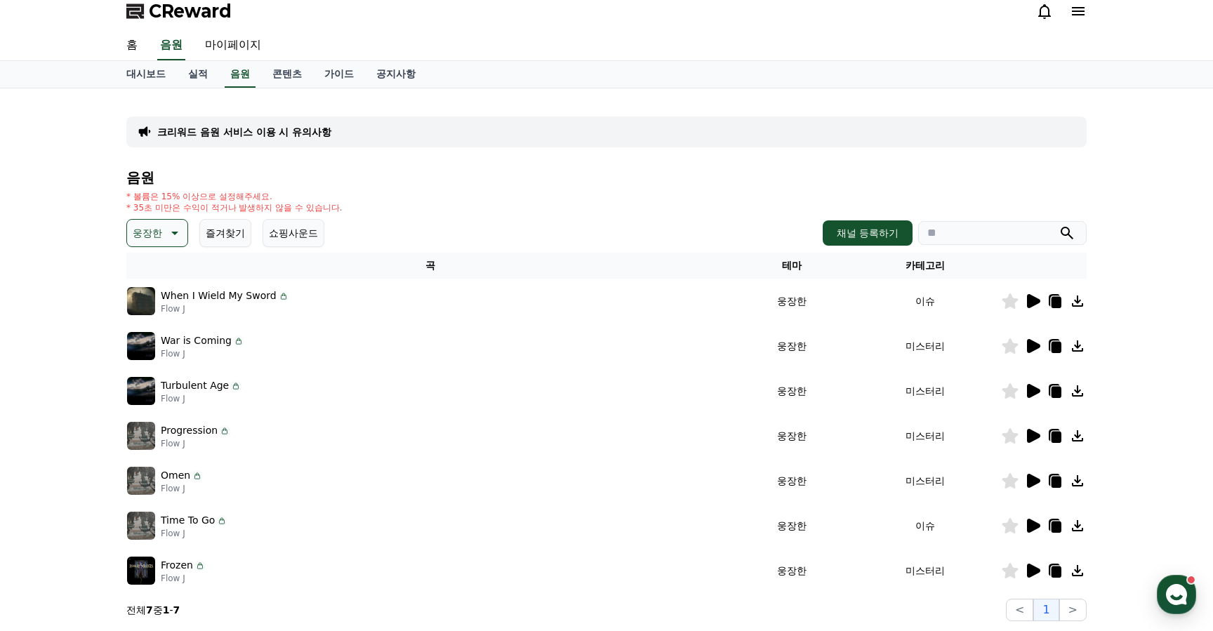
scroll to position [0, 0]
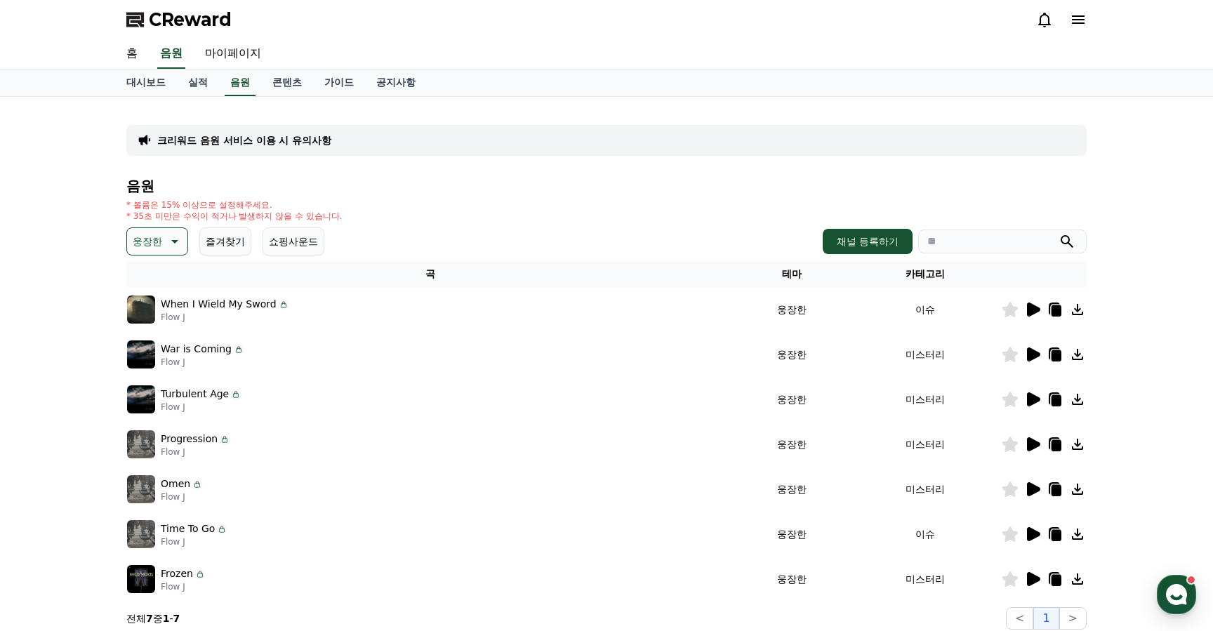
click at [165, 247] on icon at bounding box center [173, 241] width 17 height 17
click at [152, 272] on button "전체" at bounding box center [143, 278] width 31 height 31
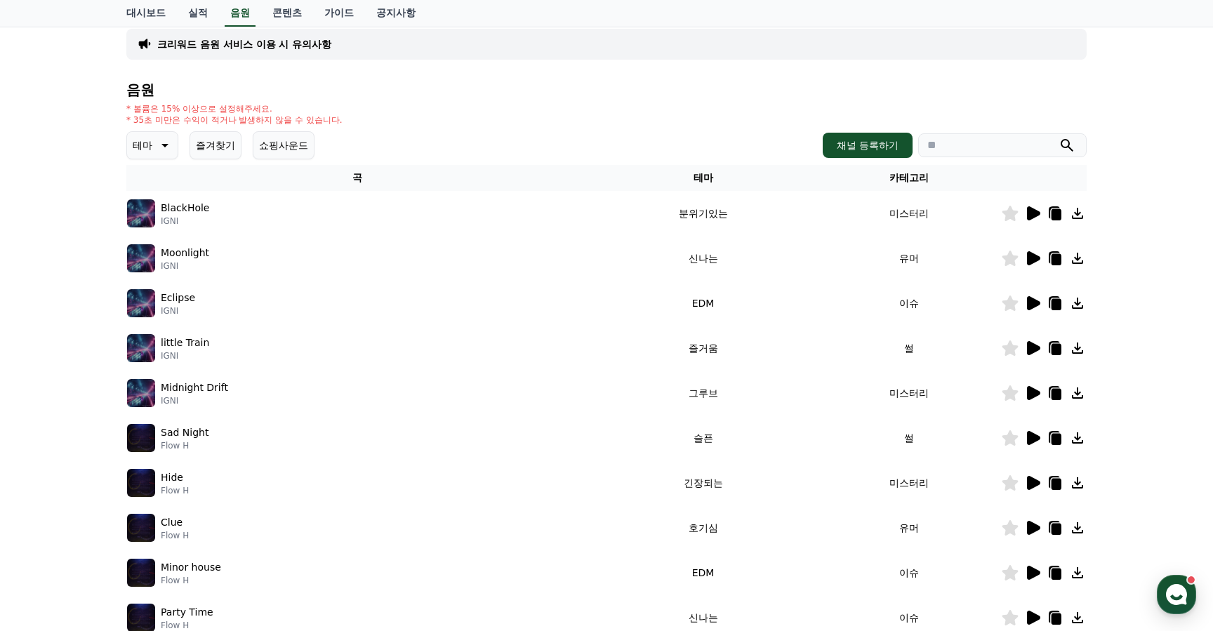
scroll to position [100, 0]
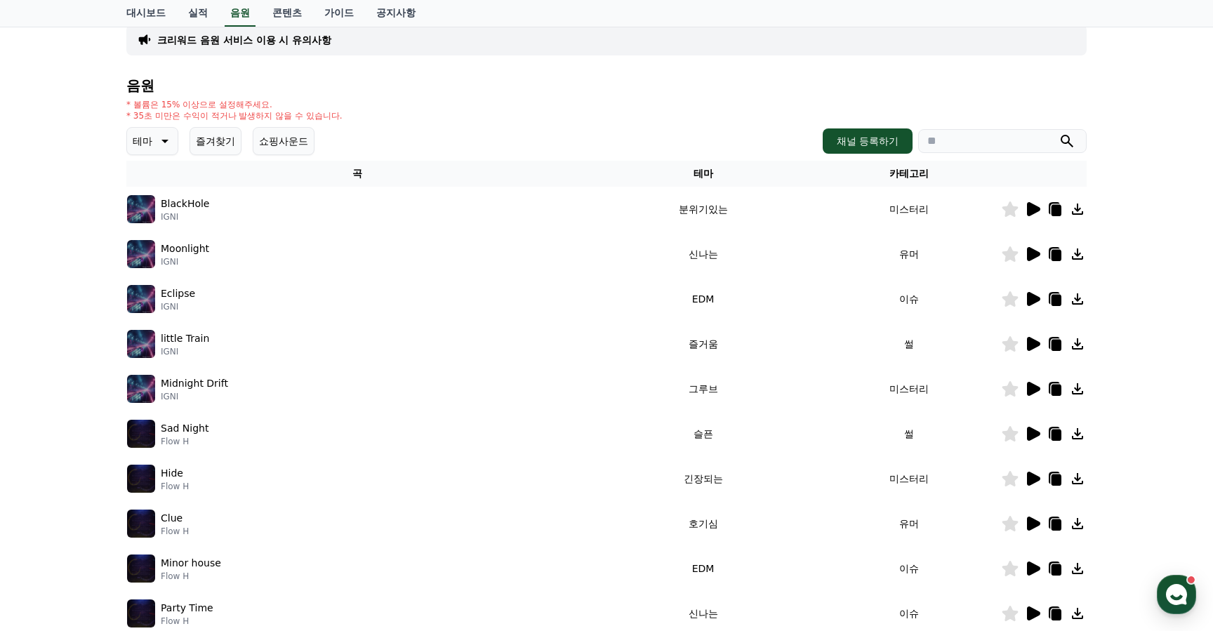
click at [1036, 302] on icon at bounding box center [1033, 299] width 13 height 14
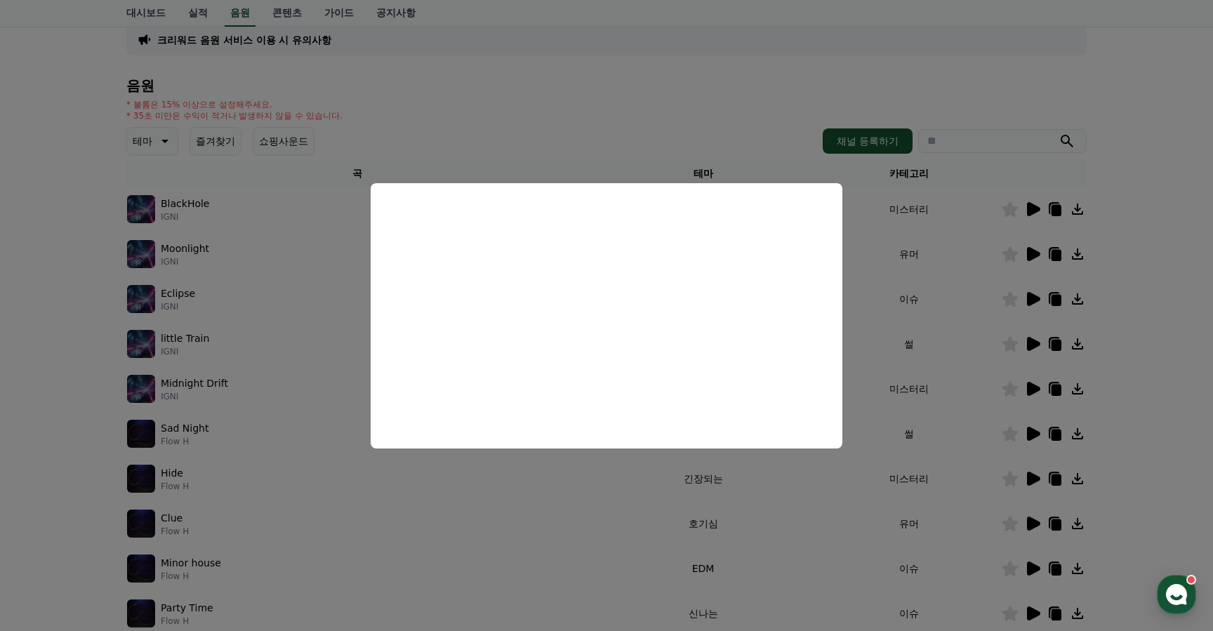
click at [338, 371] on button "close modal" at bounding box center [606, 315] width 1213 height 631
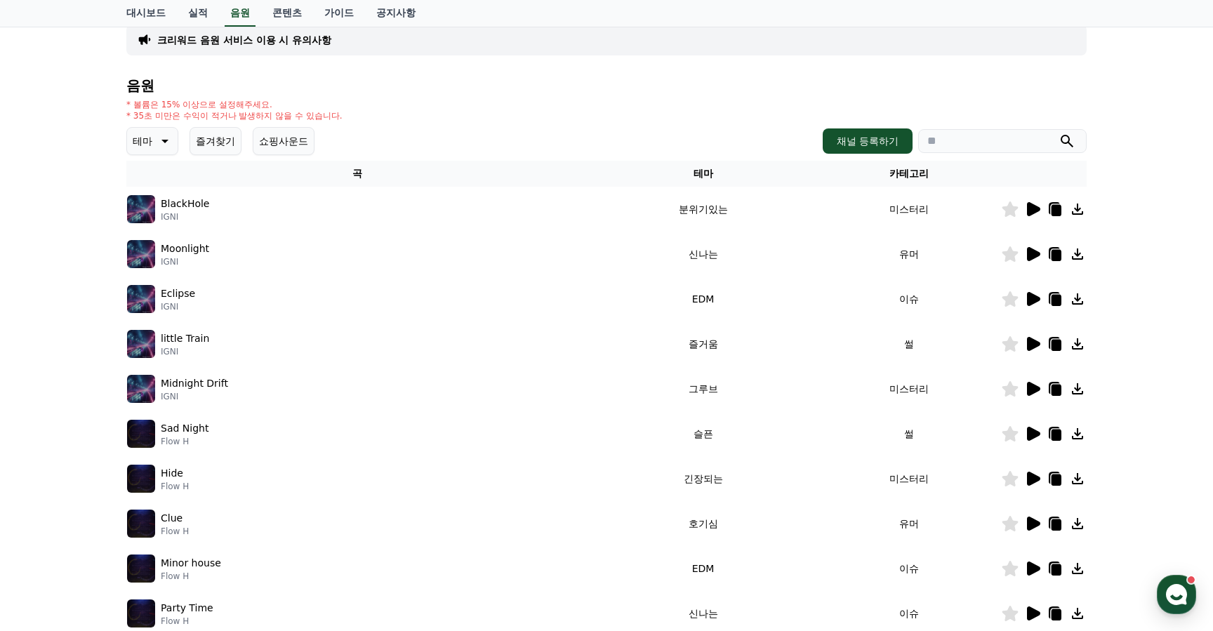
click at [1032, 389] on icon at bounding box center [1033, 389] width 13 height 14
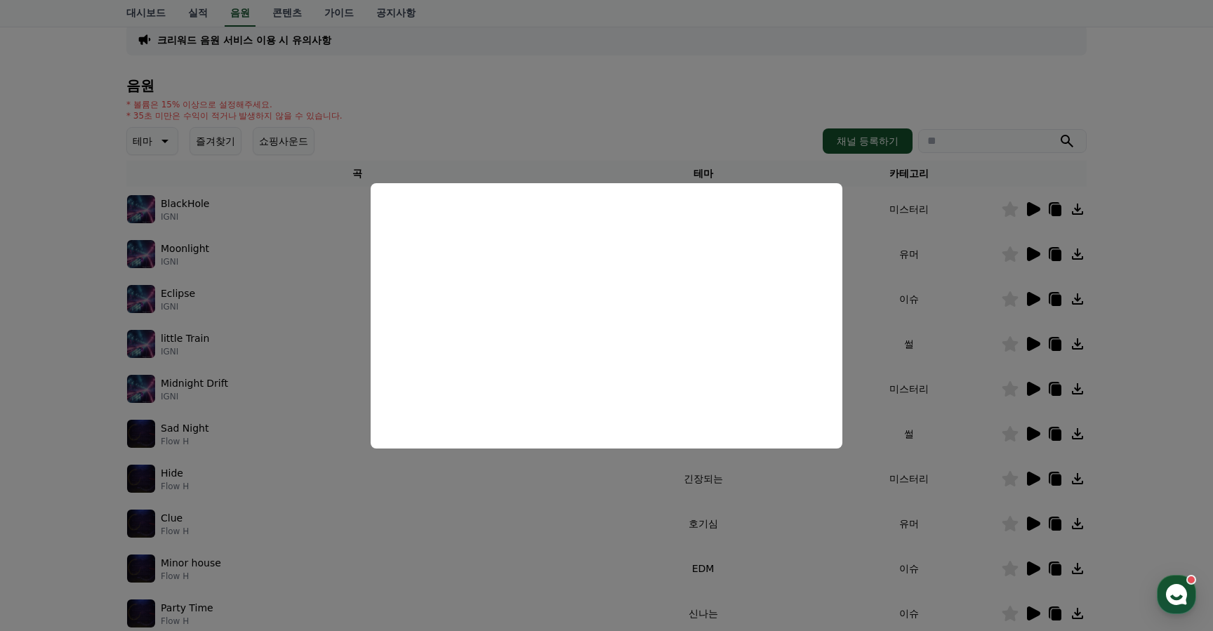
click at [291, 396] on button "close modal" at bounding box center [606, 315] width 1213 height 631
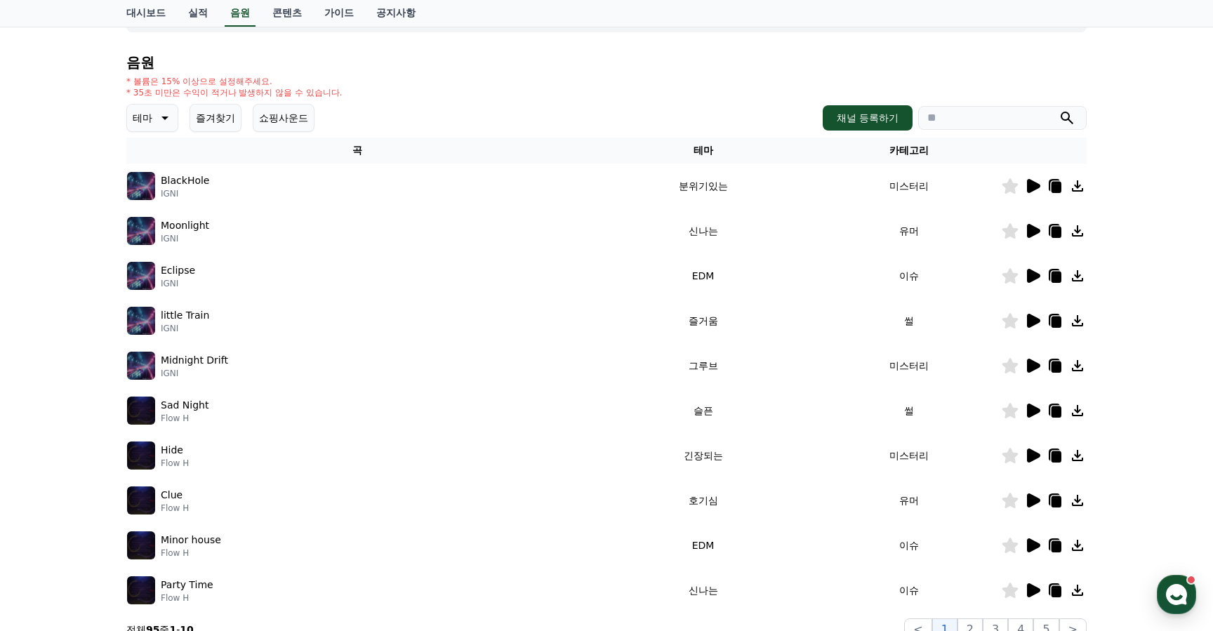
scroll to position [152, 0]
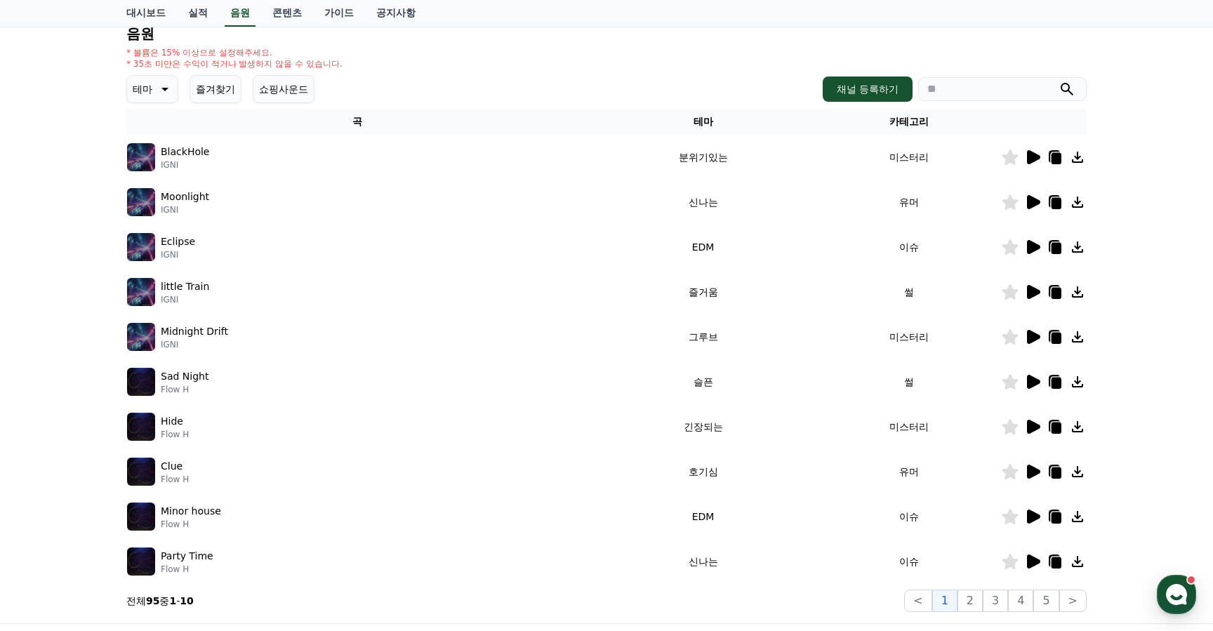
click at [1031, 434] on icon at bounding box center [1032, 426] width 17 height 17
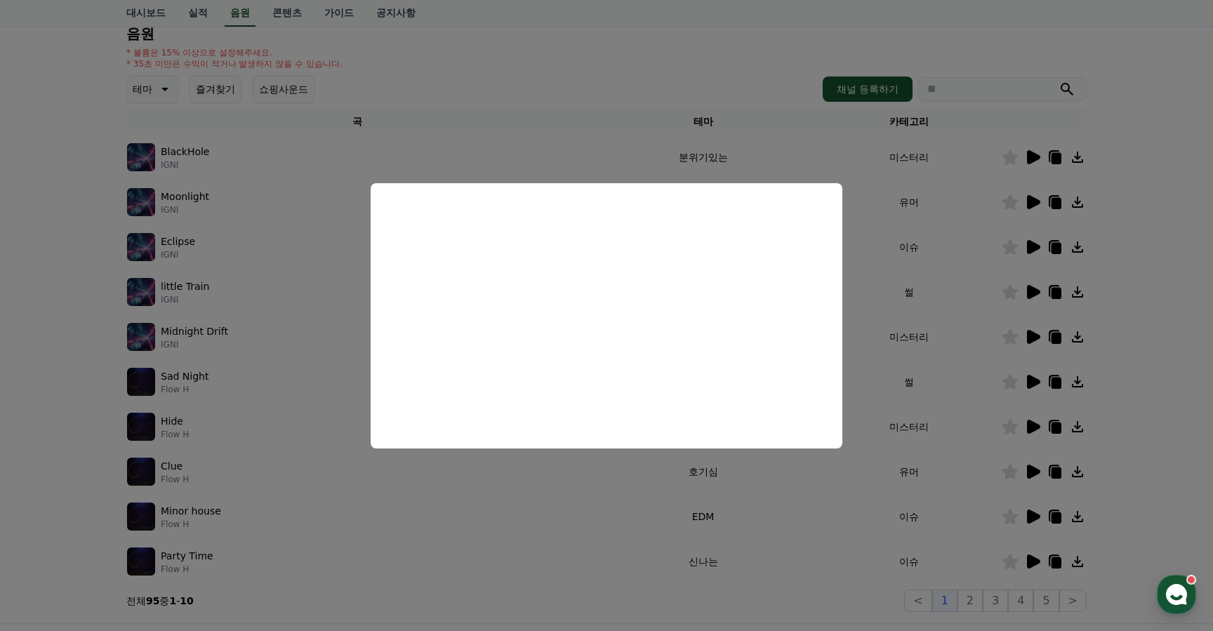
click at [530, 517] on button "close modal" at bounding box center [606, 315] width 1213 height 631
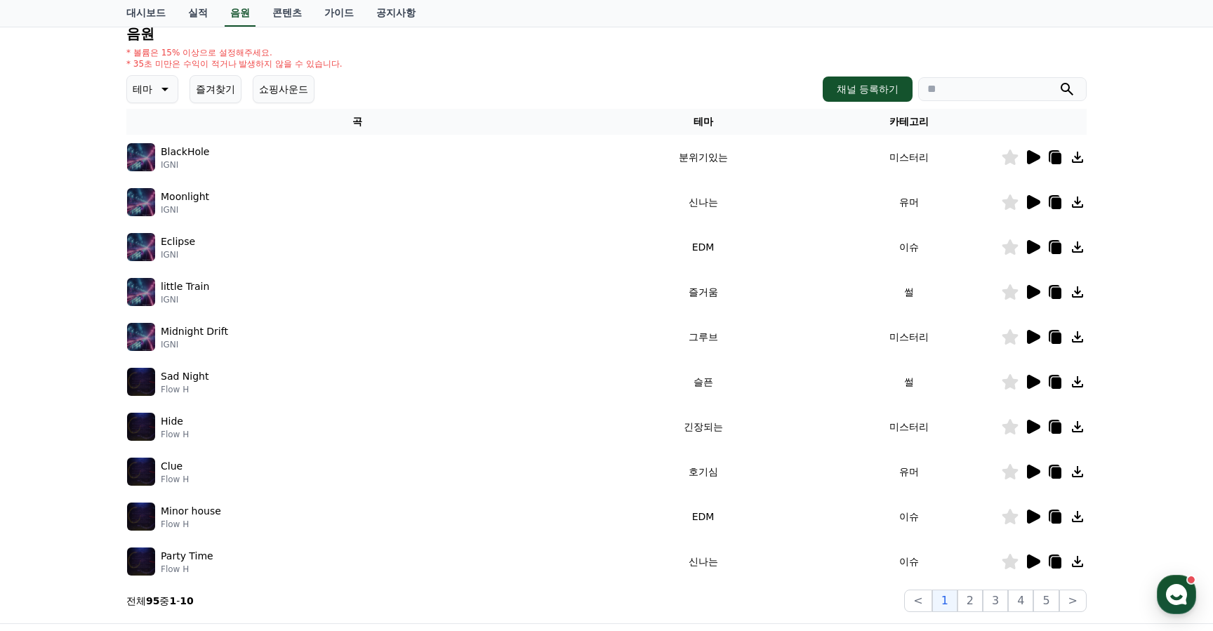
click at [1035, 470] on icon at bounding box center [1033, 472] width 13 height 14
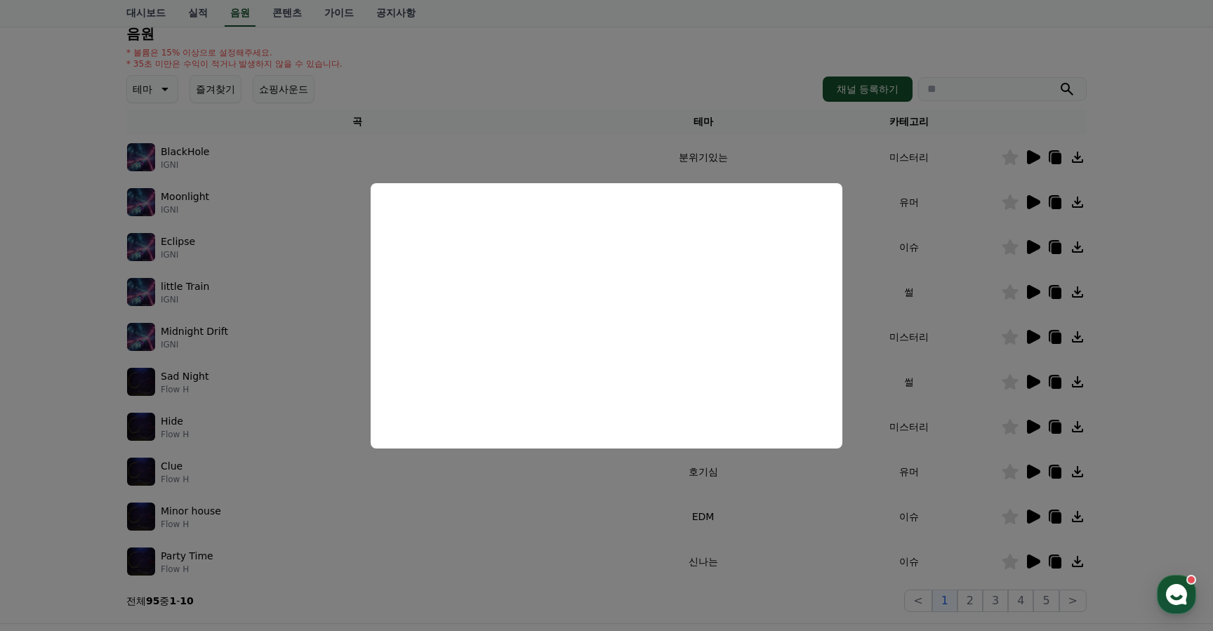
click at [408, 500] on button "close modal" at bounding box center [606, 315] width 1213 height 631
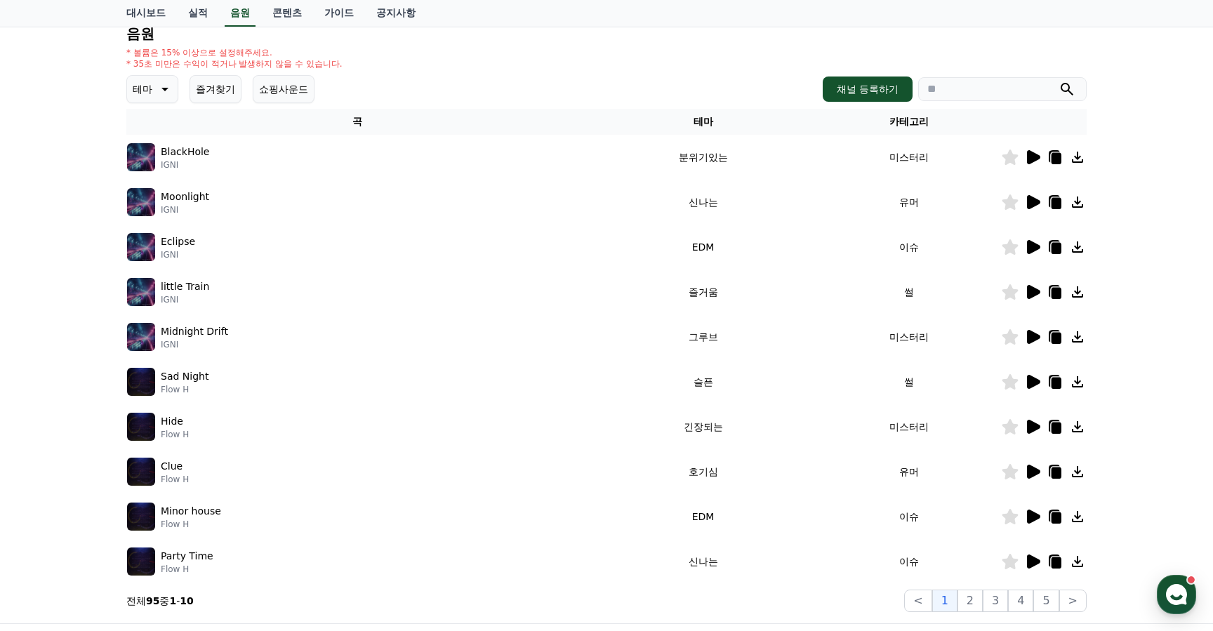
click at [1037, 517] on icon at bounding box center [1033, 516] width 13 height 14
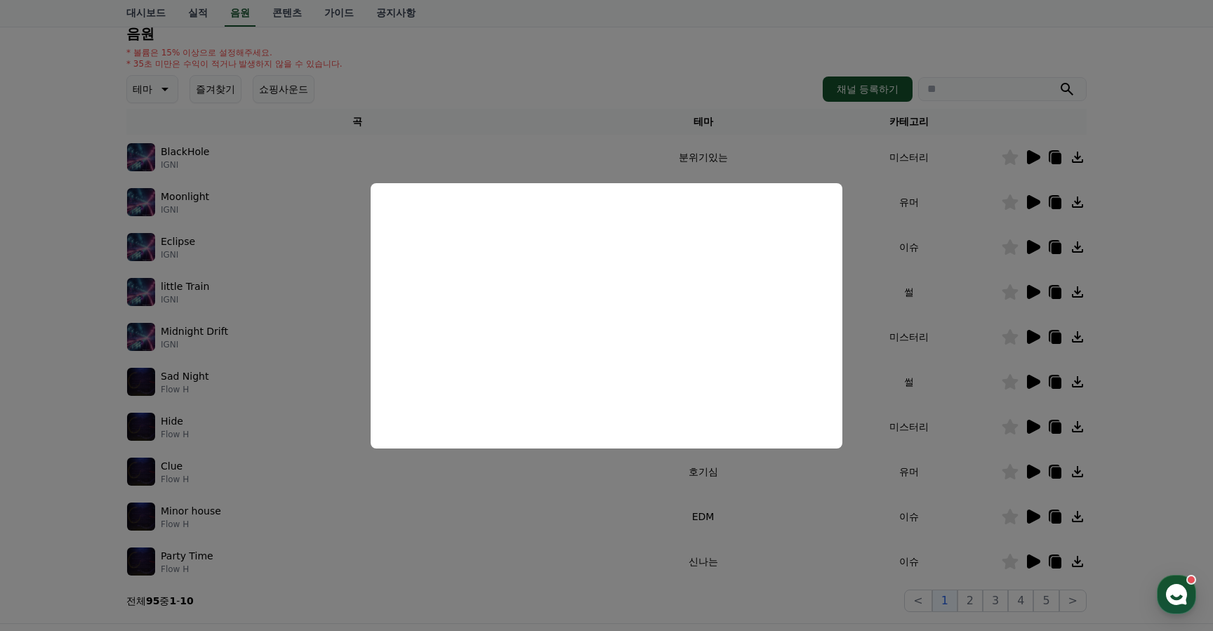
click at [498, 525] on button "close modal" at bounding box center [606, 315] width 1213 height 631
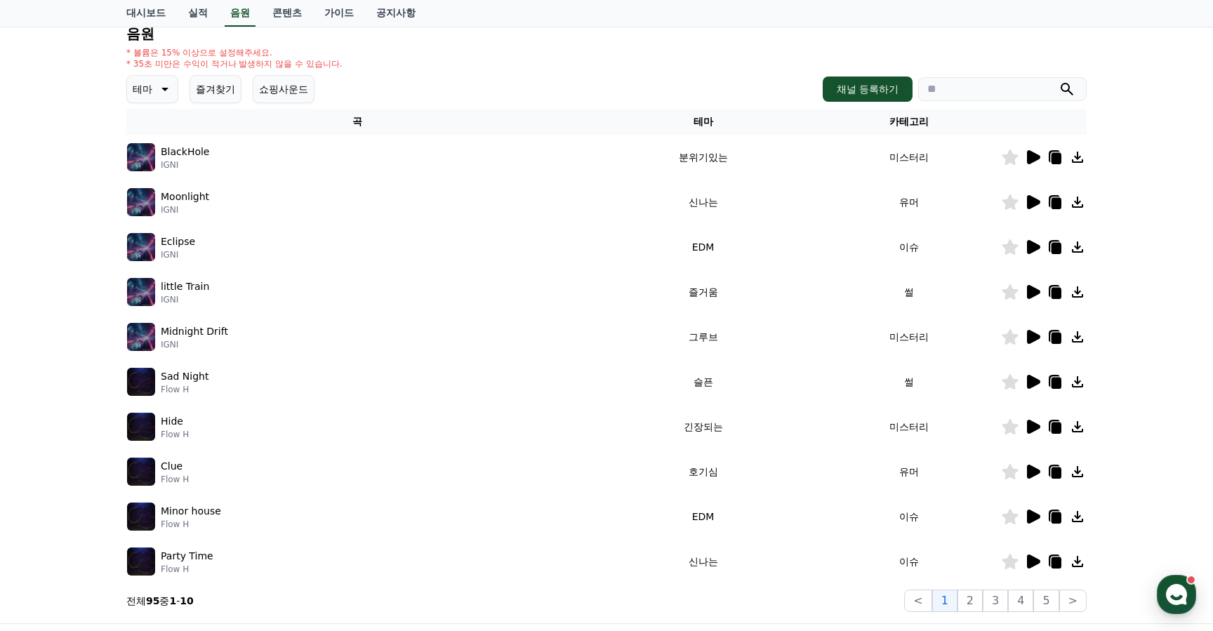
scroll to position [141, 0]
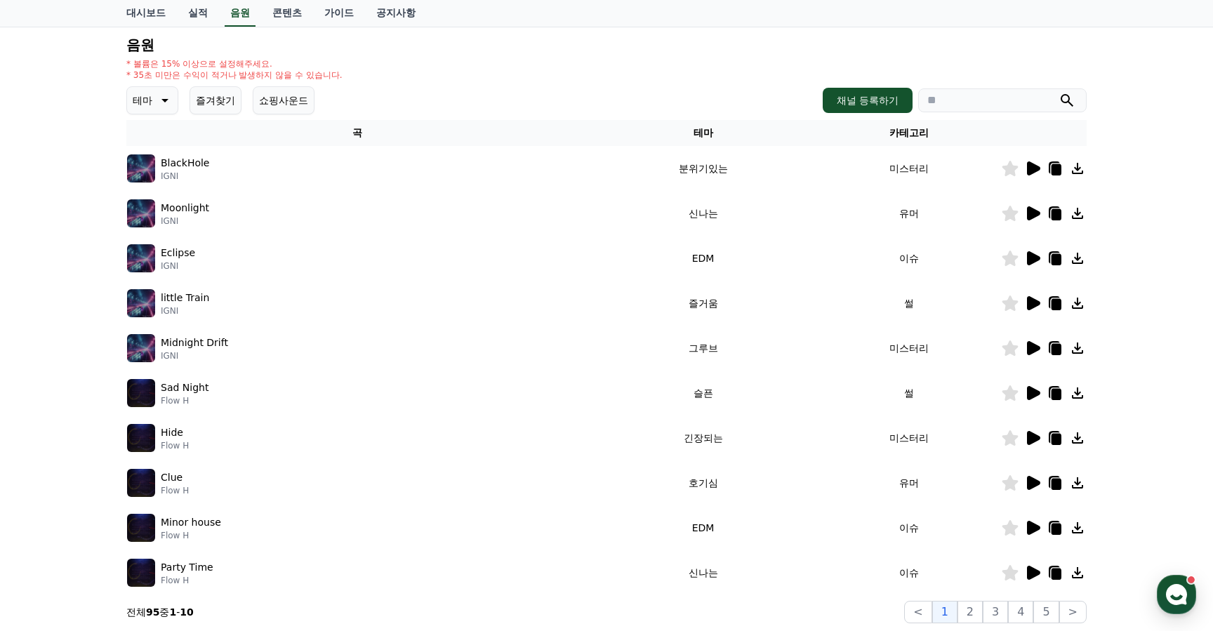
click at [166, 86] on button "테마" at bounding box center [152, 100] width 52 height 28
click at [154, 209] on button "호기심" at bounding box center [148, 210] width 41 height 31
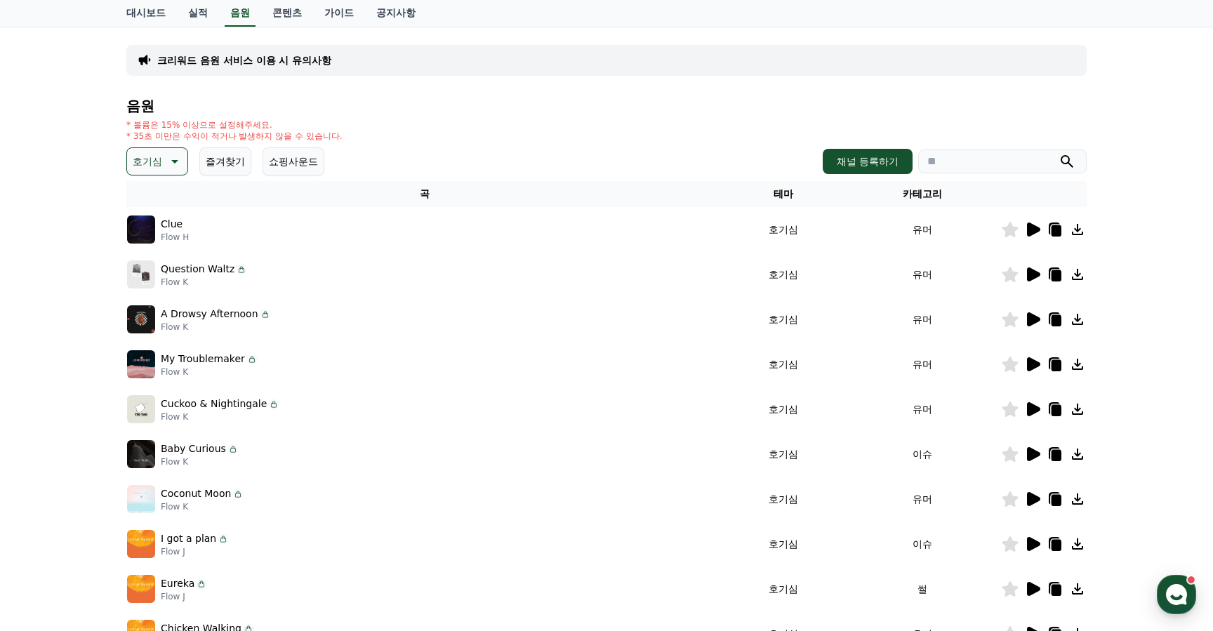
scroll to position [110, 0]
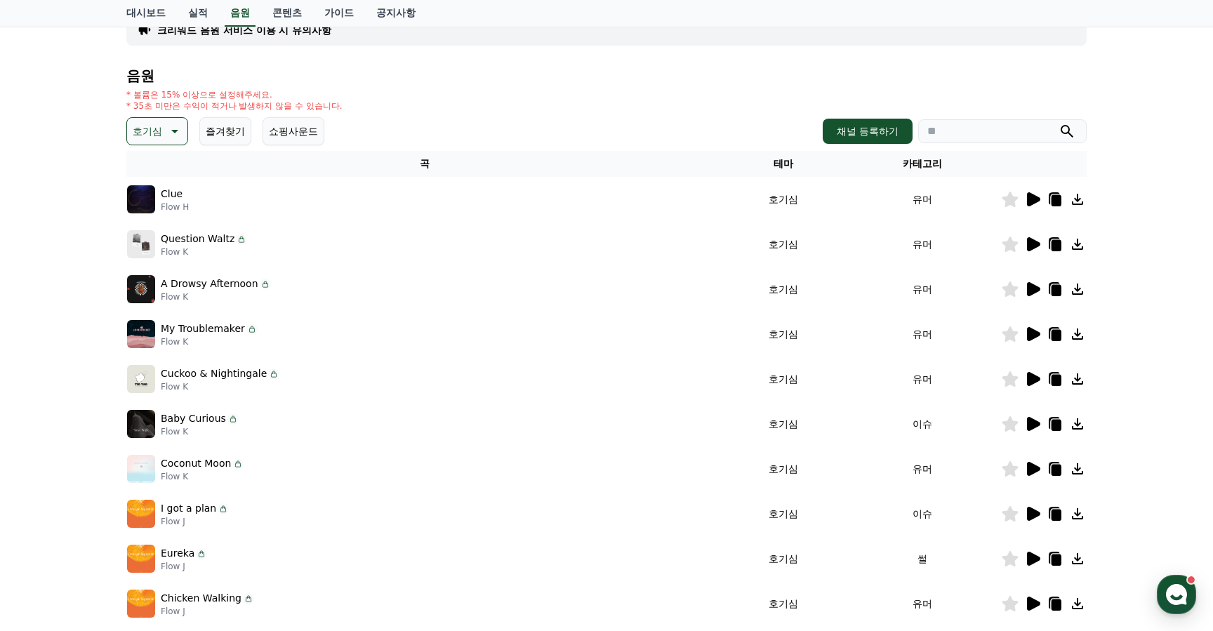
click at [1029, 288] on icon at bounding box center [1033, 289] width 13 height 14
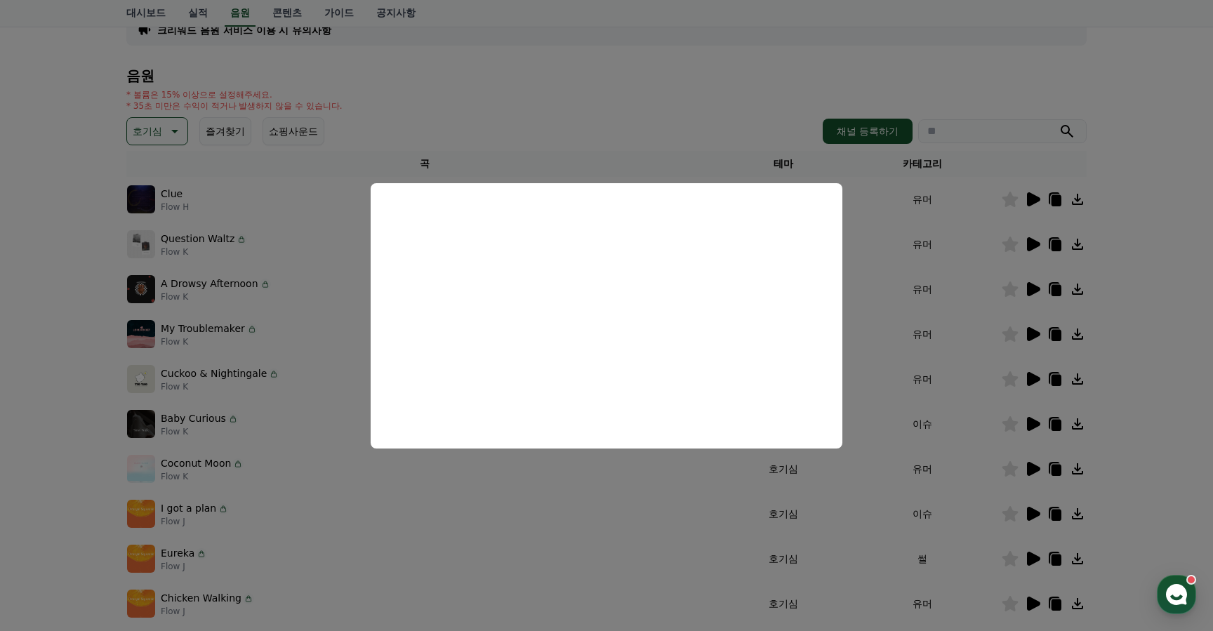
click at [264, 378] on button "close modal" at bounding box center [606, 315] width 1213 height 631
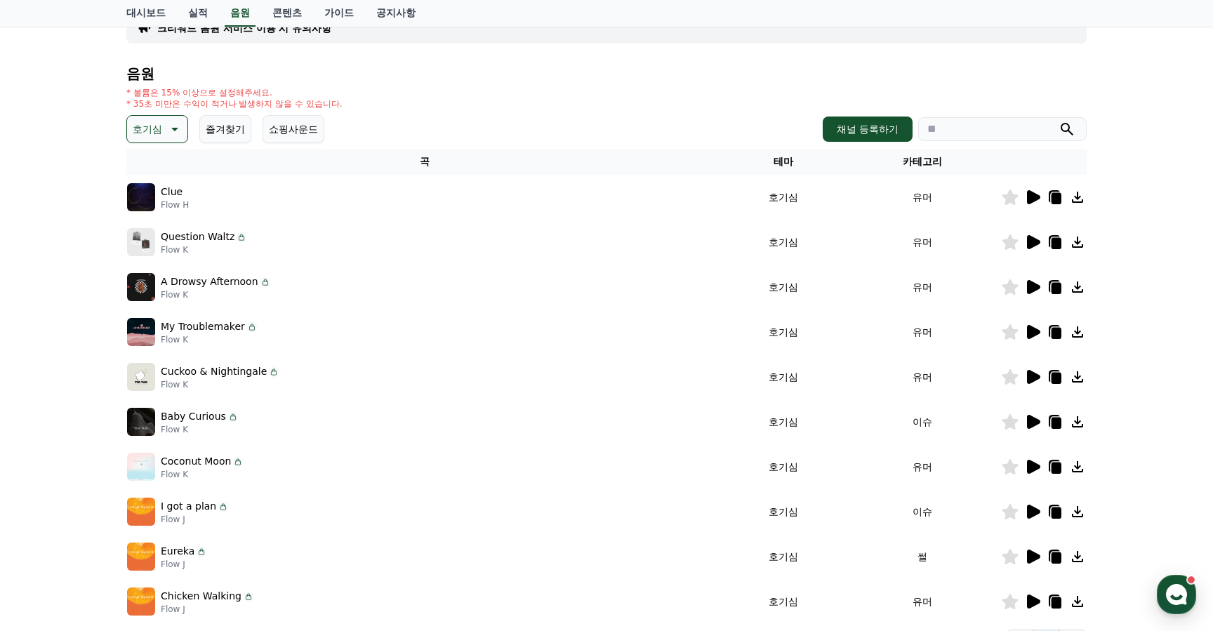
scroll to position [0, 0]
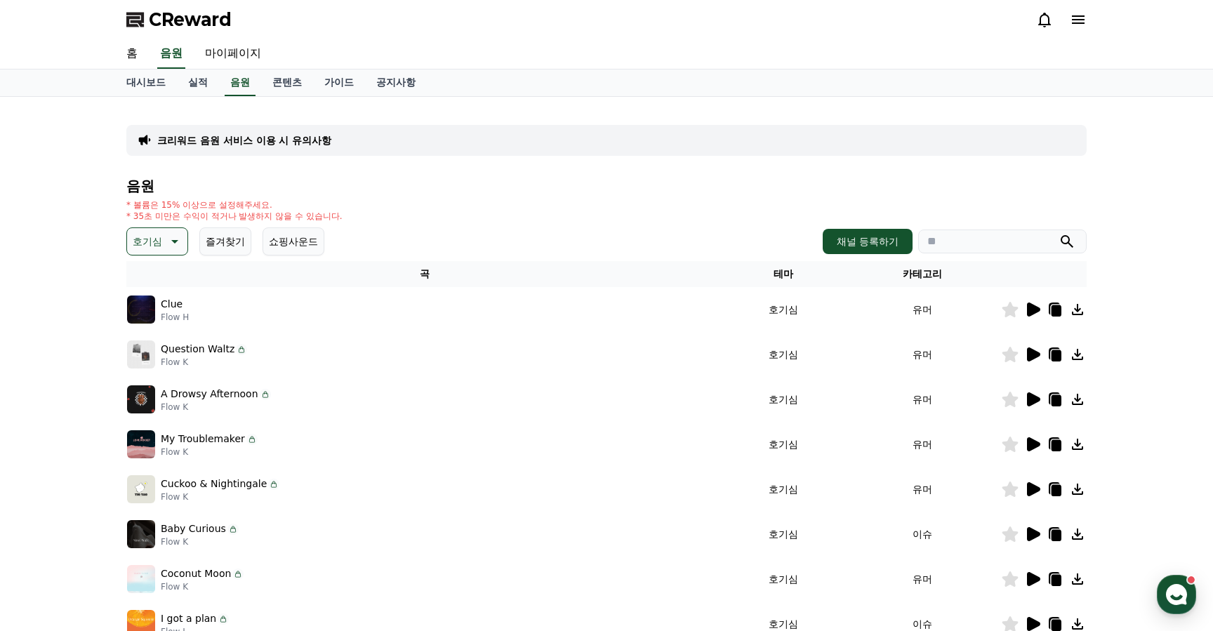
click at [173, 234] on icon at bounding box center [173, 241] width 17 height 17
click at [161, 329] on button "어두운" at bounding box center [148, 331] width 41 height 31
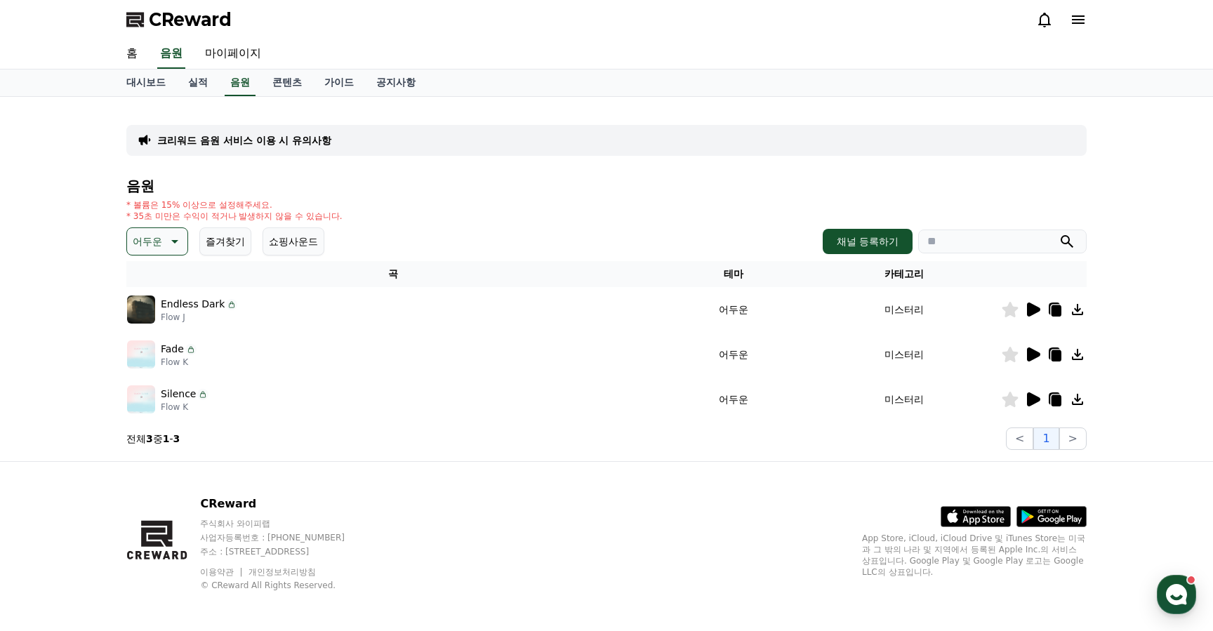
click at [172, 241] on icon at bounding box center [174, 242] width 7 height 4
click at [165, 241] on icon at bounding box center [173, 241] width 17 height 17
click at [231, 302] on icon at bounding box center [232, 303] width 2 height 3
click at [226, 305] on icon at bounding box center [231, 304] width 11 height 11
click at [183, 249] on button "어두운" at bounding box center [157, 241] width 62 height 28
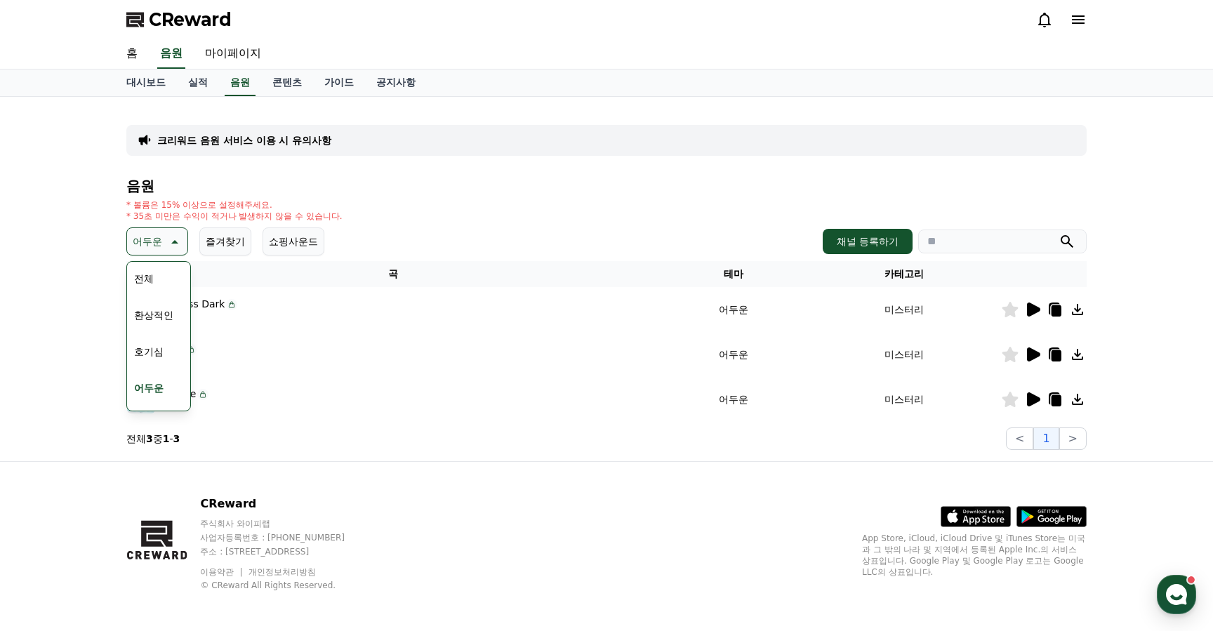
click at [149, 295] on div "전체 환상적인 호기심 어두운 밝은 통통튀는 신나는 반전 웅장한 드라마틱 즐거움 분위기있는 EDM 그루브 슬픈 잔잔한 귀여운 감동적인 긴장되는 …" at bounding box center [158, 625] width 60 height 724
click at [152, 275] on button "전체" at bounding box center [143, 278] width 31 height 31
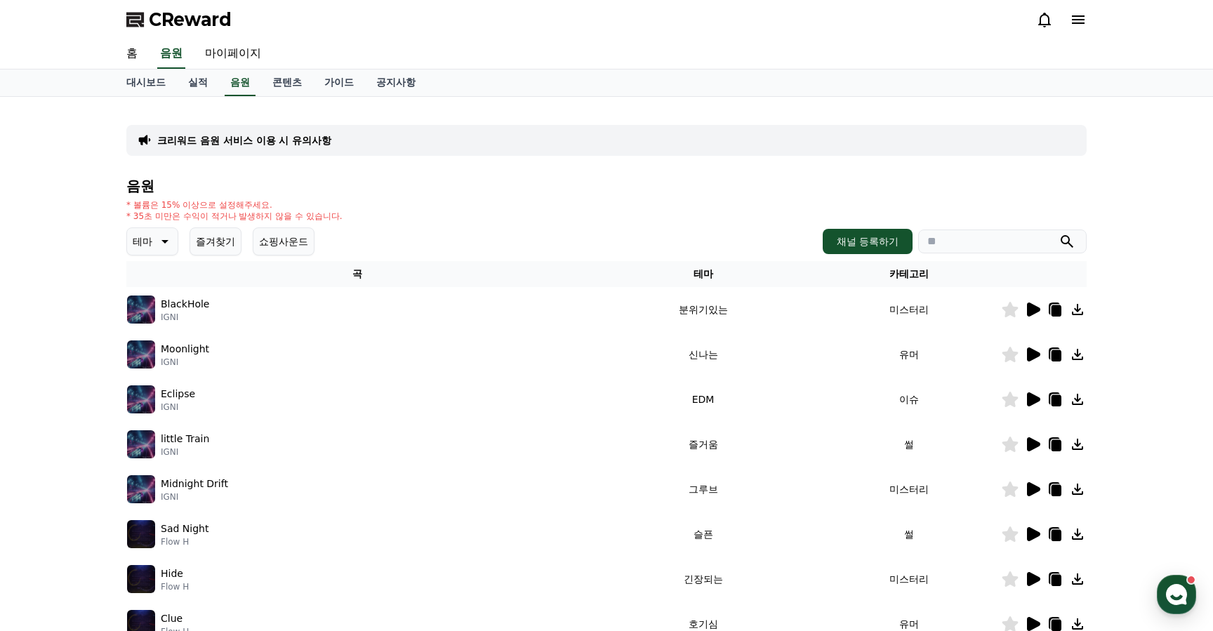
click at [155, 242] on icon at bounding box center [163, 241] width 17 height 17
click at [144, 297] on button "어두운" at bounding box center [148, 292] width 41 height 31
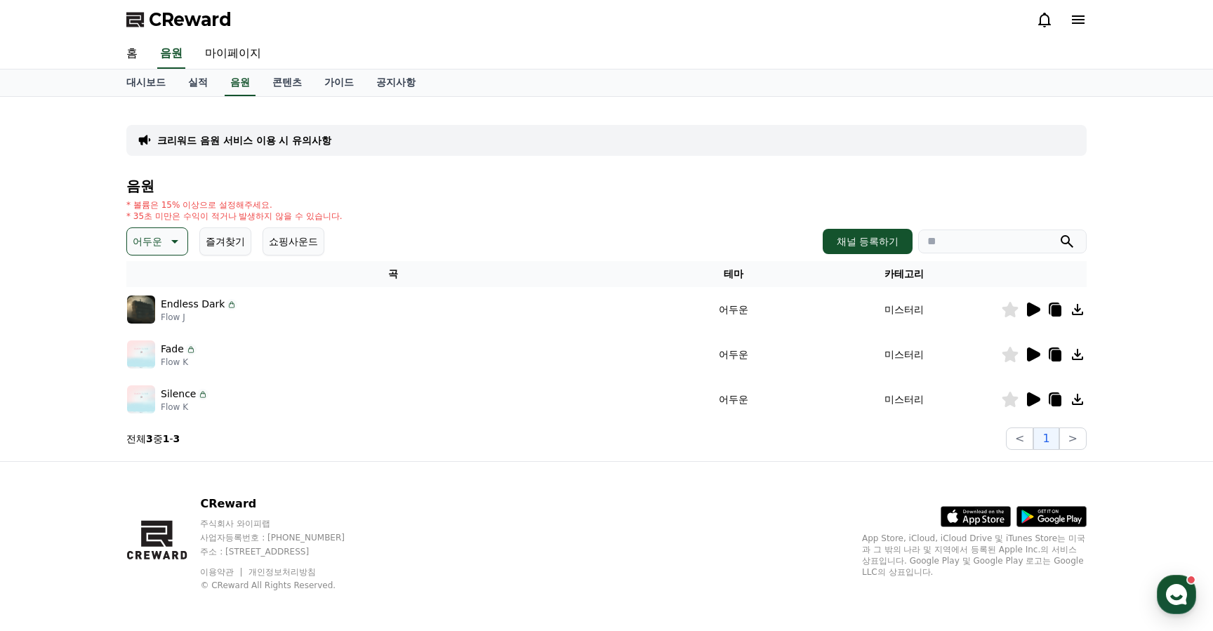
click at [171, 241] on icon at bounding box center [174, 242] width 7 height 4
click at [154, 334] on button "웅장한" at bounding box center [148, 338] width 41 height 31
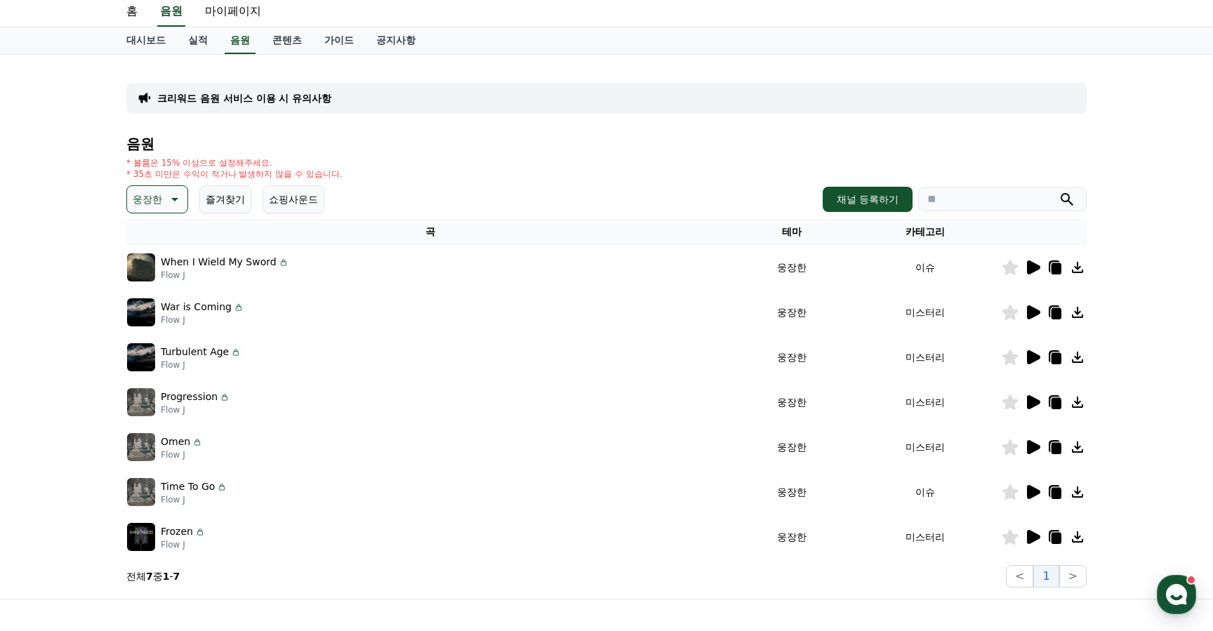
scroll to position [121, 0]
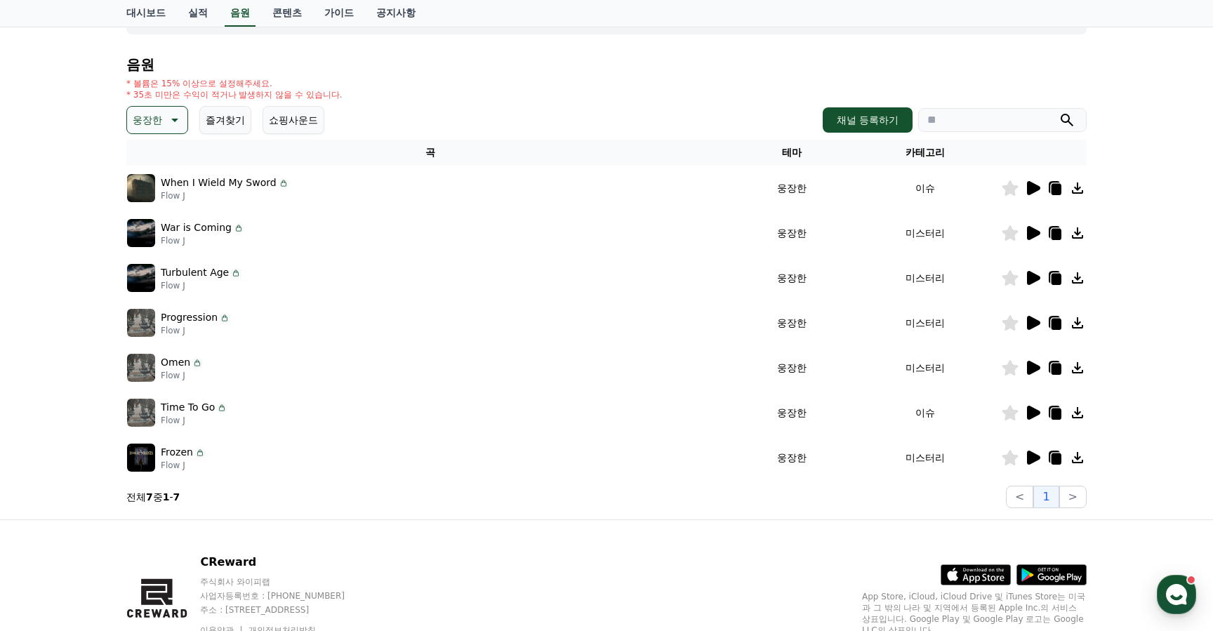
click at [1029, 411] on icon at bounding box center [1033, 413] width 13 height 14
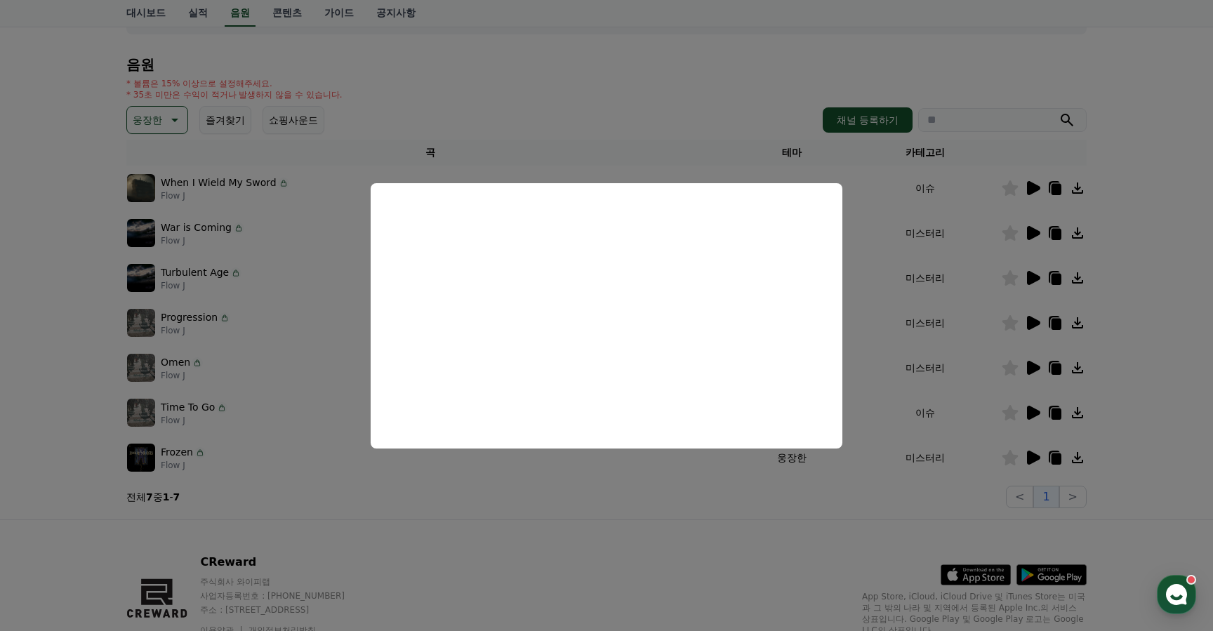
click at [251, 361] on button "close modal" at bounding box center [606, 315] width 1213 height 631
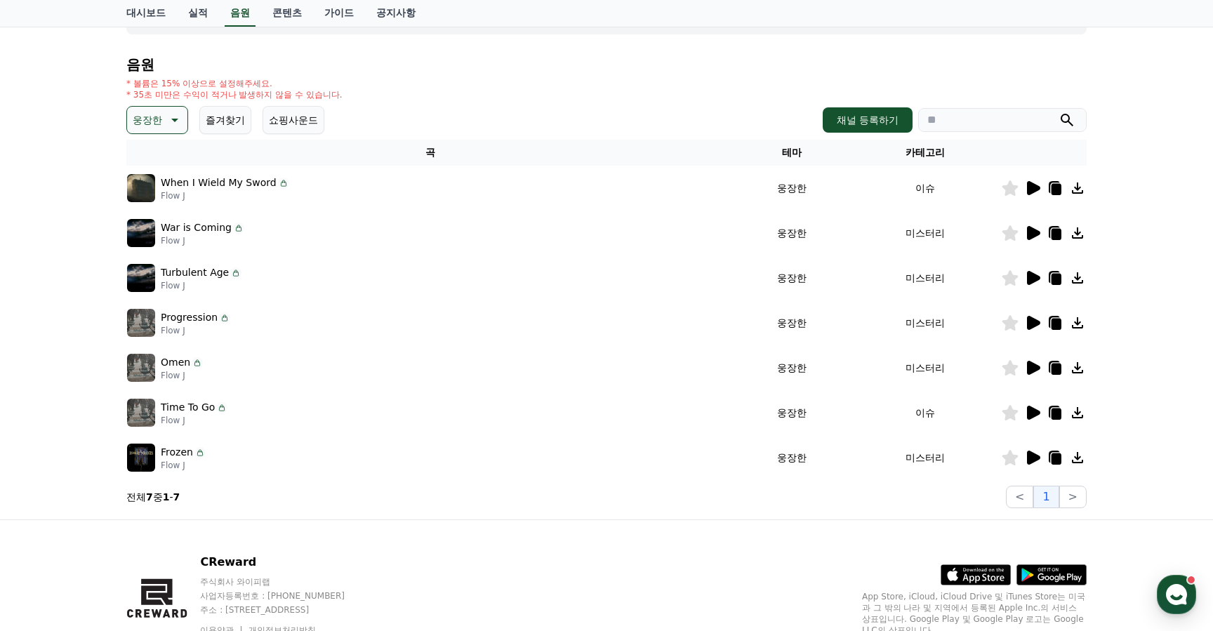
click at [1034, 277] on icon at bounding box center [1033, 278] width 13 height 14
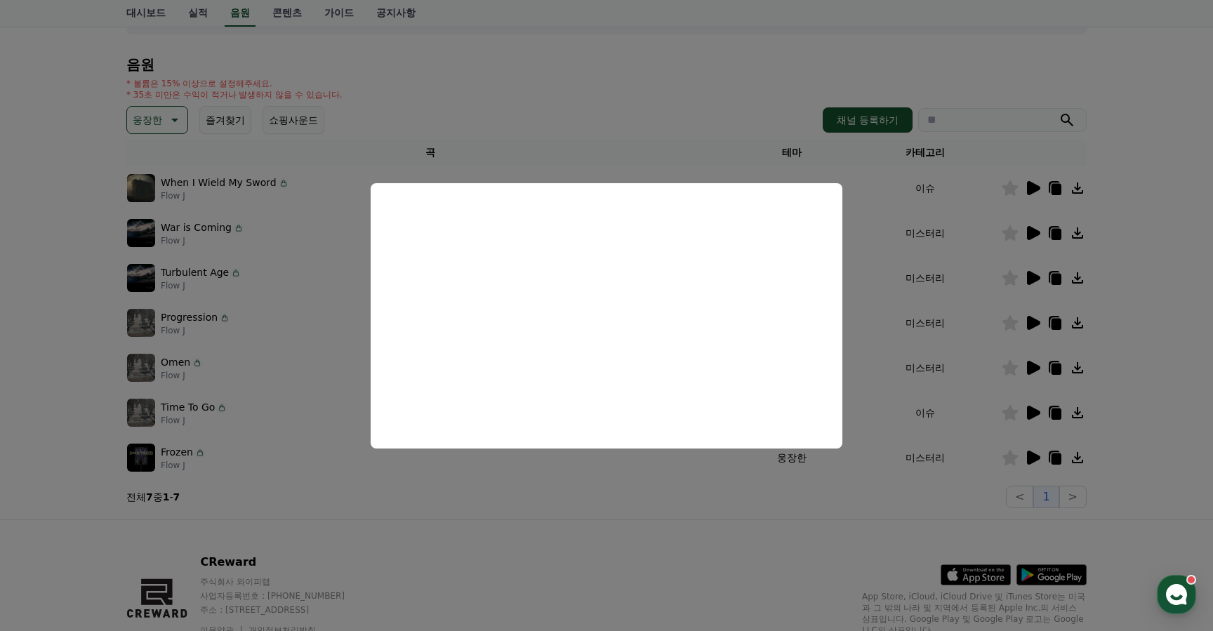
click at [291, 218] on button "close modal" at bounding box center [606, 315] width 1213 height 631
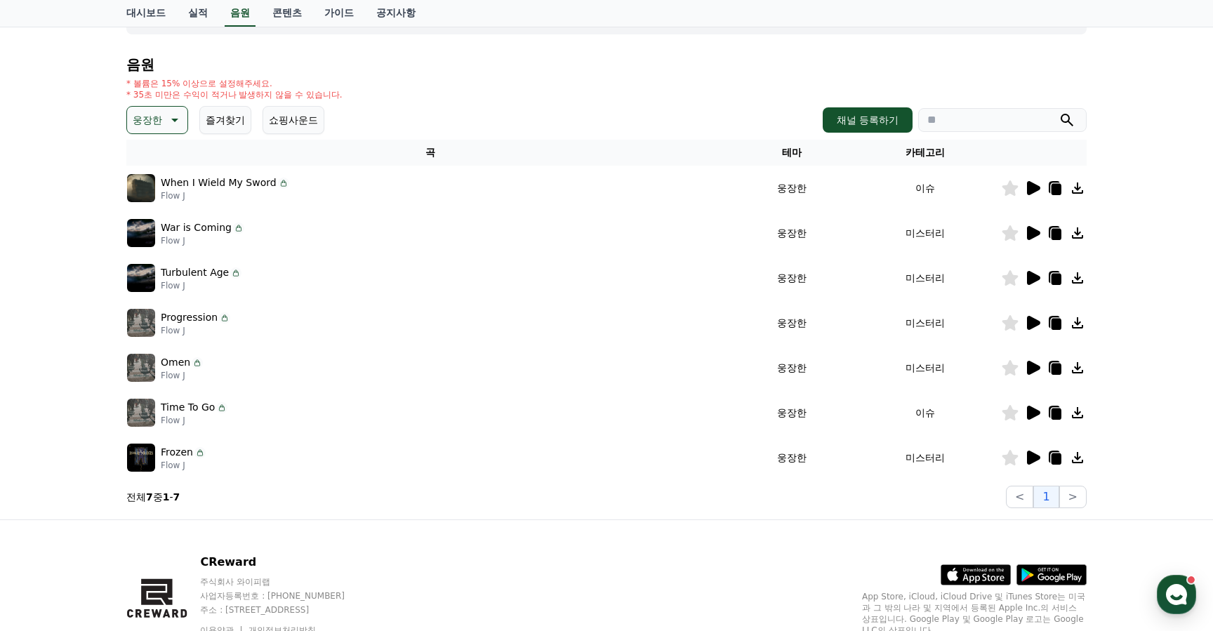
click at [150, 105] on div "음원 * 볼륨은 15% 이상으로 설정해주세요. * 35초 미만은 수익이 적거나 발생하지 않을 수 있습니다. 웅장한 즐겨찾기 쇼핑사운드 채널 등…" at bounding box center [606, 282] width 960 height 451
click at [152, 131] on button "웅장한" at bounding box center [157, 120] width 62 height 28
click at [155, 169] on button "호기심" at bounding box center [148, 163] width 41 height 31
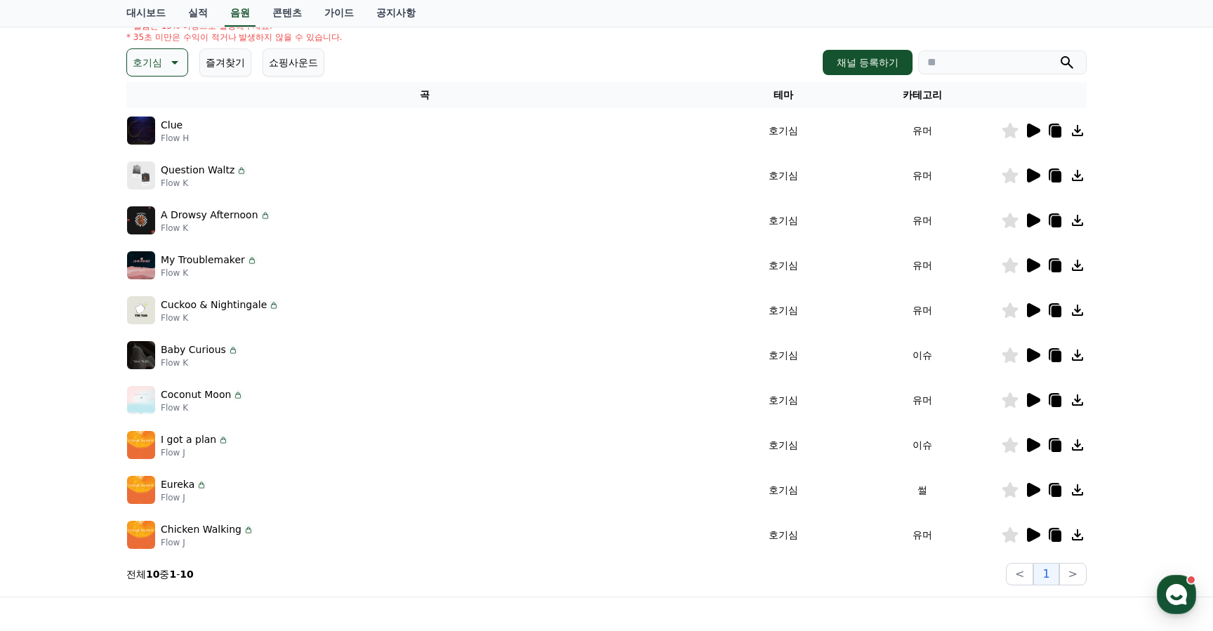
scroll to position [240, 0]
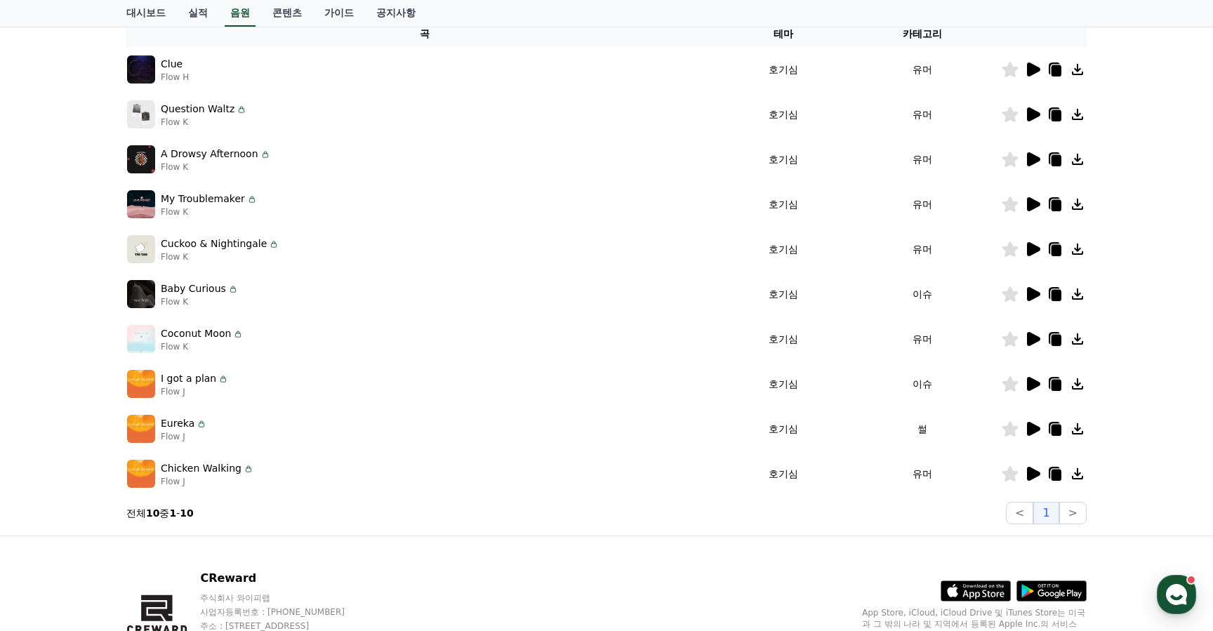
click at [1031, 425] on icon at bounding box center [1033, 429] width 13 height 14
